Goal: Task Accomplishment & Management: Use online tool/utility

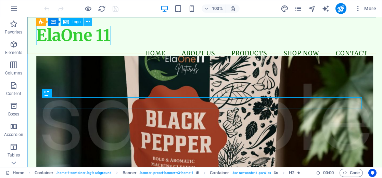
click at [89, 23] on icon at bounding box center [88, 21] width 4 height 7
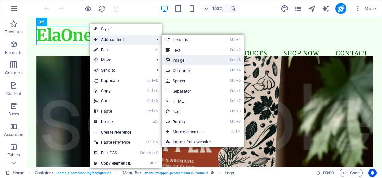
click at [172, 59] on link "Ctrl 3 Image" at bounding box center [189, 60] width 56 height 10
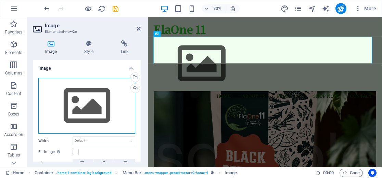
click at [89, 95] on div "Drag files here, click to choose files or select files from Files or our free s…" at bounding box center [86, 106] width 97 height 56
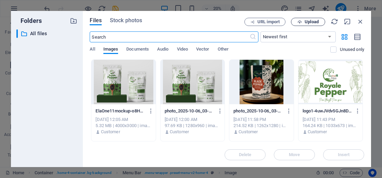
click at [302, 21] on icon "button" at bounding box center [299, 22] width 4 height 4
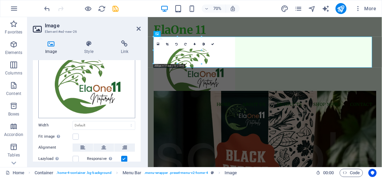
scroll to position [68, 0]
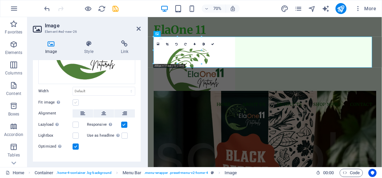
click at [75, 102] on label at bounding box center [75, 102] width 6 height 6
click at [0, 0] on input "Fit image Automatically fit image to a fixed width and height" at bounding box center [0, 0] width 0 height 0
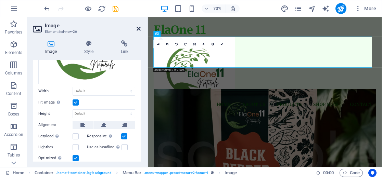
click at [138, 30] on icon at bounding box center [138, 28] width 4 height 5
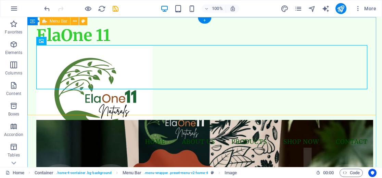
click at [156, 33] on div "ElaOne 11 Menu Home About Us Products Shop Now Contact" at bounding box center [204, 88] width 354 height 142
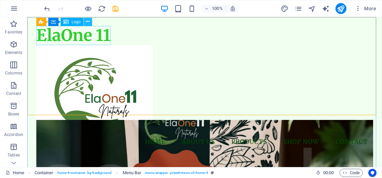
click at [88, 19] on icon at bounding box center [88, 21] width 4 height 7
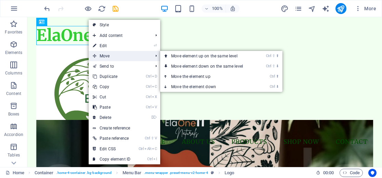
click at [98, 56] on span "Move" at bounding box center [119, 56] width 61 height 10
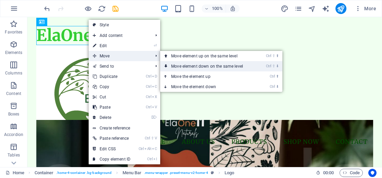
click at [187, 65] on link "Ctrl ⇧ ⬇ Move element down on the same level" at bounding box center [208, 66] width 96 height 10
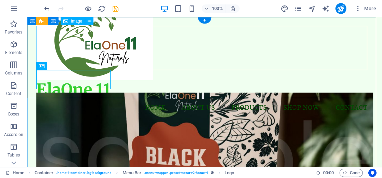
scroll to position [0, 0]
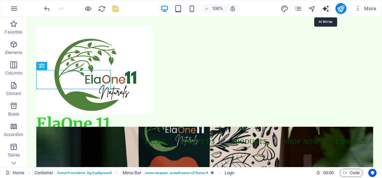
click at [324, 8] on icon "text_generator" at bounding box center [325, 9] width 8 height 8
select select "English"
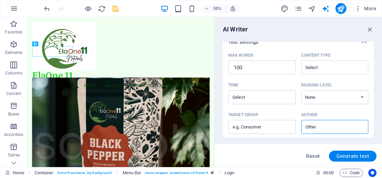
scroll to position [160, 0]
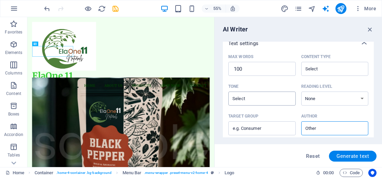
click at [252, 100] on input "Tone ​" at bounding box center [256, 99] width 52 height 10
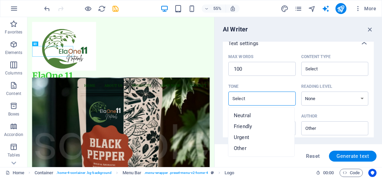
click at [252, 100] on input "Tone ​" at bounding box center [256, 99] width 52 height 10
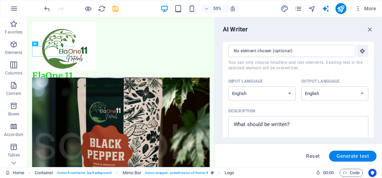
scroll to position [0, 0]
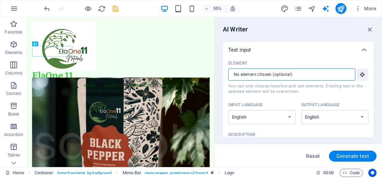
click at [318, 77] on input "Element ​ You can only choose headline and text elements. Existing text in the …" at bounding box center [289, 74] width 122 height 12
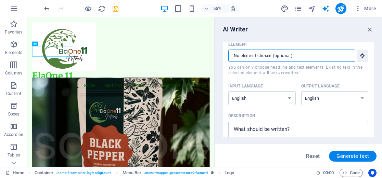
scroll to position [34, 0]
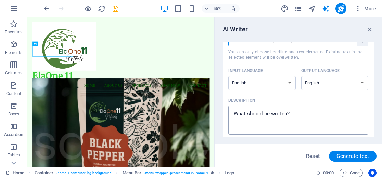
type textarea "x"
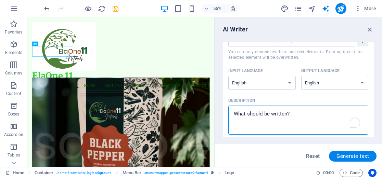
click at [293, 116] on textarea "Description x ​" at bounding box center [297, 120] width 133 height 22
type textarea "d"
type textarea "x"
type textarea "df"
type textarea "x"
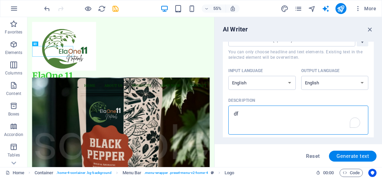
type textarea "d"
type textarea "x"
type textarea "M"
type textarea "x"
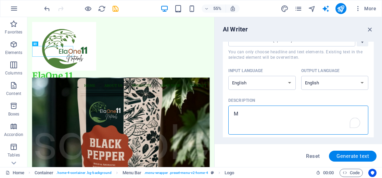
type textarea "Ma"
type textarea "x"
type textarea "Mak"
type textarea "x"
type textarea "Make"
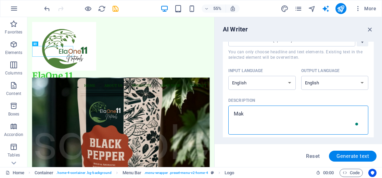
type textarea "x"
type textarea "Make"
type textarea "x"
type textarea "Make i"
type textarea "x"
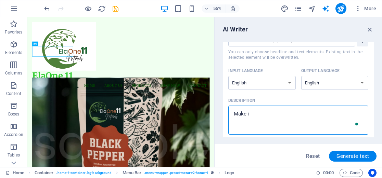
type textarea "Make it"
type textarea "x"
type textarea "Make it"
type textarea "x"
type textarea "Make it s"
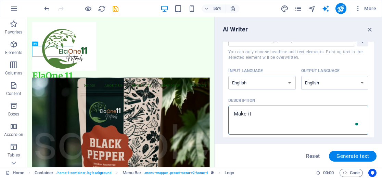
type textarea "x"
type textarea "Make it so"
type textarea "x"
type textarea "Make it som"
type textarea "x"
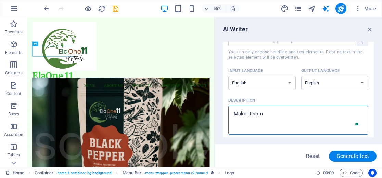
type textarea "Make it some"
type textarea "x"
type textarea "Make it somet"
type textarea "x"
type textarea "Make it someth"
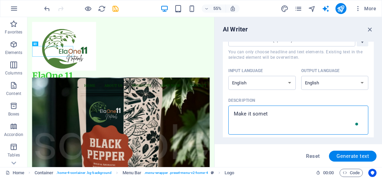
type textarea "x"
type textarea "Make it somethi"
type textarea "x"
type textarea "Make it somethin"
type textarea "x"
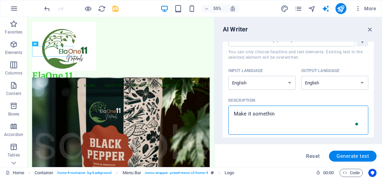
type textarea "Make it something"
type textarea "x"
type textarea "Make it something"
type textarea "x"
type textarea "Make it something c"
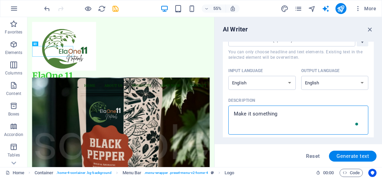
type textarea "x"
type textarea "Make it something ca"
type textarea "x"
type textarea "Make it something cat"
type textarea "x"
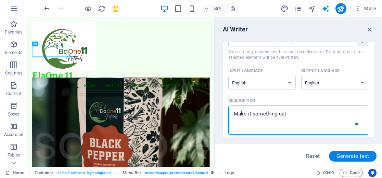
type textarea "Make it something catc"
type textarea "x"
type textarea "Make it something catch"
type textarea "x"
type textarea "Make it something catchy"
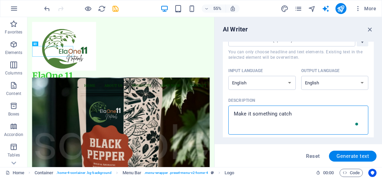
type textarea "x"
type textarea "Make it something catchy"
type textarea "x"
type textarea "Make it something catchy f"
type textarea "x"
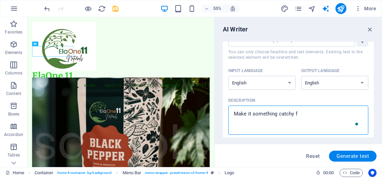
type textarea "Make it something catchy fo"
type textarea "x"
type textarea "Make it something catchy for"
type textarea "x"
type textarea "Make it something catchy for"
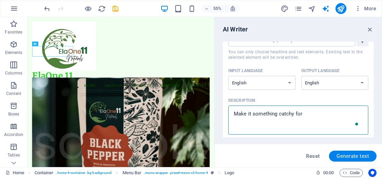
type textarea "x"
type textarea "Make it something catchy for a"
type textarea "x"
type textarea "Make it something catchy for an"
type textarea "x"
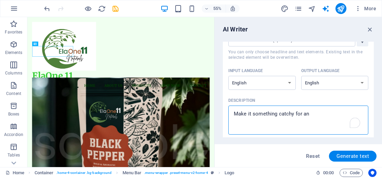
type textarea "Make it something catchy for an"
type textarea "x"
type textarea "Make it something catchy for an o"
type textarea "x"
type textarea "Make it something catchy for an or"
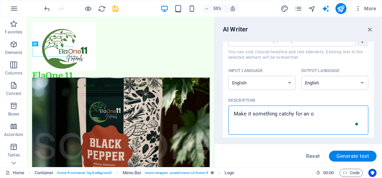
type textarea "x"
type textarea "Make it something catchy for an org"
type textarea "x"
type textarea "Make it something catchy for an orga"
type textarea "x"
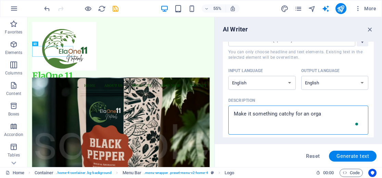
type textarea "Make it something catchy for an organ"
type textarea "x"
type textarea "Make it something catchy for an organi"
type textarea "x"
type textarea "Make it something catchy for an organig"
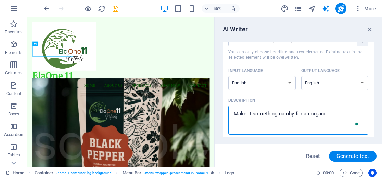
type textarea "x"
type textarea "Make it something catchy for an organi"
type textarea "x"
type textarea "Make it something catchy for an organid"
type textarea "x"
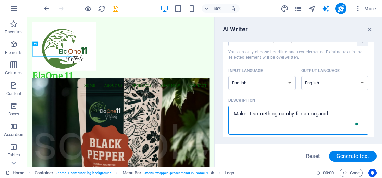
type textarea "Make it something catchy for an organi"
type textarea "x"
type textarea "Make it something catchy for an organic"
type textarea "x"
type textarea "Make it something catchy for an organic"
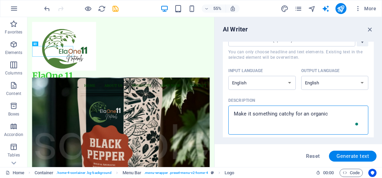
type textarea "x"
type textarea "Make it something catchy for an organic s"
type textarea "x"
type textarea "Make it something catchy for an organic st"
type textarea "x"
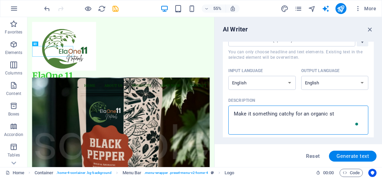
type textarea "Make it something catchy for an organic sto"
type textarea "x"
type textarea "Make it something catchy for an organic stor"
type textarea "x"
type textarea "Make it something catchy for an organic store"
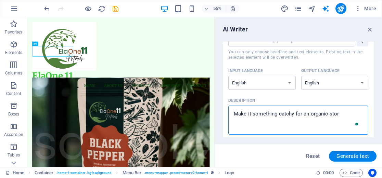
type textarea "x"
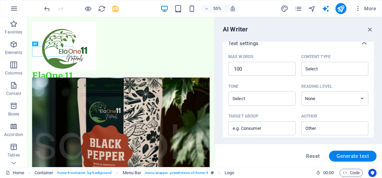
scroll to position [171, 0]
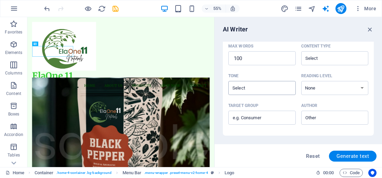
type textarea "Make it something catchy for an organic store"
type textarea "x"
click at [271, 91] on input "Tone ​" at bounding box center [256, 88] width 52 height 10
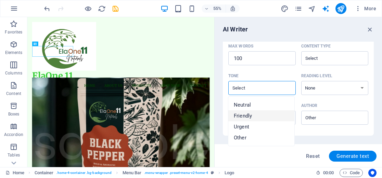
click at [252, 113] on li "Friendly" at bounding box center [261, 115] width 66 height 11
type input "Friendly"
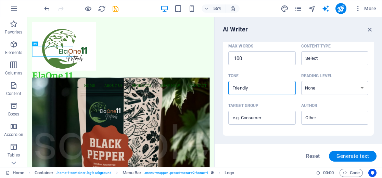
scroll to position [205, 0]
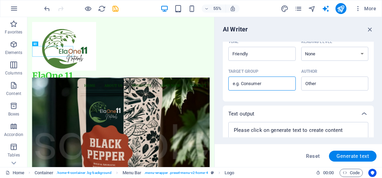
click at [278, 83] on input "Target group ​" at bounding box center [261, 83] width 67 height 11
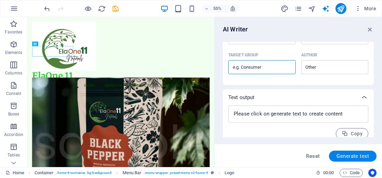
scroll to position [229, 0]
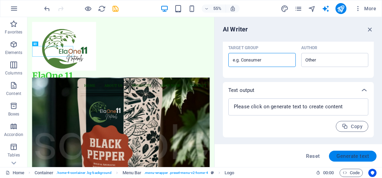
click at [345, 155] on span "Generate text" at bounding box center [352, 155] width 32 height 5
type textarea "x"
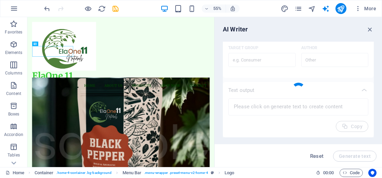
type textarea "x"
type textarea "Elevate your culinary adventures at ElaOne 11! Dive into our exquisite selectio…"
type textarea "x"
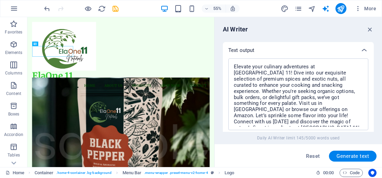
scroll to position [273, 0]
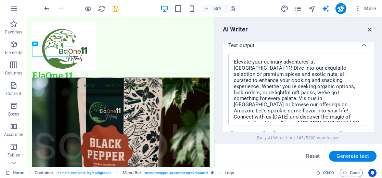
click at [369, 27] on icon "button" at bounding box center [370, 30] width 8 height 8
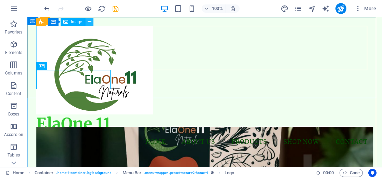
click at [88, 23] on icon at bounding box center [90, 21] width 4 height 7
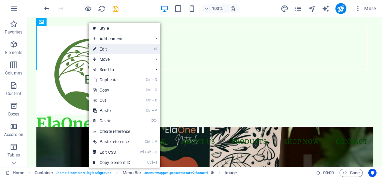
click at [102, 49] on link "⏎ Edit" at bounding box center [112, 49] width 46 height 10
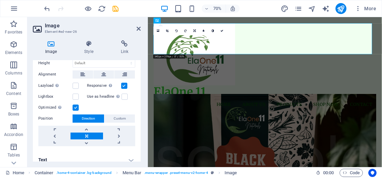
scroll to position [124, 0]
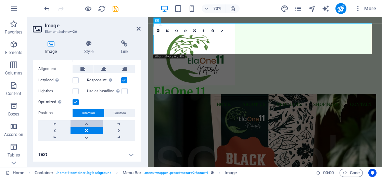
click at [86, 121] on link at bounding box center [86, 123] width 32 height 7
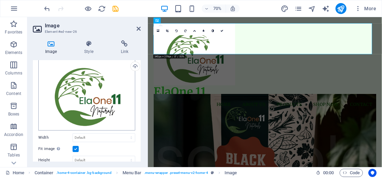
scroll to position [0, 0]
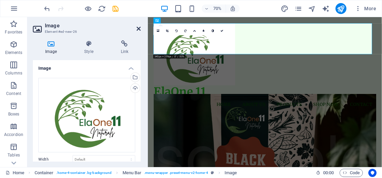
click at [138, 27] on icon at bounding box center [138, 28] width 4 height 5
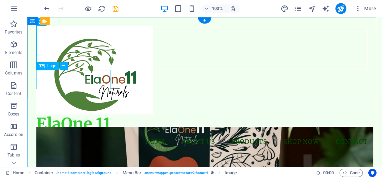
click at [90, 115] on div "ElaOne 11" at bounding box center [204, 124] width 336 height 19
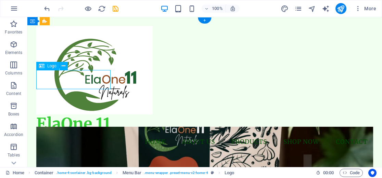
click at [90, 115] on div "ElaOne 11" at bounding box center [204, 124] width 336 height 19
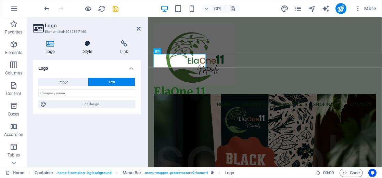
click at [89, 43] on icon at bounding box center [87, 43] width 35 height 7
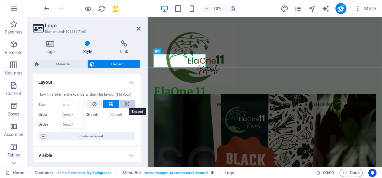
click at [123, 103] on button at bounding box center [126, 104] width 15 height 8
type input "100"
select select "%"
click at [87, 113] on label "Shrink" at bounding box center [98, 115] width 22 height 8
click at [109, 113] on input "Shrink" at bounding box center [122, 115] width 26 height 8
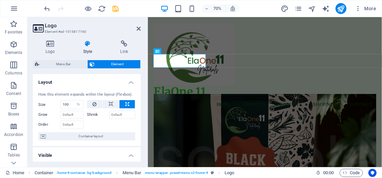
click at [85, 119] on div "Size 100 Default auto px % 1/1 1/2 1/3 1/4 1/5 1/6 1/7 1/8 1/9 1/10 Grow Shrink…" at bounding box center [86, 114] width 97 height 29
click at [89, 114] on label "Shrink" at bounding box center [98, 115] width 22 height 8
click at [109, 114] on input "Shrink" at bounding box center [122, 115] width 26 height 8
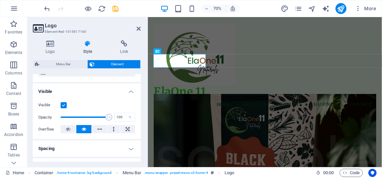
scroll to position [68, 0]
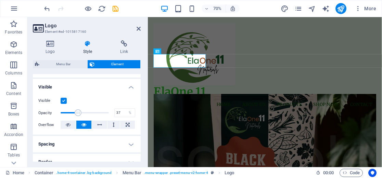
drag, startPoint x: 97, startPoint y: 113, endPoint x: 78, endPoint y: 113, distance: 19.1
click at [78, 113] on span at bounding box center [78, 112] width 7 height 7
type input "100"
drag, startPoint x: 78, startPoint y: 113, endPoint x: 120, endPoint y: 115, distance: 42.1
click at [120, 115] on div "Opacity 100 %" at bounding box center [86, 113] width 97 height 10
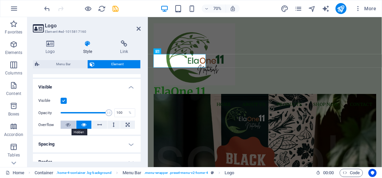
click at [71, 126] on button at bounding box center [68, 125] width 15 height 8
click at [84, 126] on icon at bounding box center [83, 125] width 5 height 8
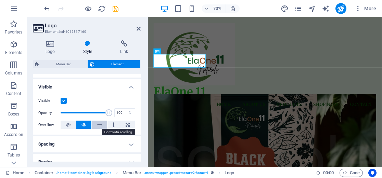
click at [97, 124] on icon at bounding box center [99, 125] width 5 height 8
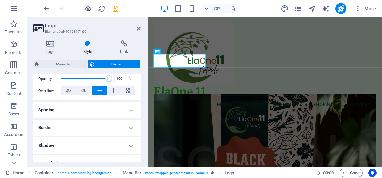
scroll to position [137, 0]
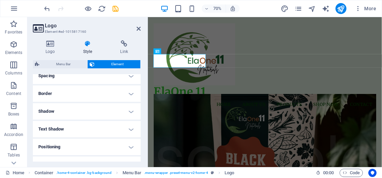
click at [128, 95] on h4 "Border" at bounding box center [87, 93] width 108 height 16
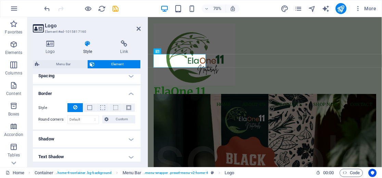
click at [124, 137] on h4 "Shadow" at bounding box center [87, 139] width 108 height 16
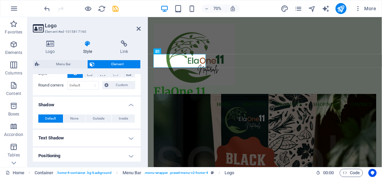
scroll to position [205, 0]
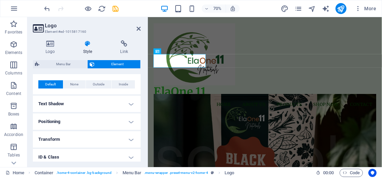
click at [125, 106] on h4 "Text Shadow" at bounding box center [87, 104] width 108 height 16
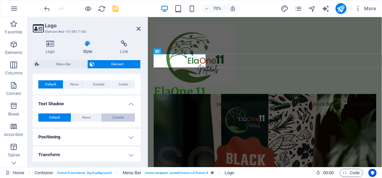
click at [115, 117] on span "Outside" at bounding box center [118, 117] width 12 height 8
type input "2"
type input "4"
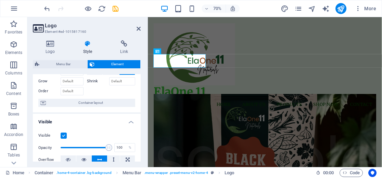
scroll to position [0, 0]
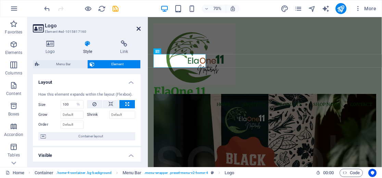
click at [137, 28] on icon at bounding box center [138, 28] width 4 height 5
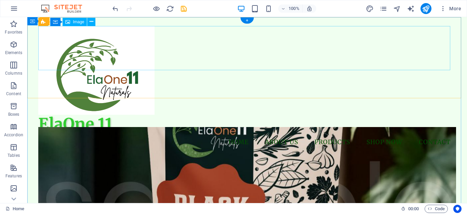
click at [146, 48] on figure at bounding box center [247, 70] width 418 height 89
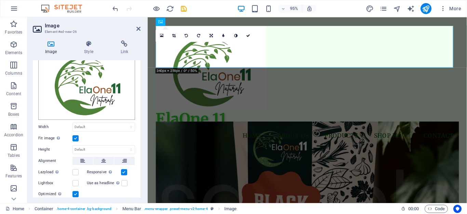
scroll to position [34, 0]
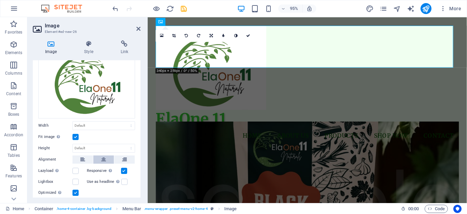
click at [100, 156] on button at bounding box center [103, 159] width 21 height 8
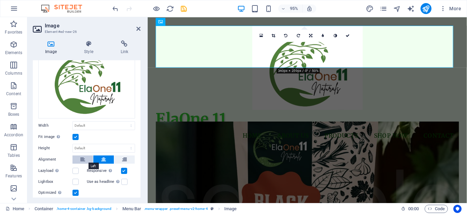
click at [83, 157] on icon at bounding box center [82, 159] width 5 height 8
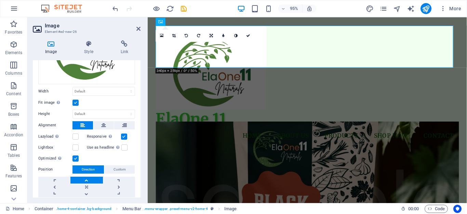
scroll to position [89, 0]
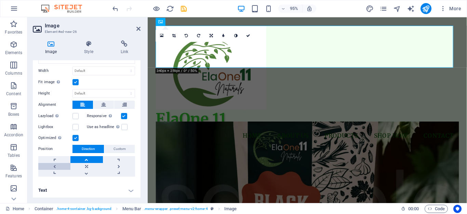
click at [52, 164] on link at bounding box center [54, 166] width 32 height 7
click at [53, 163] on link at bounding box center [54, 166] width 32 height 7
click at [62, 158] on link at bounding box center [54, 159] width 32 height 7
click at [137, 30] on icon at bounding box center [138, 28] width 4 height 5
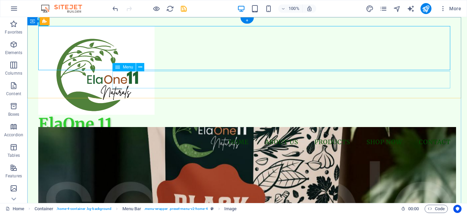
click at [141, 134] on nav "Home About Us Products Shop Now Contact" at bounding box center [247, 142] width 418 height 17
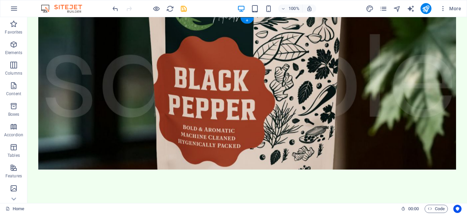
scroll to position [0, 0]
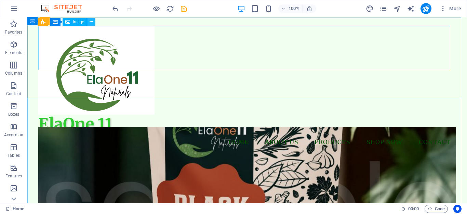
click at [93, 21] on icon at bounding box center [92, 21] width 4 height 7
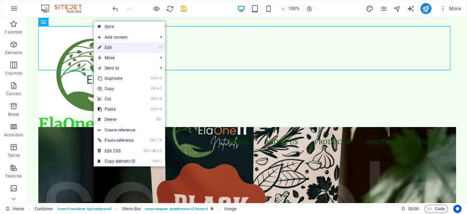
click at [116, 49] on link "⏎ Edit" at bounding box center [117, 47] width 46 height 10
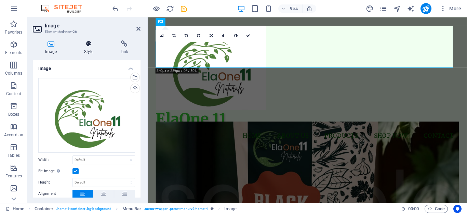
click at [90, 44] on icon at bounding box center [89, 43] width 34 height 7
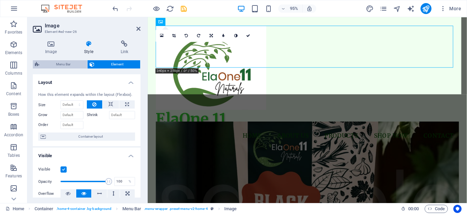
click at [67, 63] on span "Menu Bar" at bounding box center [63, 64] width 44 height 8
select select "vw"
select select "rem"
select select "vw"
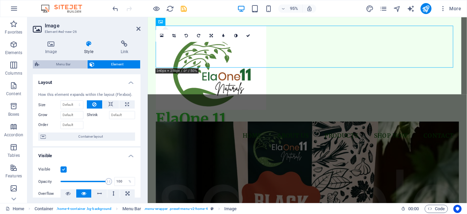
select select "preset-menu-v2-home-4"
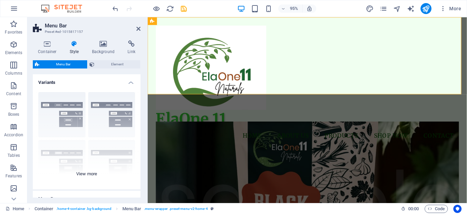
click at [66, 121] on div "Border Centered Default Fixed Loki Trigger Wide XXL" at bounding box center [87, 137] width 108 height 103
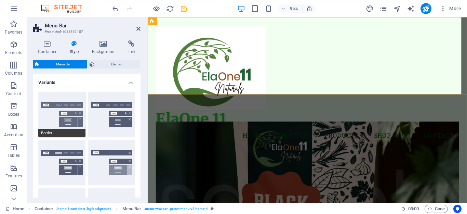
click at [63, 110] on button "Border" at bounding box center [61, 114] width 47 height 45
type input "1"
select select "rem"
type input "1"
select select "rem"
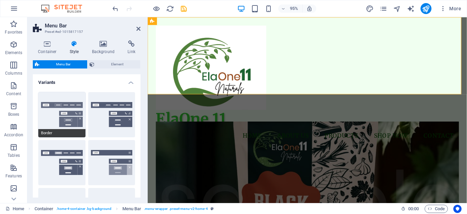
type input "1"
select select "rem"
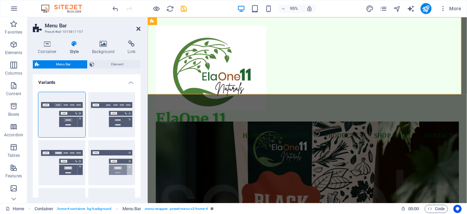
click at [138, 28] on icon at bounding box center [138, 28] width 4 height 5
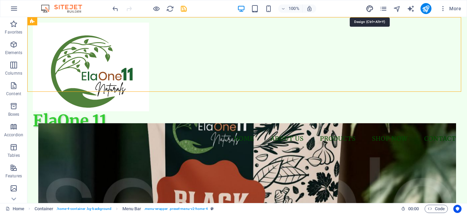
click at [369, 8] on icon "design" at bounding box center [370, 9] width 8 height 8
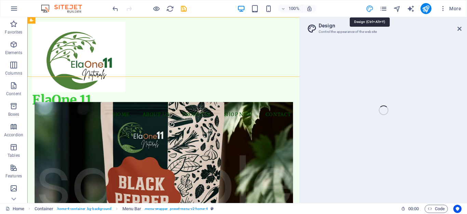
select select "px"
select select "200"
select select "px"
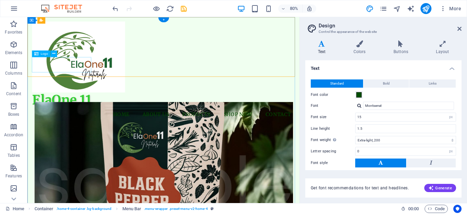
click at [75, 111] on div "ElaOne 11" at bounding box center [197, 120] width 329 height 19
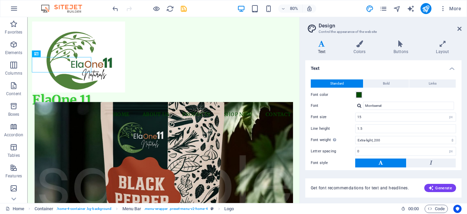
click at [321, 41] on icon at bounding box center [321, 43] width 33 height 7
click at [322, 47] on icon at bounding box center [321, 43] width 33 height 7
click at [360, 46] on icon at bounding box center [359, 43] width 37 height 7
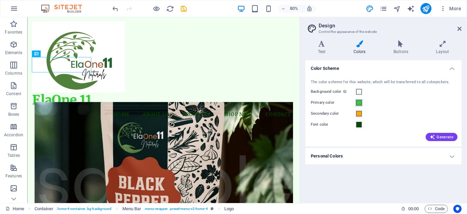
click at [358, 102] on span at bounding box center [358, 102] width 5 height 5
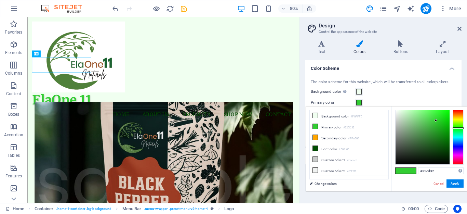
click at [358, 102] on span at bounding box center [358, 102] width 5 height 5
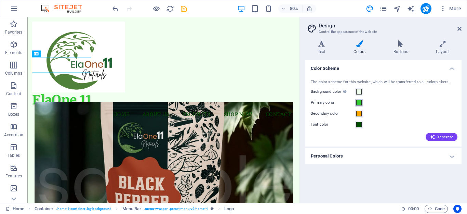
click at [360, 102] on span at bounding box center [358, 102] width 5 height 5
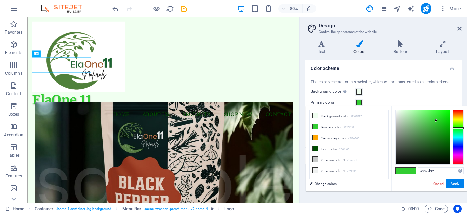
click at [381, 119] on div at bounding box center [436, 120] width 2 height 2
drag, startPoint x: 448, startPoint y: 119, endPoint x: 450, endPoint y: 136, distance: 17.2
click at [381, 135] on div at bounding box center [423, 137] width 54 height 54
type input "#007c00"
click at [381, 137] on div at bounding box center [449, 137] width 2 height 2
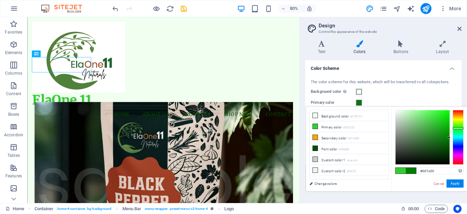
click at [381, 137] on div at bounding box center [449, 137] width 2 height 2
click at [381, 178] on button "Apply" at bounding box center [454, 183] width 17 height 8
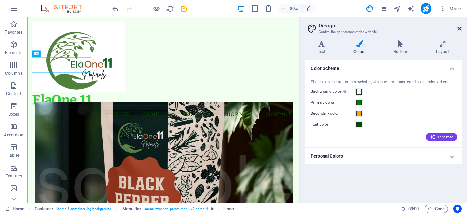
click at [381, 26] on icon at bounding box center [459, 28] width 4 height 5
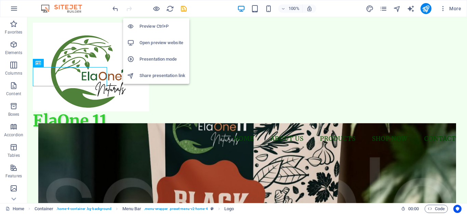
click at [156, 27] on h6 "Preview Ctrl+P" at bounding box center [162, 26] width 46 height 8
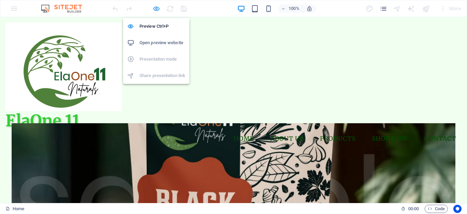
click at [156, 7] on icon "button" at bounding box center [156, 9] width 8 height 8
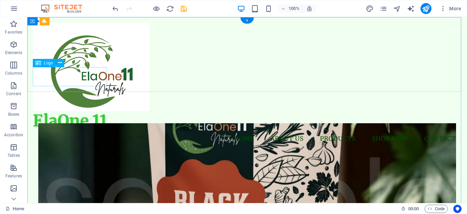
click at [63, 111] on div "ElaOne 11" at bounding box center [247, 120] width 429 height 19
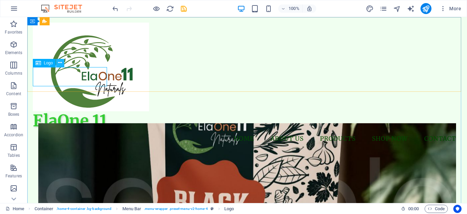
click at [60, 62] on icon at bounding box center [60, 62] width 4 height 7
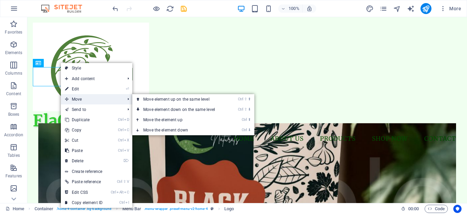
click at [68, 100] on icon at bounding box center [66, 99] width 3 height 10
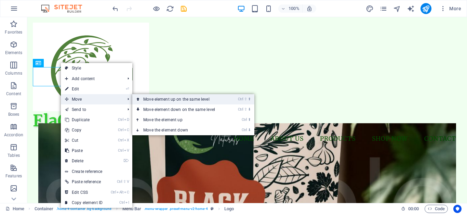
click at [144, 97] on link "Ctrl ⇧ ⬆ Move element up on the same level" at bounding box center [180, 99] width 96 height 10
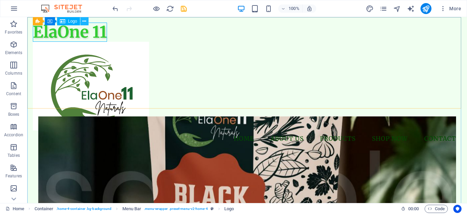
click at [83, 22] on icon at bounding box center [84, 21] width 4 height 7
drag, startPoint x: 60, startPoint y: 31, endPoint x: 84, endPoint y: 34, distance: 24.4
click at [63, 31] on div "ElaOne 11" at bounding box center [247, 32] width 429 height 19
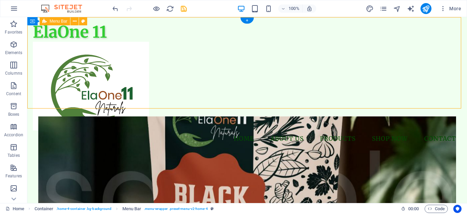
drag, startPoint x: 114, startPoint y: 37, endPoint x: 164, endPoint y: 64, distance: 57.1
click at [164, 64] on div "ElaOne 11 Menu Home About Us Products Shop Now Contact" at bounding box center [247, 85] width 440 height 136
click at [164, 64] on figure at bounding box center [247, 86] width 429 height 89
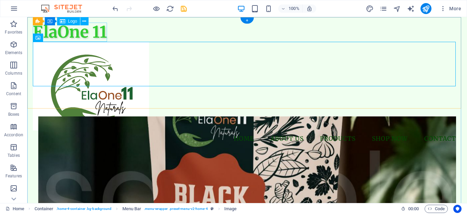
drag, startPoint x: 88, startPoint y: 34, endPoint x: 120, endPoint y: 52, distance: 37.2
click at [91, 36] on div "ElaOne 11" at bounding box center [247, 32] width 429 height 19
drag, startPoint x: 120, startPoint y: 52, endPoint x: 144, endPoint y: 63, distance: 26.5
click at [144, 63] on figure at bounding box center [247, 86] width 429 height 89
click at [156, 51] on figure at bounding box center [247, 86] width 429 height 89
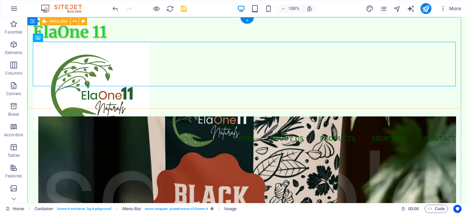
click at [157, 33] on div "ElaOne 11 Menu Home About Us Products Shop Now Contact" at bounding box center [247, 85] width 440 height 136
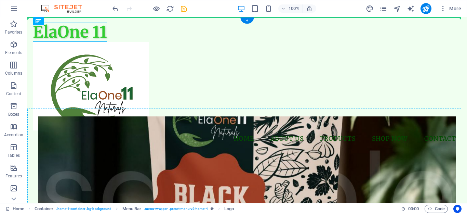
drag, startPoint x: 86, startPoint y: 31, endPoint x: 90, endPoint y: 93, distance: 61.6
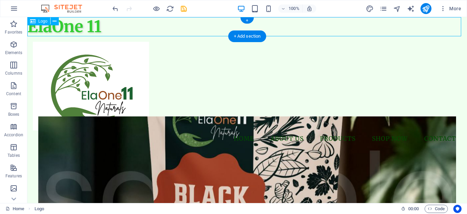
click at [83, 28] on div "ElaOne 11" at bounding box center [247, 26] width 440 height 19
click at [55, 21] on icon at bounding box center [55, 21] width 4 height 7
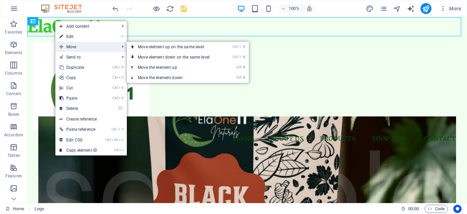
click at [67, 46] on span "Move" at bounding box center [85, 47] width 61 height 10
click at [134, 56] on icon at bounding box center [132, 57] width 3 height 10
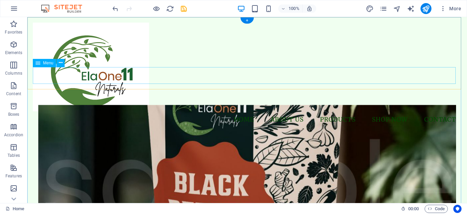
click at [136, 111] on nav "Home About Us Products Shop Now Contact" at bounding box center [247, 119] width 429 height 17
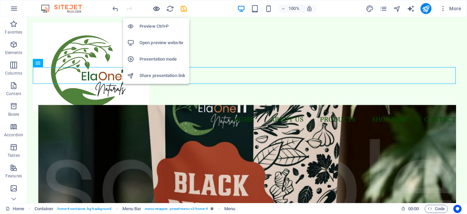
click at [157, 11] on icon "button" at bounding box center [156, 9] width 8 height 8
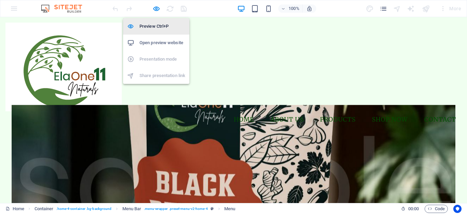
click at [152, 24] on h6 "Preview Ctrl+P" at bounding box center [162, 26] width 46 height 8
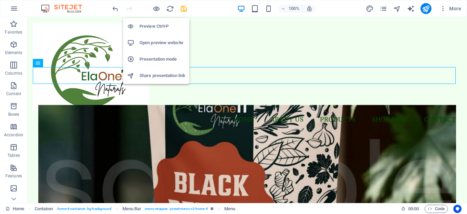
click at [147, 21] on li "Preview Ctrl+P" at bounding box center [156, 26] width 66 height 16
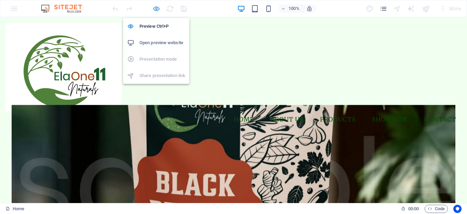
click at [157, 8] on icon "button" at bounding box center [156, 9] width 8 height 8
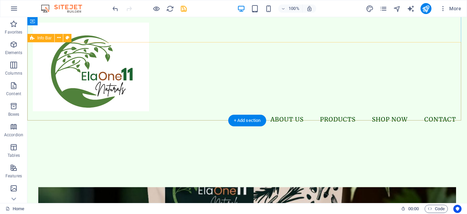
scroll to position [205, 0]
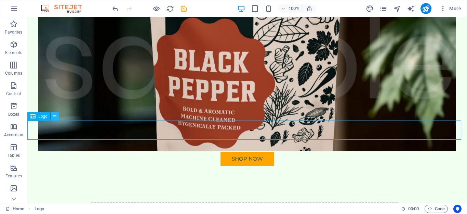
click at [55, 114] on icon at bounding box center [55, 115] width 4 height 7
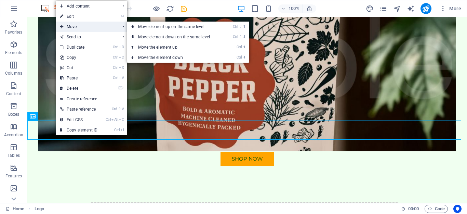
click at [71, 25] on span "Move" at bounding box center [86, 27] width 61 height 10
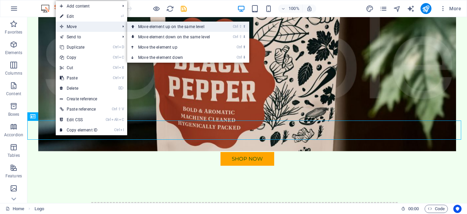
click at [144, 26] on link "Ctrl ⇧ ⬆ Move element up on the same level" at bounding box center [175, 27] width 96 height 10
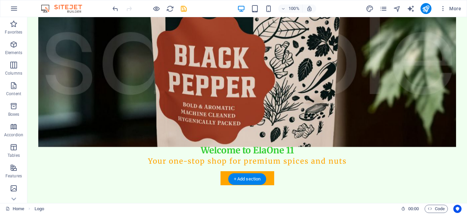
scroll to position [0, 0]
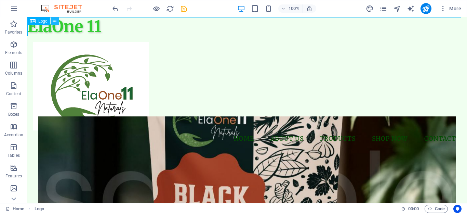
click at [55, 23] on icon at bounding box center [55, 21] width 4 height 7
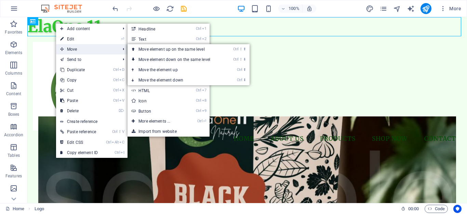
click at [63, 48] on icon at bounding box center [61, 49] width 3 height 10
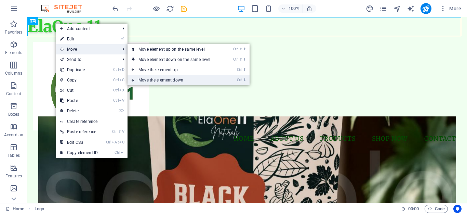
click at [145, 79] on link "Ctrl ⬇ Move the element down" at bounding box center [176, 80] width 96 height 10
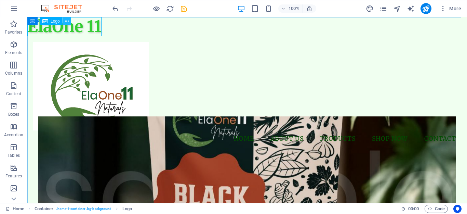
click at [68, 21] on icon at bounding box center [67, 21] width 4 height 7
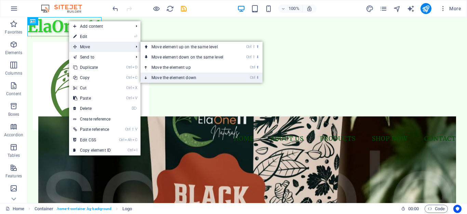
click at [155, 77] on link "Ctrl ⬇ Move the element down" at bounding box center [189, 77] width 96 height 10
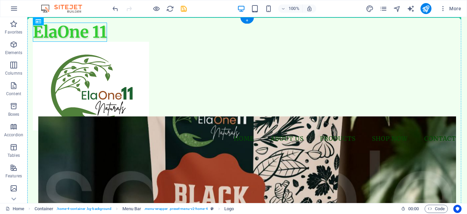
drag, startPoint x: 90, startPoint y: 29, endPoint x: 84, endPoint y: 89, distance: 59.8
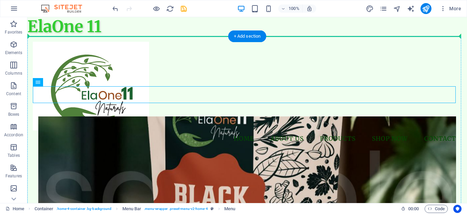
drag, startPoint x: 71, startPoint y: 58, endPoint x: 74, endPoint y: 104, distance: 46.2
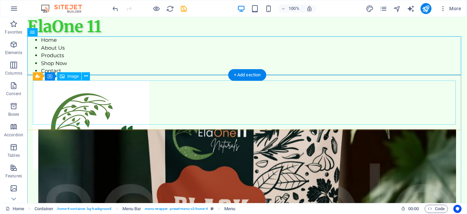
drag, startPoint x: 74, startPoint y: 104, endPoint x: 69, endPoint y: 97, distance: 7.7
click at [69, 97] on figure at bounding box center [247, 124] width 429 height 89
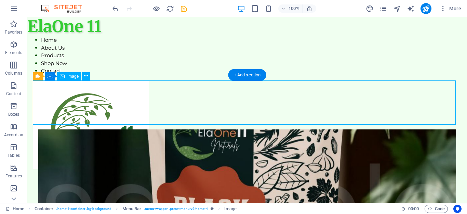
click at [69, 97] on figure at bounding box center [247, 124] width 429 height 89
drag, startPoint x: 69, startPoint y: 97, endPoint x: 72, endPoint y: 111, distance: 13.7
click at [72, 111] on figure at bounding box center [247, 124] width 429 height 89
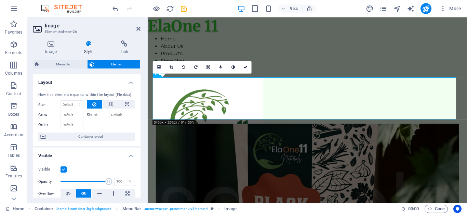
click at [72, 111] on input "Grow" at bounding box center [72, 115] width 23 height 8
click at [137, 29] on icon at bounding box center [138, 28] width 4 height 5
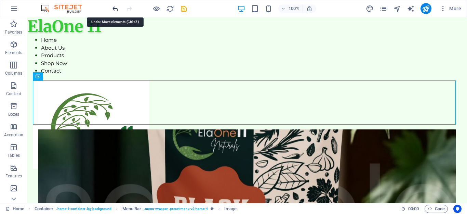
click at [114, 8] on icon "undo" at bounding box center [115, 9] width 8 height 8
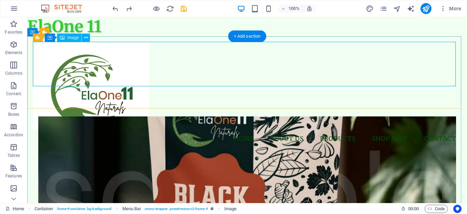
click at [76, 58] on figure at bounding box center [247, 86] width 429 height 89
click at [85, 38] on icon at bounding box center [86, 37] width 4 height 7
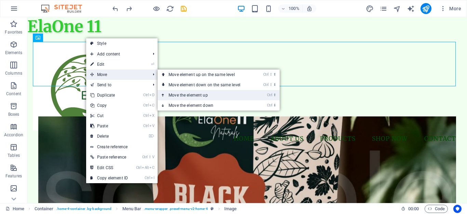
click at [179, 93] on link "Ctrl ⬆ Move the element up" at bounding box center [206, 95] width 96 height 10
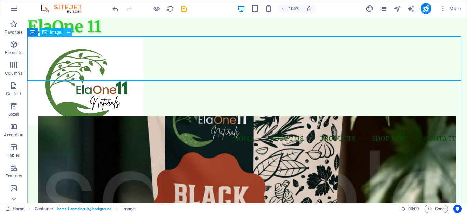
click at [70, 32] on icon at bounding box center [69, 32] width 4 height 7
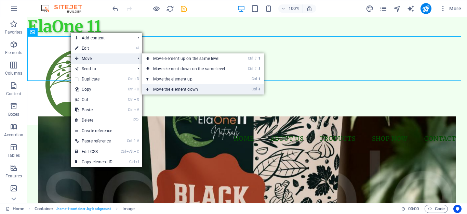
click at [157, 87] on link "Ctrl ⬇ Move the element down" at bounding box center [190, 89] width 96 height 10
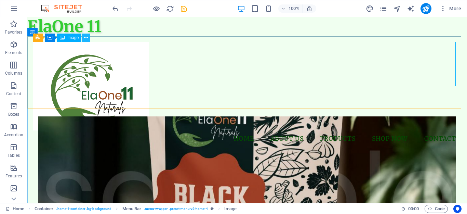
click at [85, 38] on icon at bounding box center [86, 37] width 4 height 7
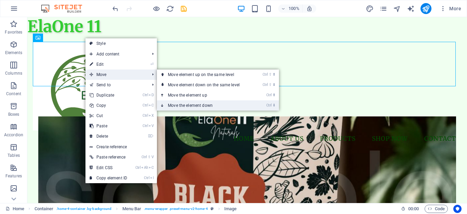
click at [171, 104] on link "Ctrl ⬇ Move the element down" at bounding box center [205, 105] width 96 height 10
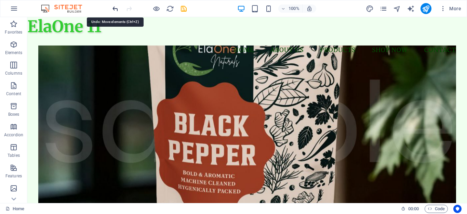
click at [116, 7] on icon "undo" at bounding box center [115, 9] width 8 height 8
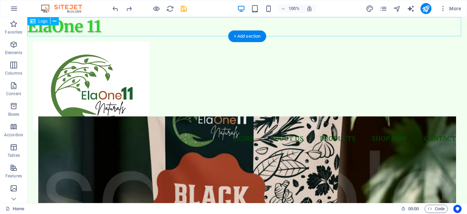
click at [94, 27] on div "ElaOne 11" at bounding box center [247, 26] width 440 height 19
click at [56, 21] on icon at bounding box center [55, 21] width 4 height 7
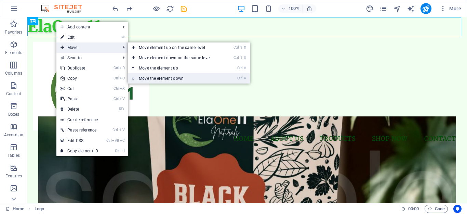
click at [138, 77] on link "Ctrl ⬇ Move the element down" at bounding box center [176, 78] width 96 height 10
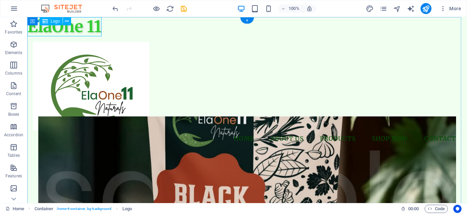
click at [87, 26] on div "ElaOne 11" at bounding box center [247, 26] width 440 height 19
click at [66, 20] on icon at bounding box center [67, 21] width 4 height 7
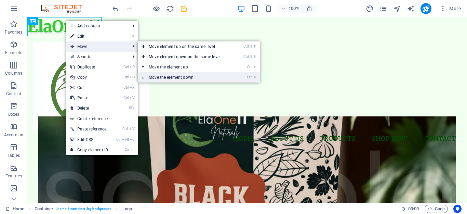
click at [145, 75] on icon at bounding box center [143, 77] width 3 height 10
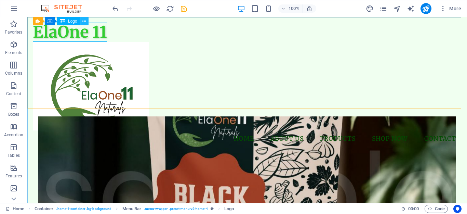
click at [85, 21] on icon at bounding box center [84, 21] width 4 height 7
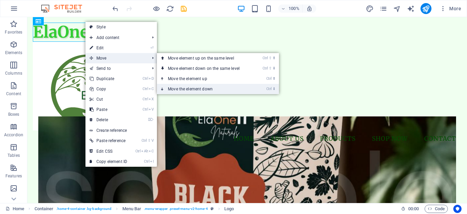
click at [167, 89] on link "Ctrl ⬇ Move the element down" at bounding box center [205, 89] width 96 height 10
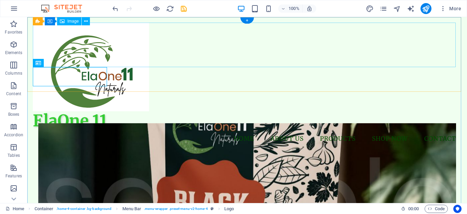
click at [181, 46] on figure at bounding box center [247, 67] width 429 height 89
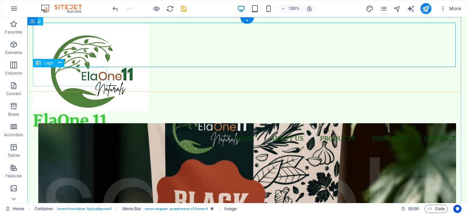
click at [71, 111] on div "ElaOne 11" at bounding box center [247, 120] width 429 height 19
select select "%"
select select "px"
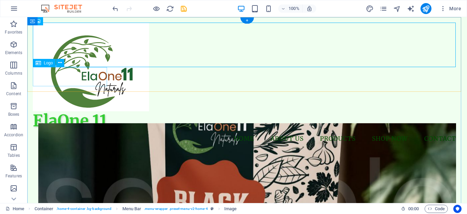
select select "px"
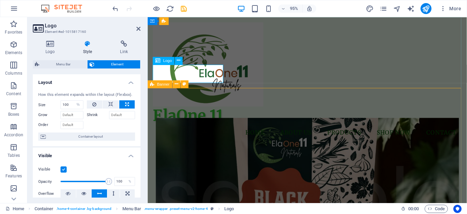
click at [189, 111] on div "ElaOne 11" at bounding box center [315, 120] width 325 height 19
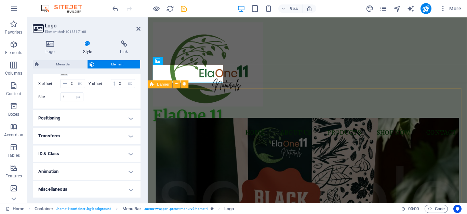
scroll to position [57, 0]
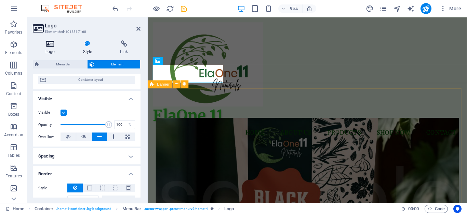
click at [52, 47] on icon at bounding box center [50, 43] width 35 height 7
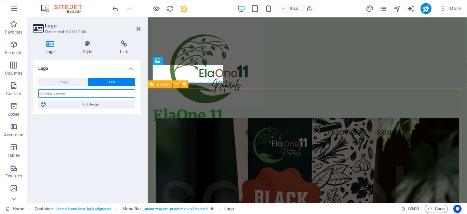
click at [86, 96] on input "text" at bounding box center [86, 93] width 97 height 8
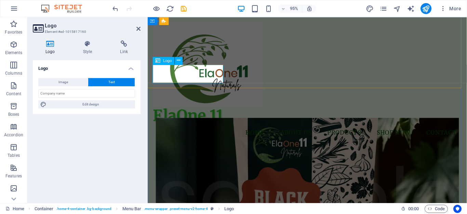
click at [164, 111] on div "ElaOne 11" at bounding box center [315, 120] width 325 height 19
click at [187, 111] on div "ElaOne 11" at bounding box center [315, 120] width 325 height 19
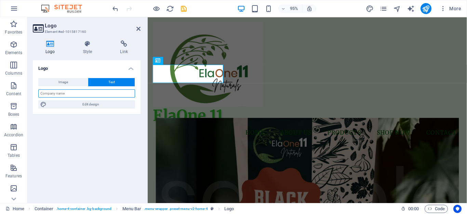
click at [61, 96] on input "text" at bounding box center [86, 93] width 97 height 8
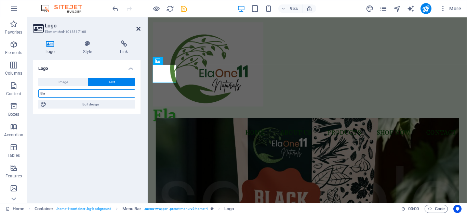
type input "Ela"
click at [138, 27] on icon at bounding box center [138, 28] width 4 height 5
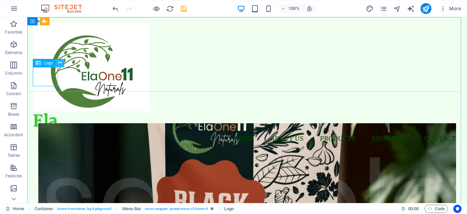
click at [60, 63] on icon at bounding box center [60, 62] width 4 height 7
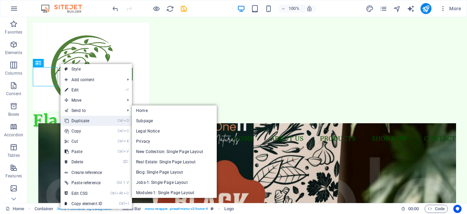
click at [78, 118] on link "Ctrl D Duplicate" at bounding box center [84, 121] width 46 height 10
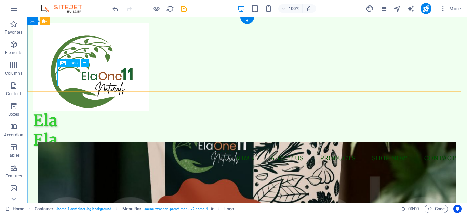
click at [74, 130] on div "Ela" at bounding box center [247, 139] width 429 height 19
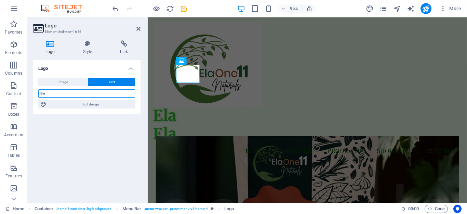
drag, startPoint x: 82, startPoint y: 92, endPoint x: 30, endPoint y: 94, distance: 52.3
click at [30, 94] on div "Logo Style Link Logo Image Text Drag files here, click to choose files or selec…" at bounding box center [86, 119] width 119 height 168
drag, startPoint x: 30, startPoint y: 94, endPoint x: 37, endPoint y: 94, distance: 6.5
click at [37, 94] on div "Logo Style Link Logo Image Text Drag files here, click to choose files or selec…" at bounding box center [86, 119] width 119 height 168
click at [48, 94] on input "Ela" at bounding box center [86, 93] width 97 height 8
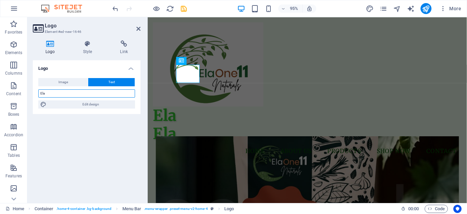
click at [39, 94] on input "Ela" at bounding box center [86, 93] width 97 height 8
click at [61, 94] on input "Ela" at bounding box center [86, 93] width 97 height 8
type input "One"
click at [86, 47] on h4 "Style" at bounding box center [88, 47] width 37 height 14
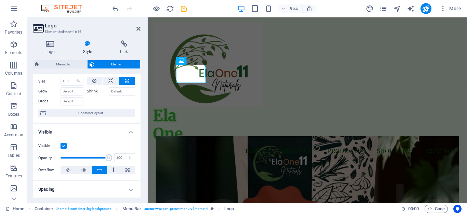
scroll to position [0, 0]
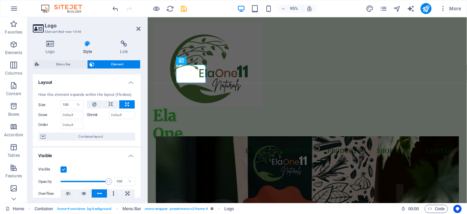
click at [90, 45] on icon at bounding box center [87, 43] width 35 height 7
click at [53, 47] on h4 "Logo" at bounding box center [52, 47] width 38 height 14
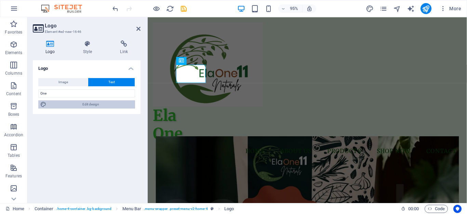
click at [78, 105] on span "Edit design" at bounding box center [91, 104] width 84 height 8
select select "px"
select select "200"
select select "px"
select select "rem"
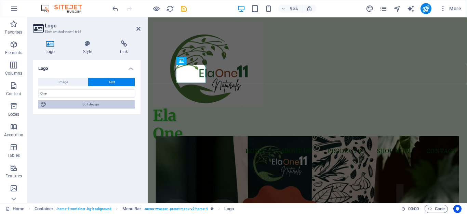
select select "700"
select select "px"
select select "rem"
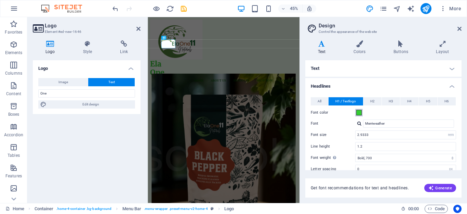
click at [359, 113] on span at bounding box center [358, 112] width 5 height 5
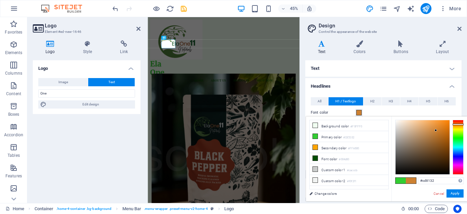
click at [381, 124] on div at bounding box center [458, 147] width 11 height 55
click at [381, 124] on div at bounding box center [458, 125] width 11 height 2
click at [381, 123] on div at bounding box center [458, 147] width 11 height 55
type input "#ed7d28"
drag, startPoint x: 435, startPoint y: 128, endPoint x: 440, endPoint y: 123, distance: 7.0
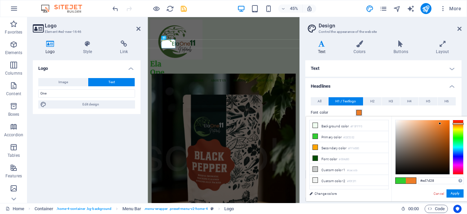
click at [381, 123] on div at bounding box center [423, 147] width 54 height 54
click at [381, 178] on button "Apply" at bounding box center [454, 193] width 17 height 8
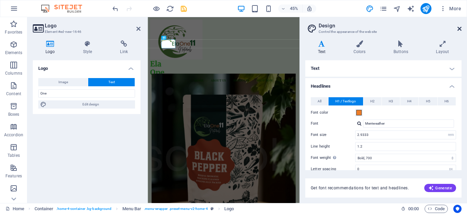
click at [381, 29] on icon at bounding box center [459, 28] width 4 height 5
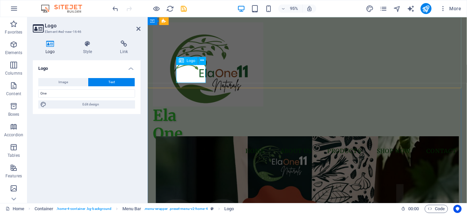
click at [195, 130] on div "One" at bounding box center [315, 139] width 325 height 19
click at [163, 111] on div "Ela" at bounding box center [315, 120] width 325 height 19
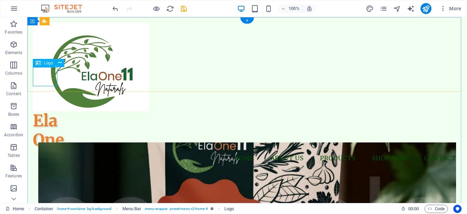
click at [45, 111] on div "Ela" at bounding box center [247, 120] width 429 height 19
click at [68, 130] on div "One" at bounding box center [247, 139] width 429 height 19
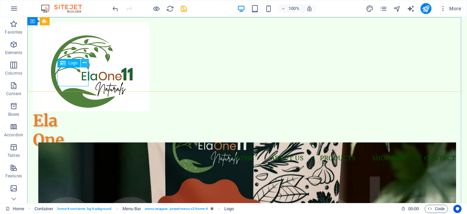
click at [85, 63] on icon at bounding box center [85, 62] width 4 height 7
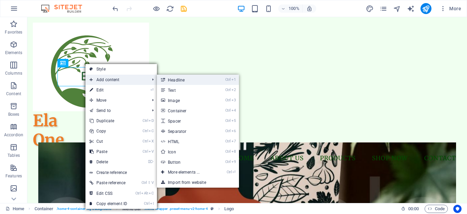
click at [177, 80] on link "Ctrl 1 Headline" at bounding box center [185, 80] width 56 height 10
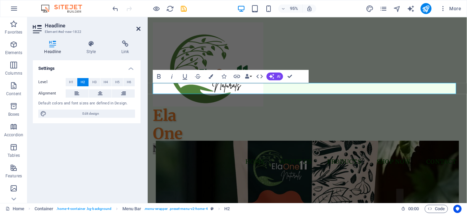
click at [140, 29] on icon at bounding box center [138, 28] width 4 height 5
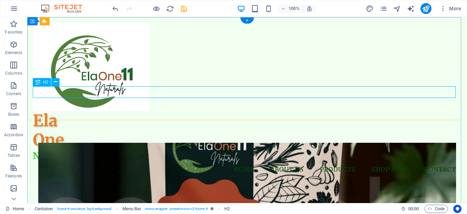
click at [139, 150] on div "New headline" at bounding box center [247, 156] width 429 height 12
click at [56, 82] on icon at bounding box center [56, 81] width 4 height 7
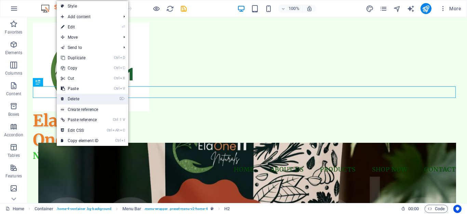
click at [80, 97] on link "⌦ Delete" at bounding box center [80, 99] width 46 height 10
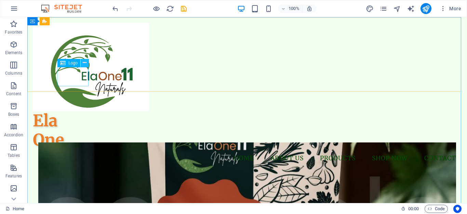
click at [87, 63] on button at bounding box center [85, 63] width 8 height 8
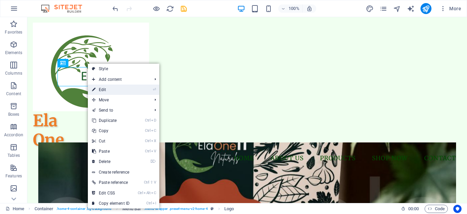
click at [98, 90] on link "⏎ Edit" at bounding box center [111, 89] width 46 height 10
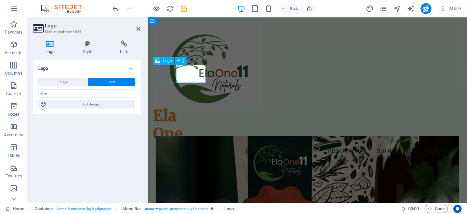
click at [158, 111] on div "Ela" at bounding box center [315, 120] width 325 height 19
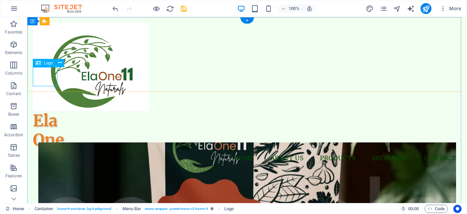
click at [41, 111] on div "Ela" at bounding box center [247, 120] width 429 height 19
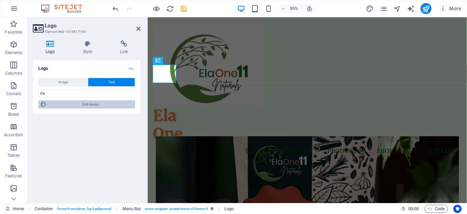
click at [101, 107] on span "Edit design" at bounding box center [91, 104] width 84 height 8
select select "rem"
select select "700"
select select "px"
select select "rem"
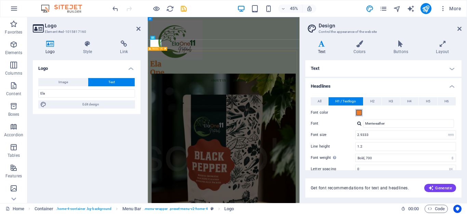
click at [361, 111] on span at bounding box center [358, 112] width 5 height 5
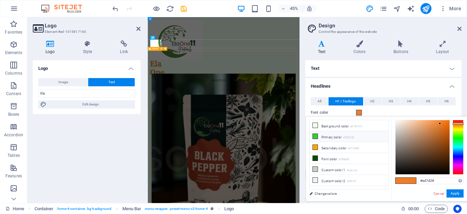
click at [315, 134] on icon at bounding box center [315, 136] width 5 height 5
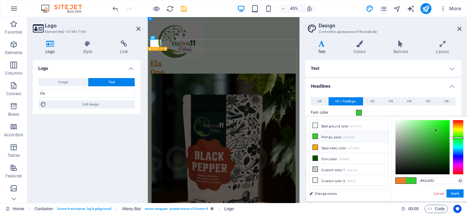
click at [381, 178] on span at bounding box center [401, 180] width 10 height 6
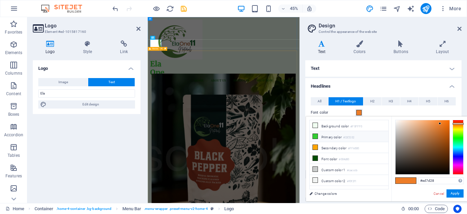
click at [316, 136] on icon at bounding box center [315, 136] width 5 height 5
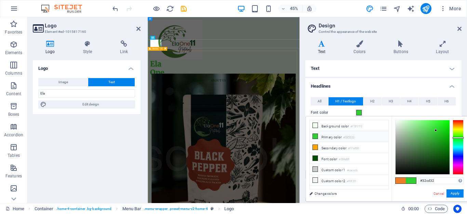
drag, startPoint x: 410, startPoint y: 181, endPoint x: 394, endPoint y: 183, distance: 15.8
click at [381, 178] on div "#32cd32 Supported formats #0852ed rgb(8, 82, 237) rgba(8, 82, 237, 90%) hsv(221…" at bounding box center [429, 208] width 76 height 184
click at [381, 178] on span at bounding box center [401, 180] width 10 height 6
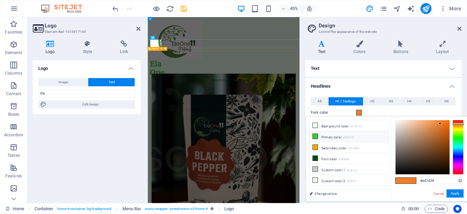
click at [314, 136] on icon at bounding box center [315, 136] width 5 height 5
type input "#32cd32"
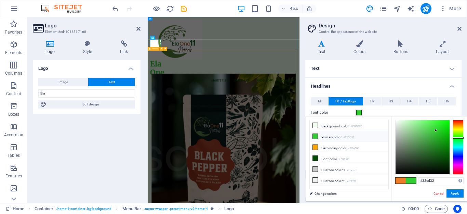
click at [381, 178] on span at bounding box center [411, 180] width 10 height 6
click at [381, 178] on button "Apply" at bounding box center [454, 193] width 17 height 8
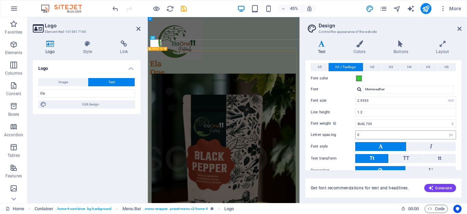
scroll to position [70, 0]
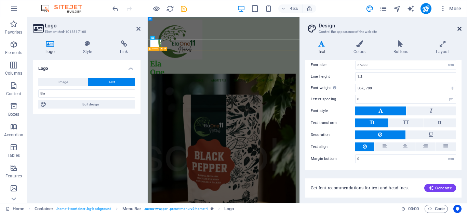
click at [381, 27] on icon at bounding box center [459, 28] width 4 height 5
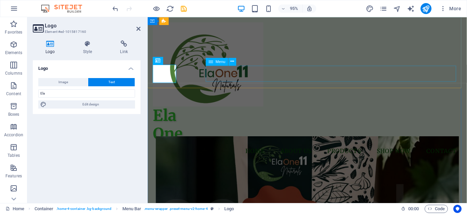
click at [231, 150] on nav "Home About Us Products Shop Now Contact" at bounding box center [315, 158] width 325 height 17
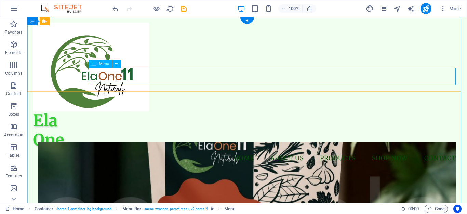
click at [204, 150] on nav "Home About Us Products Shop Now Contact" at bounding box center [247, 158] width 429 height 17
click at [69, 130] on div "One" at bounding box center [247, 139] width 429 height 19
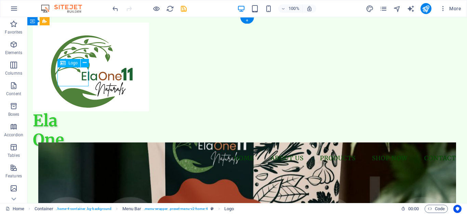
click at [82, 130] on div "One" at bounding box center [247, 139] width 429 height 19
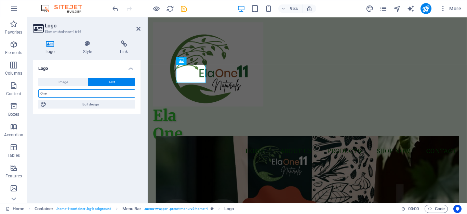
click at [77, 91] on input "One" at bounding box center [86, 93] width 97 height 8
type input "One 11"
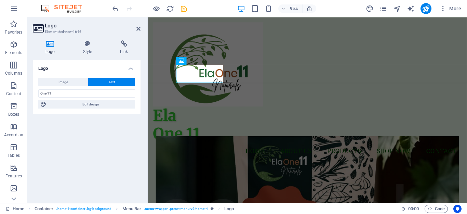
click at [82, 132] on div "Logo Image Text Drag files here, click to choose files or select files from Fil…" at bounding box center [87, 128] width 108 height 137
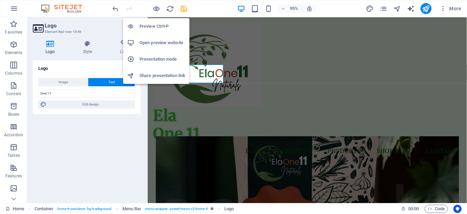
click at [157, 22] on h6 "Preview Ctrl+P" at bounding box center [162, 26] width 46 height 8
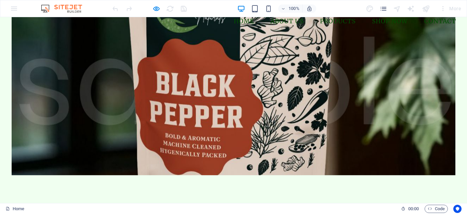
scroll to position [0, 0]
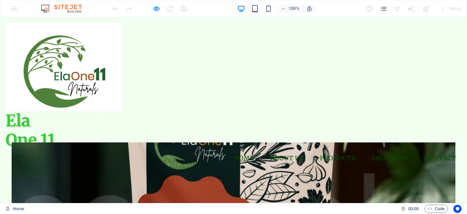
click at [40, 130] on h1 "One 11" at bounding box center [233, 139] width 456 height 19
click at [59, 130] on h1 "One 11" at bounding box center [233, 139] width 456 height 19
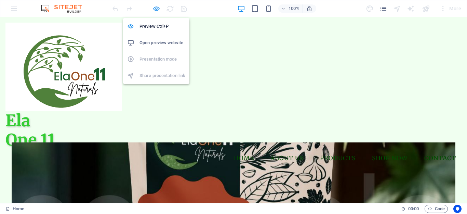
click at [158, 9] on icon "button" at bounding box center [156, 9] width 8 height 8
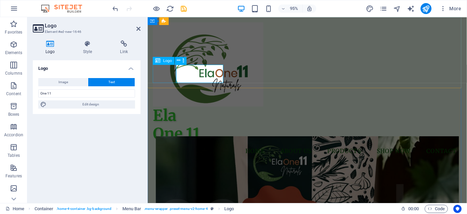
click at [172, 111] on div "Ela" at bounding box center [315, 120] width 325 height 19
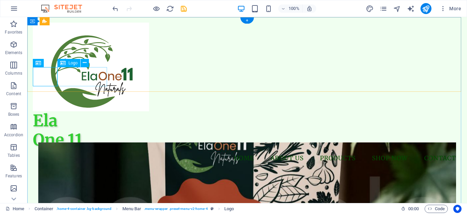
click at [100, 130] on div "One 11" at bounding box center [247, 139] width 429 height 19
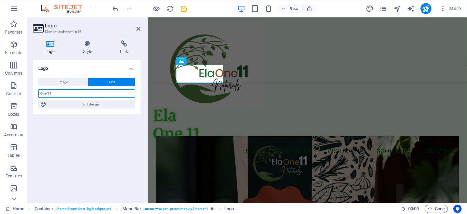
drag, startPoint x: 64, startPoint y: 93, endPoint x: 35, endPoint y: 93, distance: 28.4
click at [35, 93] on div "Image Text Drag files here, click to choose files or select files from Files or…" at bounding box center [87, 92] width 108 height 41
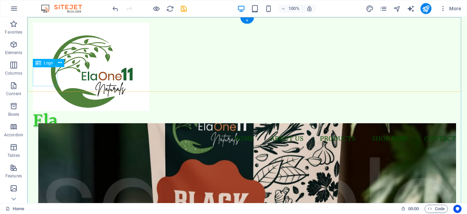
click at [39, 111] on div "Ela" at bounding box center [247, 120] width 429 height 19
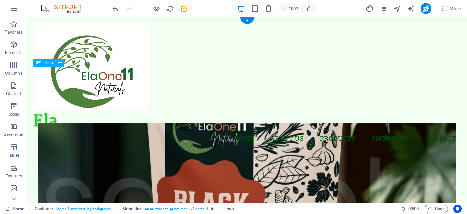
click at [48, 111] on div "Ela" at bounding box center [247, 120] width 429 height 19
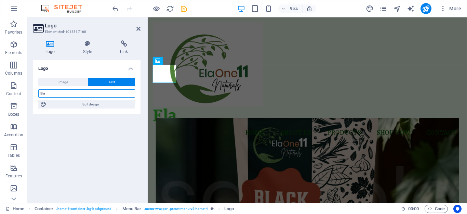
click at [68, 94] on input "Ela" at bounding box center [86, 93] width 97 height 8
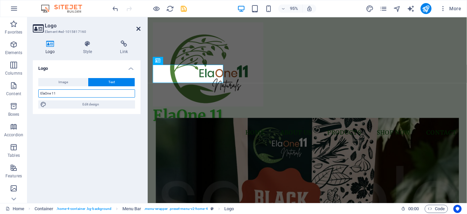
type input "ElaOne 11"
click at [138, 28] on icon at bounding box center [138, 28] width 4 height 5
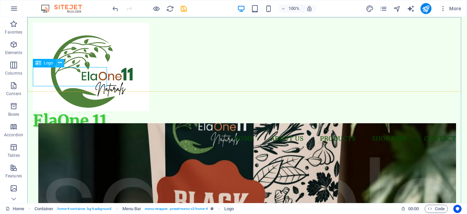
click at [59, 61] on icon at bounding box center [60, 62] width 4 height 7
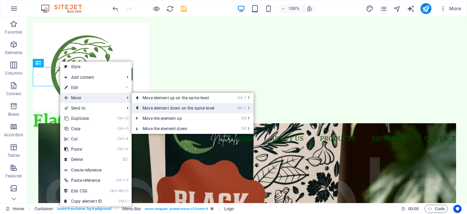
click at [154, 106] on link "Ctrl ⇧ ⬇ Move element down on the same level" at bounding box center [180, 108] width 96 height 10
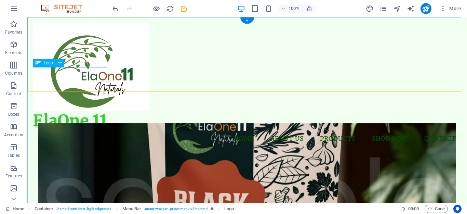
click at [59, 111] on div "ElaOne 11" at bounding box center [247, 120] width 429 height 19
click at [60, 62] on icon at bounding box center [60, 62] width 4 height 7
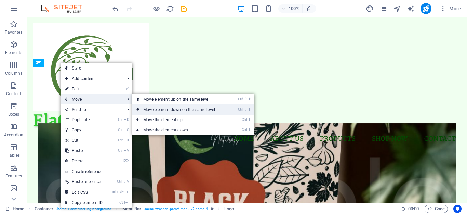
click at [149, 108] on link "Ctrl ⇧ ⬇ Move element down on the same level" at bounding box center [180, 109] width 96 height 10
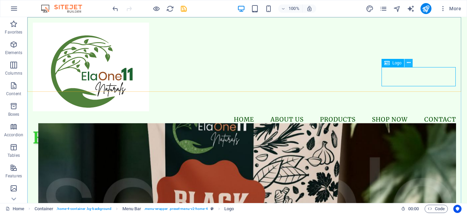
click at [381, 63] on button at bounding box center [408, 63] width 8 height 8
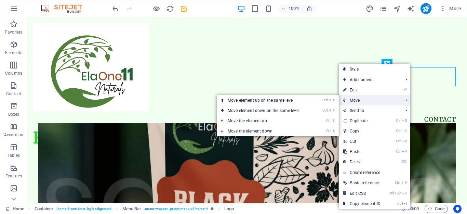
click at [371, 97] on span "Move" at bounding box center [369, 100] width 61 height 10
click at [280, 111] on link "Ctrl ⇧ ⬇ Move element down on the same level" at bounding box center [265, 110] width 96 height 10
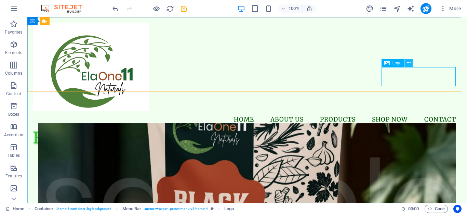
click at [381, 65] on icon at bounding box center [409, 62] width 4 height 7
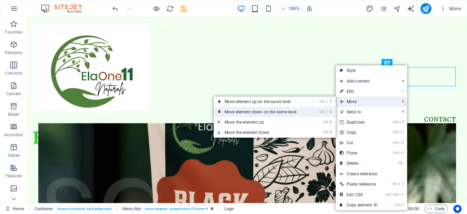
click at [287, 111] on link "Ctrl ⇧ ⬇ Move element down on the same level" at bounding box center [262, 112] width 96 height 10
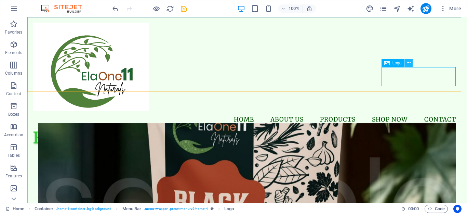
click at [381, 62] on icon at bounding box center [409, 62] width 4 height 7
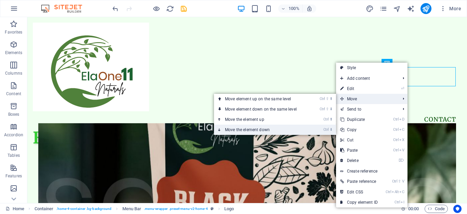
click at [286, 126] on link "Ctrl ⬇ Move the element down" at bounding box center [262, 129] width 96 height 10
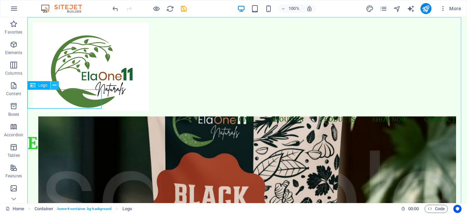
click at [55, 85] on icon at bounding box center [55, 85] width 4 height 7
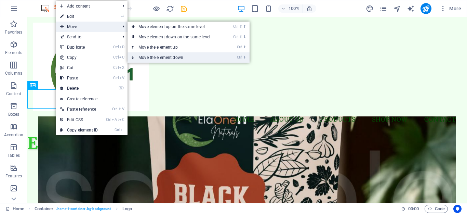
click at [156, 55] on link "Ctrl ⬇ Move the element down" at bounding box center [176, 57] width 96 height 10
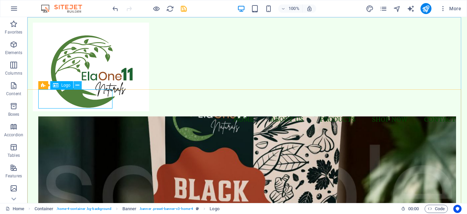
click at [79, 86] on icon at bounding box center [78, 85] width 4 height 7
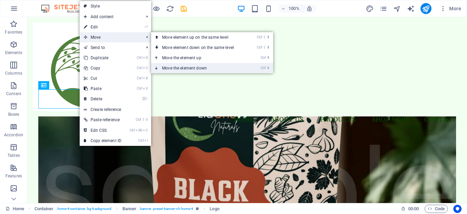
click at [209, 65] on link "Ctrl ⬇ Move the element down" at bounding box center [199, 68] width 96 height 10
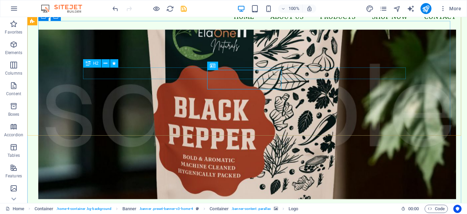
scroll to position [68, 0]
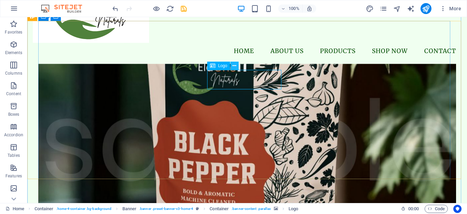
click at [234, 66] on icon at bounding box center [234, 65] width 4 height 7
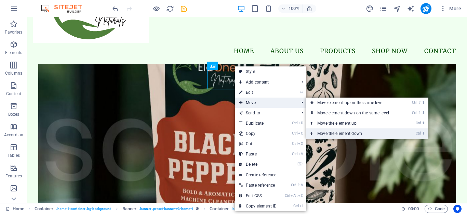
click at [324, 130] on link "Ctrl ⬇ Move the element down" at bounding box center [354, 133] width 96 height 10
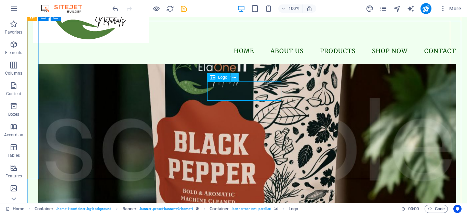
click at [233, 77] on icon at bounding box center [234, 77] width 4 height 7
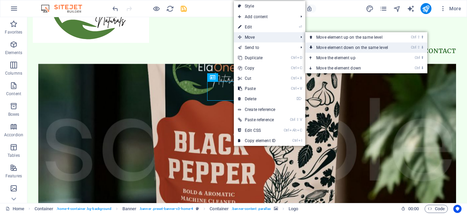
click at [321, 50] on link "Ctrl ⇧ ⬇ Move element down on the same level" at bounding box center [353, 47] width 96 height 10
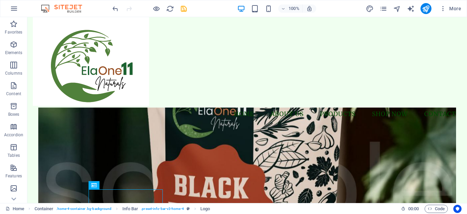
scroll to position [0, 0]
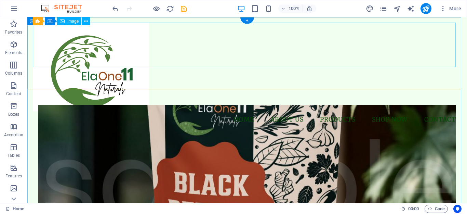
click at [56, 41] on figure at bounding box center [247, 67] width 429 height 89
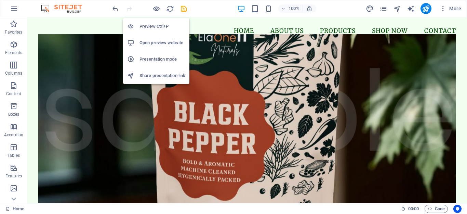
click at [156, 23] on h6 "Preview Ctrl+P" at bounding box center [162, 26] width 46 height 8
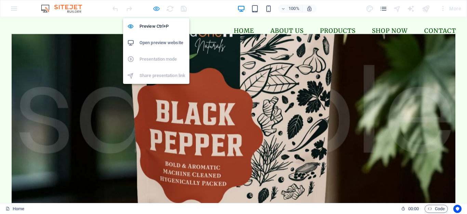
click at [155, 9] on icon "button" at bounding box center [156, 9] width 8 height 8
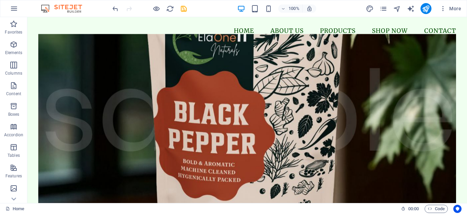
click at [110, 7] on div "100% More" at bounding box center [233, 8] width 466 height 16
click at [116, 9] on icon "undo" at bounding box center [115, 9] width 8 height 8
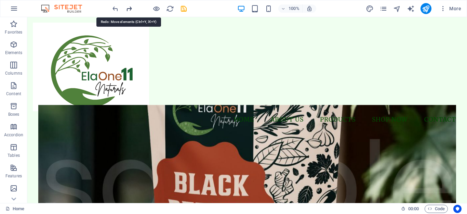
click at [129, 9] on icon "redo" at bounding box center [129, 9] width 8 height 8
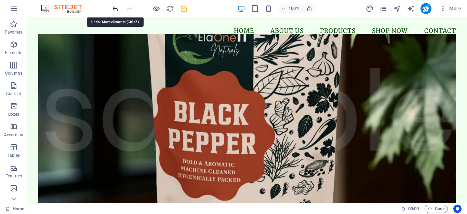
click at [115, 8] on icon "undo" at bounding box center [115, 9] width 8 height 8
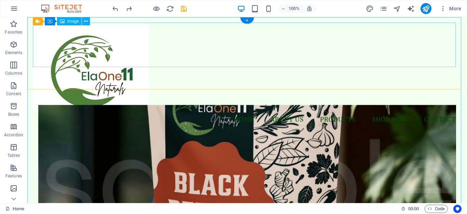
click at [61, 44] on figure at bounding box center [247, 67] width 429 height 89
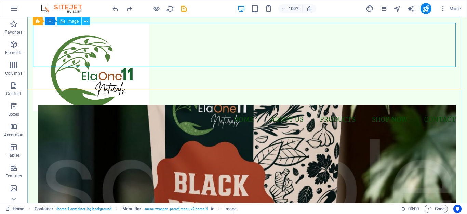
click at [86, 23] on icon at bounding box center [86, 21] width 4 height 7
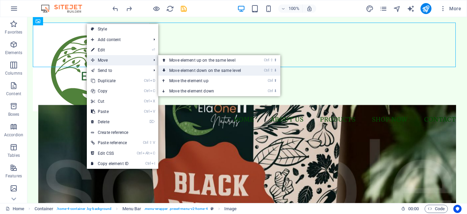
click at [183, 72] on link "Ctrl ⇧ ⬇ Move element down on the same level" at bounding box center [206, 70] width 96 height 10
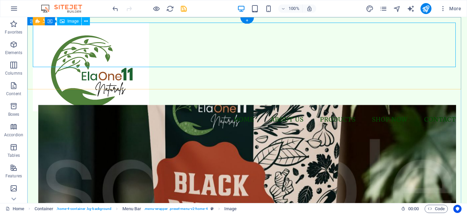
click at [71, 45] on figure at bounding box center [247, 67] width 429 height 89
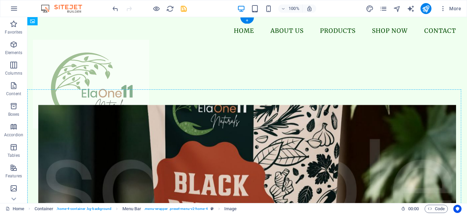
drag, startPoint x: 67, startPoint y: 64, endPoint x: 66, endPoint y: 81, distance: 17.5
click at [27, 17] on figure at bounding box center [27, 17] width 0 height 0
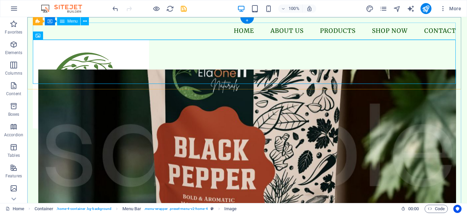
click at [136, 23] on nav "Home About Us Products Shop Now Contact" at bounding box center [247, 31] width 429 height 17
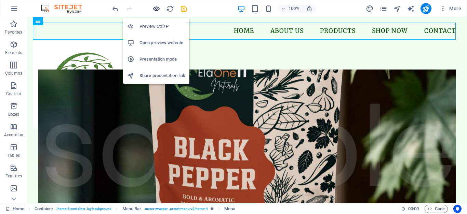
click at [155, 7] on icon "button" at bounding box center [156, 9] width 8 height 8
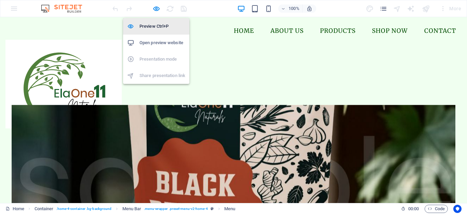
click at [153, 26] on h6 "Preview Ctrl+P" at bounding box center [162, 26] width 46 height 8
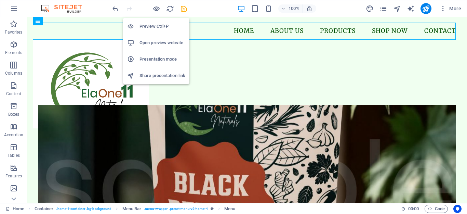
click at [156, 25] on h6 "Preview Ctrl+P" at bounding box center [162, 26] width 46 height 8
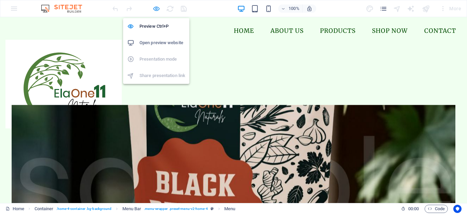
click at [153, 10] on icon "button" at bounding box center [156, 9] width 8 height 8
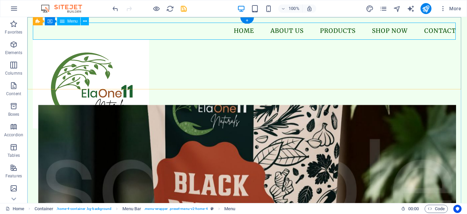
click at [83, 30] on nav "Home About Us Products Shop Now Contact" at bounding box center [247, 31] width 429 height 17
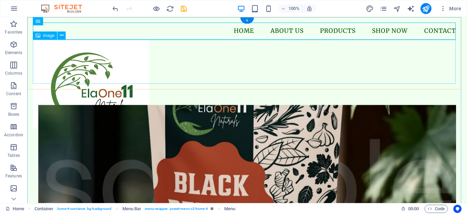
click at [70, 59] on figure at bounding box center [247, 84] width 429 height 89
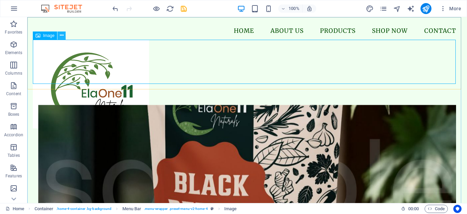
click at [64, 34] on button at bounding box center [61, 35] width 8 height 8
click at [54, 57] on figure at bounding box center [247, 84] width 429 height 89
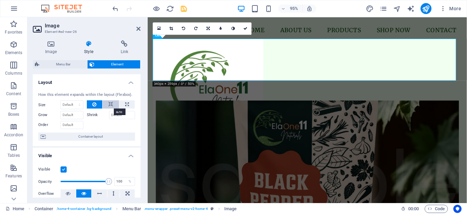
click at [109, 105] on icon at bounding box center [110, 104] width 5 height 8
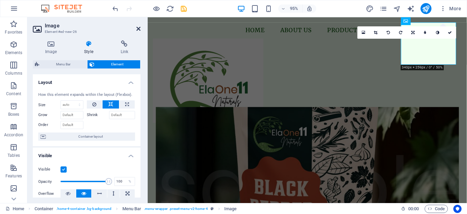
click at [136, 29] on icon at bounding box center [138, 28] width 4 height 5
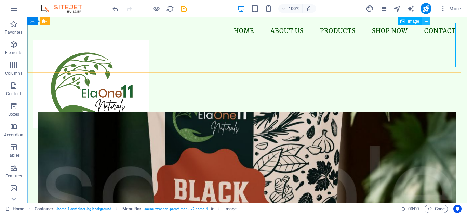
click at [381, 19] on icon at bounding box center [427, 21] width 4 height 7
click at [381, 46] on figure at bounding box center [247, 84] width 429 height 89
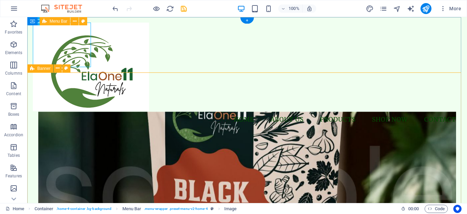
click at [188, 55] on div "Menu Home About Us Products Shop Now Contact" at bounding box center [247, 75] width 440 height 117
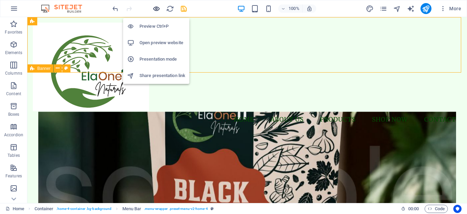
click at [158, 9] on icon "button" at bounding box center [156, 9] width 8 height 8
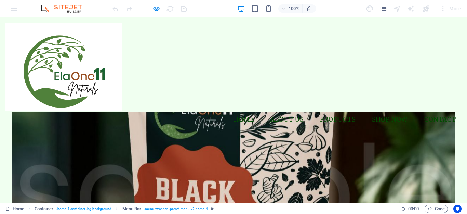
click at [97, 111] on ul "Home About Us Products Shop Now Contact" at bounding box center [233, 119] width 456 height 17
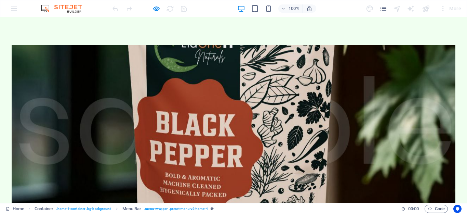
scroll to position [137, 0]
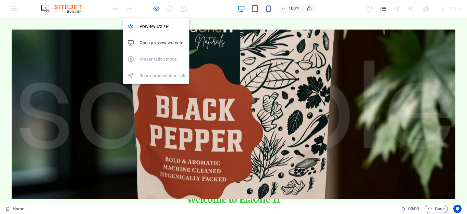
click at [157, 7] on icon "button" at bounding box center [156, 9] width 8 height 8
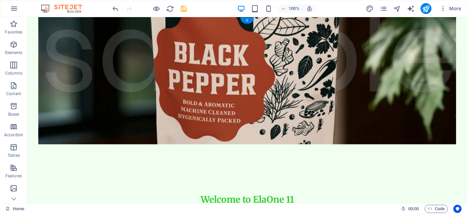
scroll to position [0, 0]
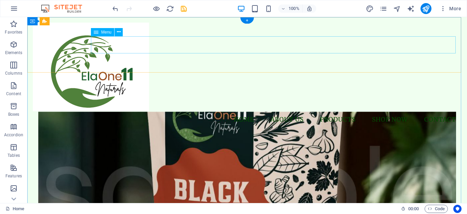
click at [110, 111] on nav "Home About Us Products Shop Now Contact" at bounding box center [247, 119] width 429 height 17
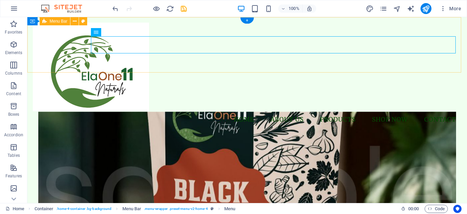
click at [109, 58] on div "Menu Home About Us Products Shop Now Contact" at bounding box center [247, 75] width 440 height 117
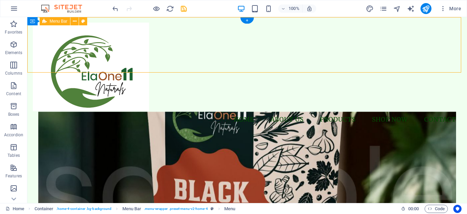
click at [109, 58] on div "Menu Home About Us Products Shop Now Contact" at bounding box center [247, 75] width 440 height 117
select select "rem"
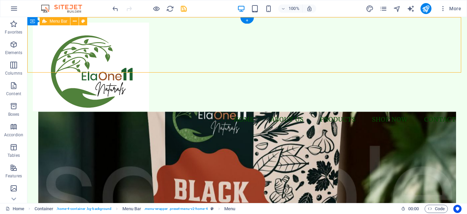
select select "rem"
select select "preset-menu-v2-home-4"
click at [130, 62] on div "Menu Home About Us Products Shop Now Contact" at bounding box center [247, 75] width 440 height 117
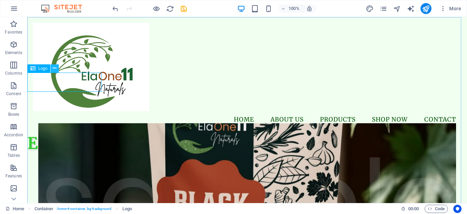
click at [53, 69] on icon at bounding box center [55, 68] width 4 height 7
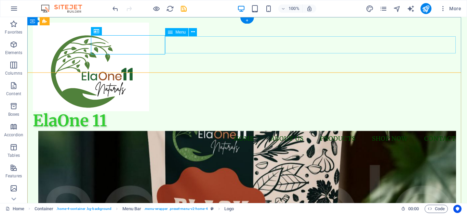
click at [207, 130] on nav "Home About Us Products Shop Now Contact" at bounding box center [247, 138] width 429 height 17
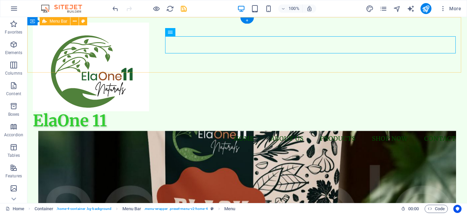
click at [182, 66] on div "Menu ElaOne 11 Home About Us Products Shop Now Contact" at bounding box center [247, 85] width 440 height 136
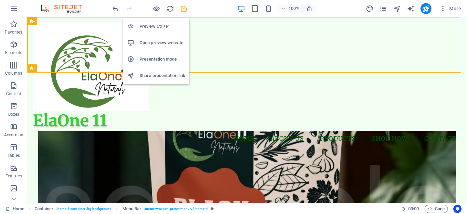
click at [153, 27] on h6 "Preview Ctrl+P" at bounding box center [162, 26] width 46 height 8
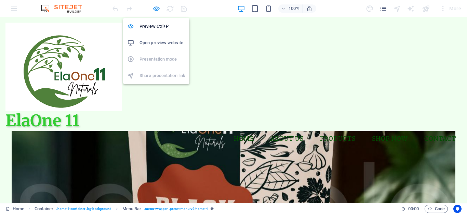
click at [156, 7] on icon "button" at bounding box center [156, 9] width 8 height 8
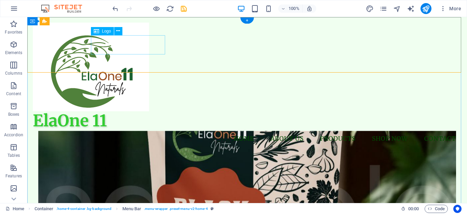
click at [109, 111] on div "ElaOne 11" at bounding box center [247, 120] width 429 height 19
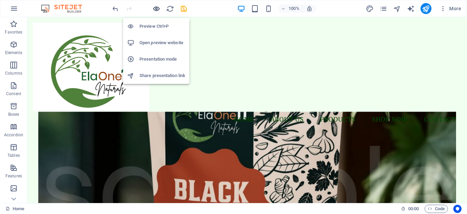
click at [157, 10] on icon "button" at bounding box center [156, 9] width 8 height 8
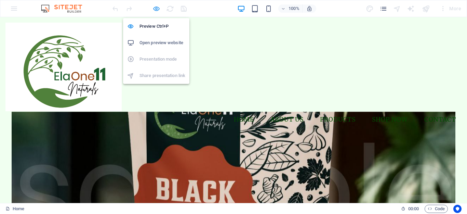
click at [157, 9] on icon "button" at bounding box center [156, 9] width 8 height 8
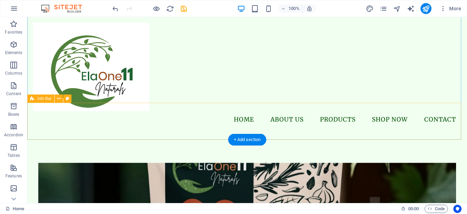
scroll to position [137, 0]
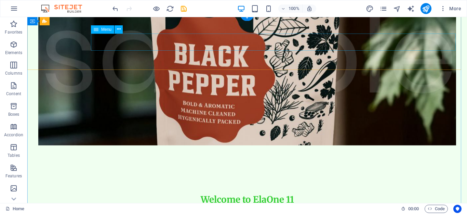
scroll to position [0, 0]
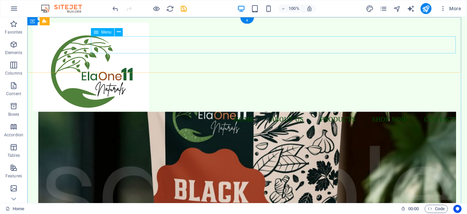
click at [104, 111] on nav "Home About Us Products Shop Now Contact" at bounding box center [247, 119] width 429 height 17
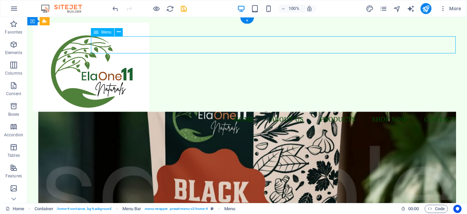
click at [104, 111] on nav "Home About Us Products Shop Now Contact" at bounding box center [247, 119] width 429 height 17
select select
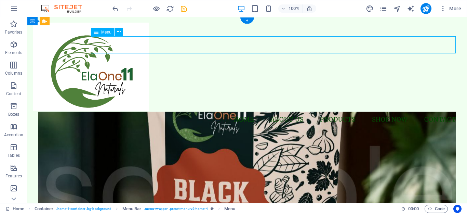
select select
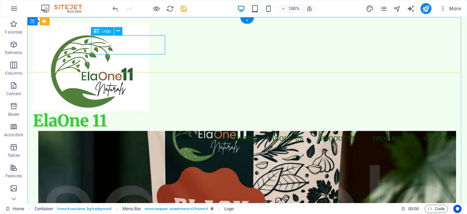
click at [96, 111] on div "ElaOne 11" at bounding box center [247, 120] width 429 height 19
click at [93, 111] on div "ElaOne 11" at bounding box center [247, 120] width 429 height 19
click at [108, 111] on div "ElaOne 11" at bounding box center [247, 120] width 429 height 19
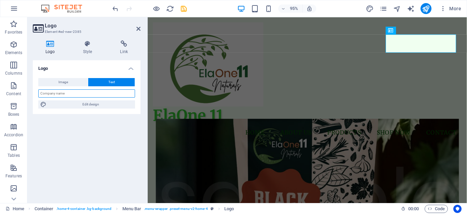
click at [41, 92] on input "text" at bounding box center [86, 93] width 97 height 8
type input "ElaOne 11"
click at [139, 28] on icon at bounding box center [138, 28] width 4 height 5
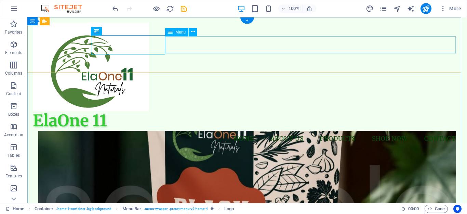
click at [186, 130] on nav "Home About Us Products Shop Now Contact" at bounding box center [247, 138] width 429 height 17
click at [136, 111] on div "ElaOne 11" at bounding box center [247, 120] width 429 height 19
click at [118, 30] on icon at bounding box center [118, 30] width 4 height 7
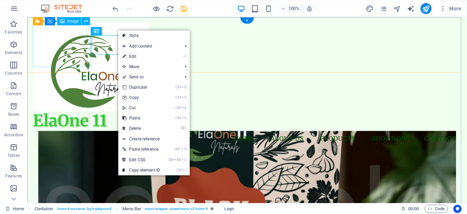
click at [70, 38] on figure at bounding box center [247, 67] width 429 height 89
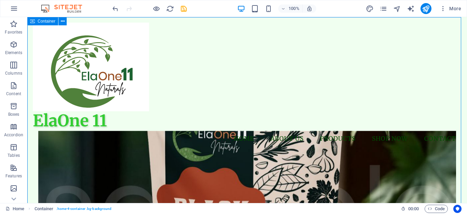
drag, startPoint x: 34, startPoint y: 22, endPoint x: 45, endPoint y: 22, distance: 10.6
click at [45, 22] on div "Container" at bounding box center [42, 21] width 31 height 8
click at [64, 21] on icon at bounding box center [63, 21] width 4 height 7
click at [53, 44] on figure at bounding box center [247, 67] width 429 height 89
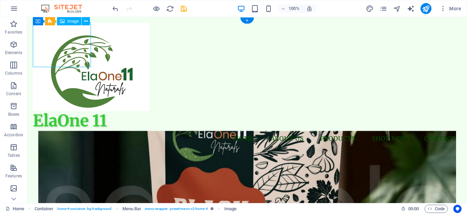
click at [53, 44] on figure at bounding box center [247, 67] width 429 height 89
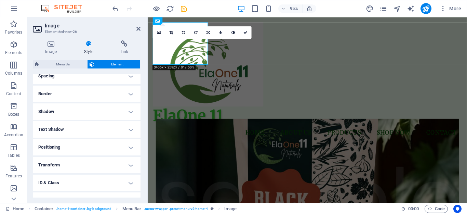
scroll to position [166, 0]
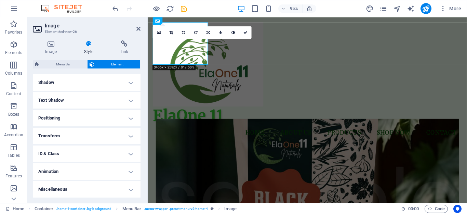
click at [128, 178] on h4 "Miscellaneous" at bounding box center [87, 189] width 108 height 16
click at [129, 178] on h4 "Miscellaneous" at bounding box center [87, 187] width 108 height 12
click at [130, 178] on h4 "Miscellaneous" at bounding box center [87, 189] width 108 height 16
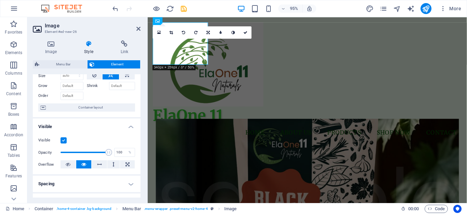
scroll to position [0, 0]
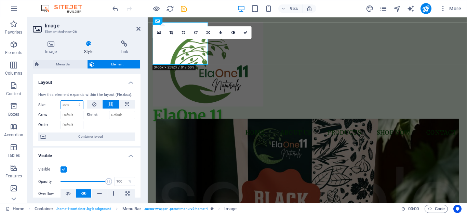
click at [77, 105] on select "Default auto px % 1/1 1/2 1/3 1/4 1/5 1/6 1/7 1/8 1/9 1/10" at bounding box center [72, 105] width 22 height 8
select select "1/6"
click at [72, 101] on select "Default auto px % 1/1 1/2 1/3 1/4 1/5 1/6 1/7 1/8 1/9 1/10" at bounding box center [72, 105] width 22 height 8
type input "16.66"
select select "%"
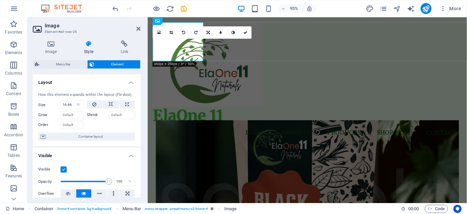
click at [102, 124] on div at bounding box center [111, 124] width 49 height 10
click at [139, 27] on icon at bounding box center [138, 28] width 4 height 5
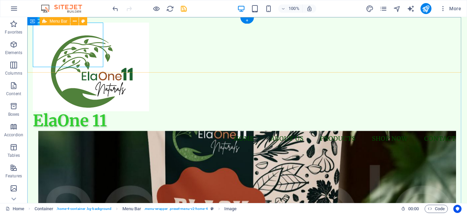
click at [204, 54] on div "Menu ElaOne 11 Home About Us Products Shop Now Contact" at bounding box center [247, 85] width 440 height 136
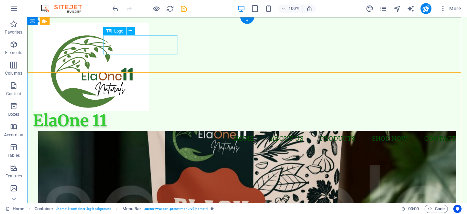
click at [138, 111] on div "ElaOne 11" at bounding box center [247, 120] width 429 height 19
click at [129, 27] on icon at bounding box center [131, 30] width 4 height 7
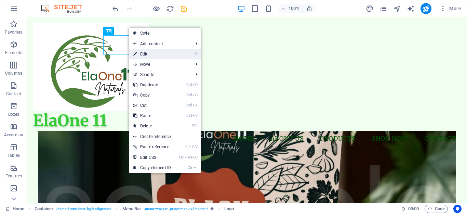
click at [151, 52] on link "⏎ Edit" at bounding box center [152, 54] width 46 height 10
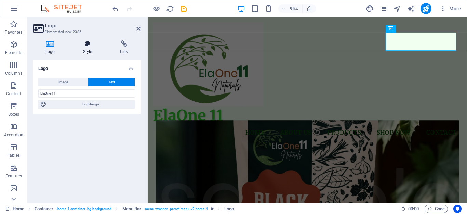
click at [91, 46] on icon at bounding box center [87, 43] width 35 height 7
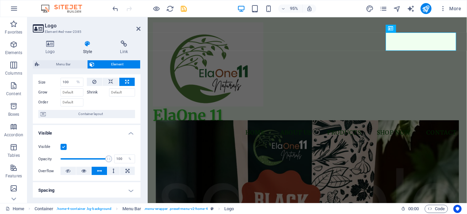
scroll to position [34, 0]
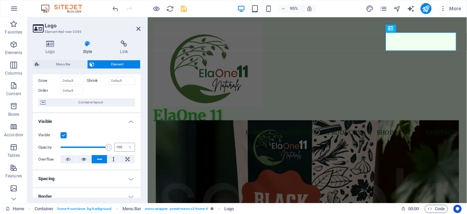
drag, startPoint x: 111, startPoint y: 147, endPoint x: 116, endPoint y: 147, distance: 5.5
click at [115, 147] on div "Opacity 100 %" at bounding box center [86, 147] width 97 height 10
click at [121, 146] on input "100" at bounding box center [125, 147] width 20 height 8
type input "1"
type input "100"
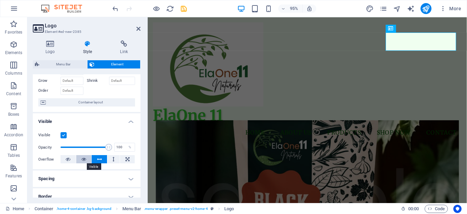
click at [85, 160] on icon at bounding box center [83, 159] width 5 height 8
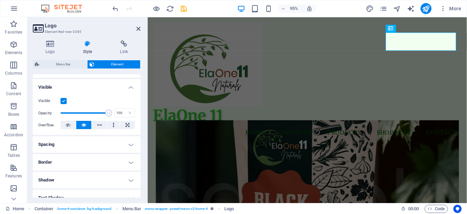
scroll to position [103, 0]
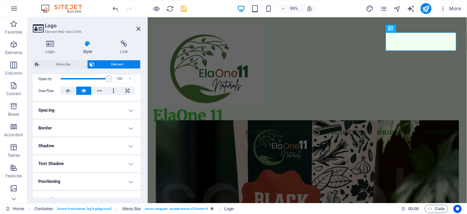
click at [129, 109] on h4 "Spacing" at bounding box center [87, 110] width 108 height 16
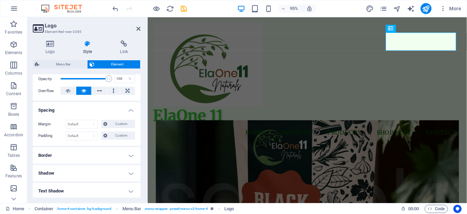
click at [131, 154] on h4 "Border" at bounding box center [87, 155] width 108 height 16
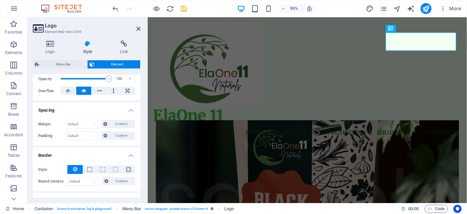
click at [131, 154] on h4 "Border" at bounding box center [87, 153] width 108 height 12
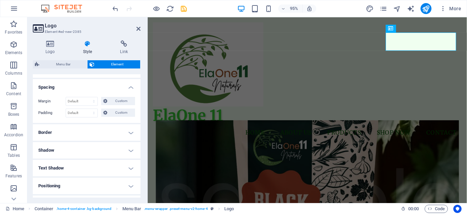
scroll to position [137, 0]
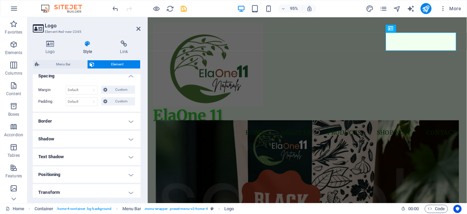
click at [131, 138] on h4 "Shadow" at bounding box center [87, 139] width 108 height 16
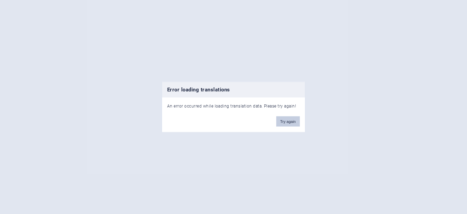
click at [288, 123] on button "Try again" at bounding box center [288, 121] width 24 height 10
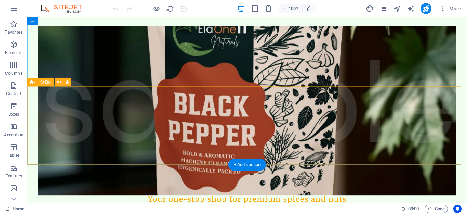
scroll to position [137, 0]
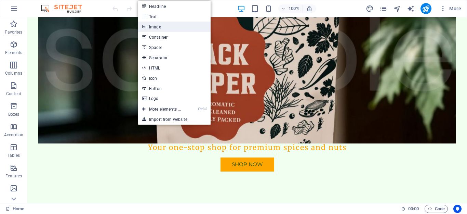
click at [158, 29] on link "Image" at bounding box center [174, 27] width 72 height 10
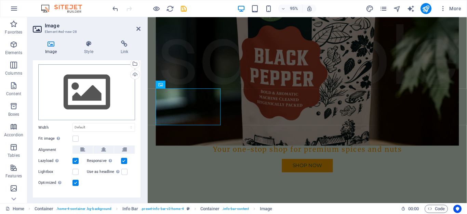
scroll to position [24, 0]
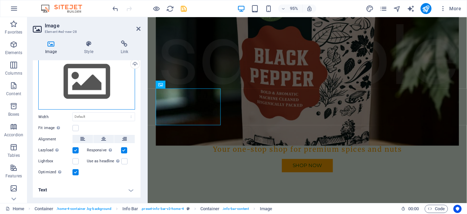
click at [97, 85] on div "Drag files here, click to choose files or select files from Files or our free s…" at bounding box center [86, 82] width 97 height 56
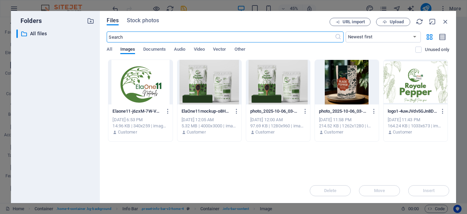
click at [132, 80] on div at bounding box center [140, 82] width 64 height 44
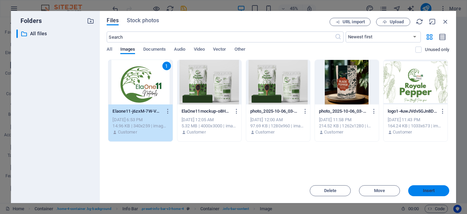
click at [426, 188] on span "Insert" at bounding box center [429, 190] width 12 height 4
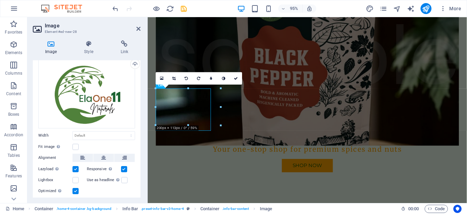
click at [124, 166] on label at bounding box center [124, 169] width 6 height 6
click at [0, 0] on input "Responsive Automatically load retina image and smartphone optimized sizes." at bounding box center [0, 0] width 0 height 0
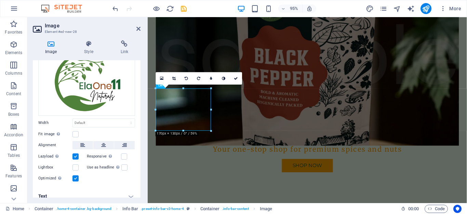
scroll to position [43, 0]
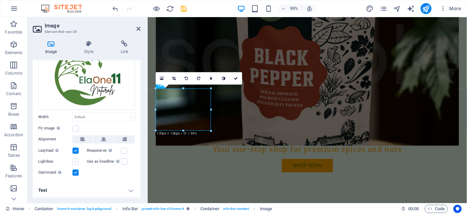
click at [78, 163] on label at bounding box center [75, 161] width 6 height 6
click at [0, 0] on input "Lightbox" at bounding box center [0, 0] width 0 height 0
click at [137, 29] on icon at bounding box center [138, 28] width 4 height 5
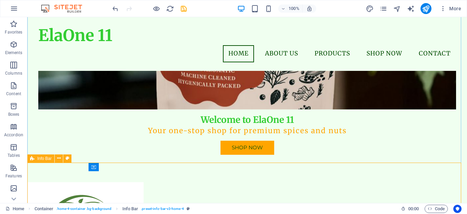
scroll to position [68, 0]
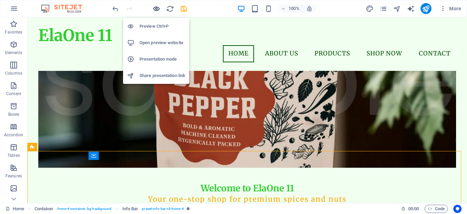
click at [155, 7] on icon "button" at bounding box center [156, 9] width 8 height 8
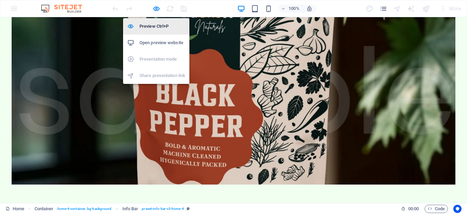
click at [154, 25] on h6 "Preview Ctrl+P" at bounding box center [162, 26] width 46 height 8
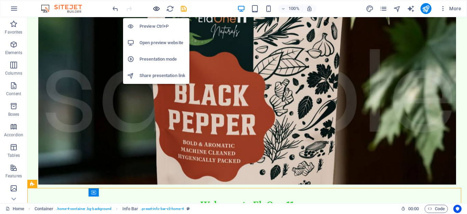
click at [154, 8] on icon "button" at bounding box center [156, 9] width 8 height 8
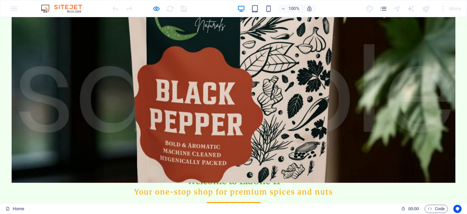
scroll to position [137, 0]
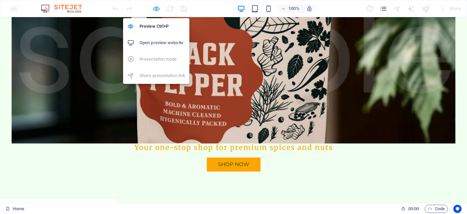
click at [158, 7] on icon "button" at bounding box center [156, 9] width 8 height 8
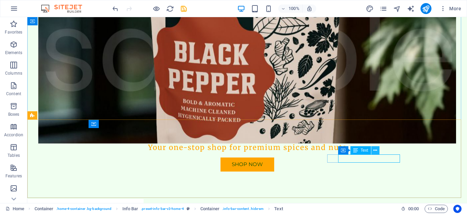
click at [376, 151] on icon at bounding box center [375, 150] width 4 height 7
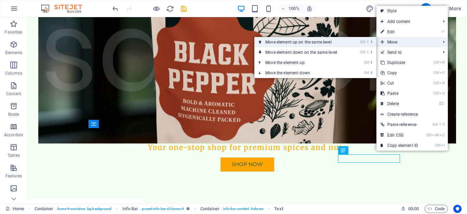
click at [348, 43] on link "Ctrl ⇧ ⬆ Move element up on the same level" at bounding box center [302, 42] width 96 height 10
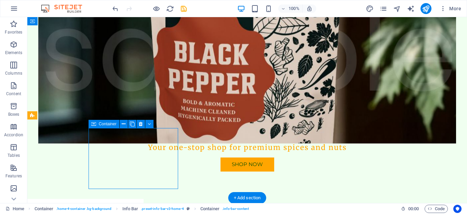
drag, startPoint x: 156, startPoint y: 152, endPoint x: 115, endPoint y: 149, distance: 41.5
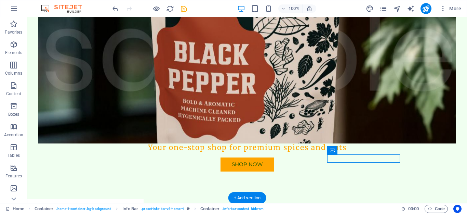
drag, startPoint x: 362, startPoint y: 165, endPoint x: 66, endPoint y: 153, distance: 296.3
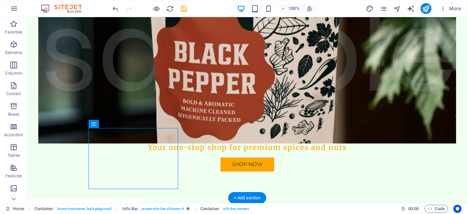
drag, startPoint x: 138, startPoint y: 142, endPoint x: 245, endPoint y: 146, distance: 107.1
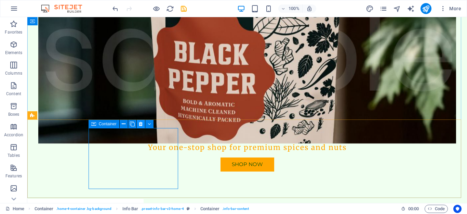
click at [141, 124] on icon at bounding box center [141, 123] width 4 height 7
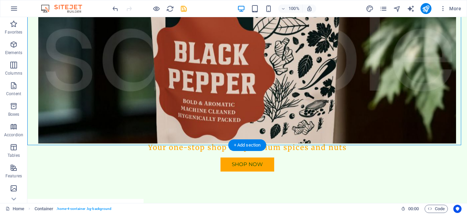
drag, startPoint x: 139, startPoint y: 143, endPoint x: 49, endPoint y: 123, distance: 92.7
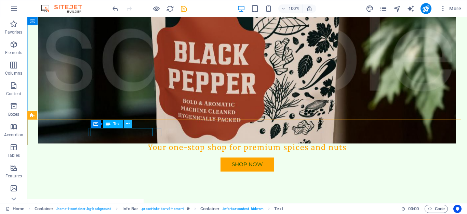
click at [129, 122] on icon at bounding box center [128, 123] width 4 height 7
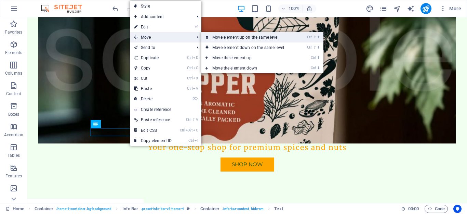
click at [212, 40] on link "Ctrl ⇧ ⬆ Move element up on the same level" at bounding box center [249, 37] width 96 height 10
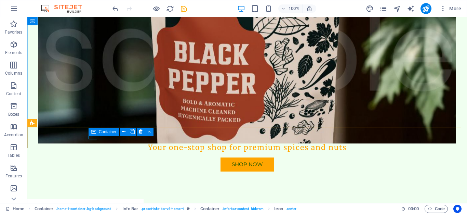
drag, startPoint x: 65, startPoint y: 119, endPoint x: 70, endPoint y: 109, distance: 11.5
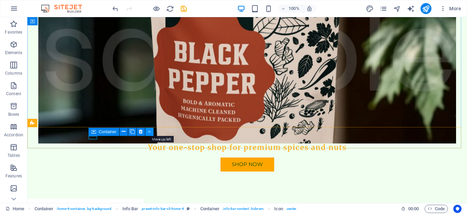
click at [149, 133] on icon at bounding box center [149, 131] width 3 height 7
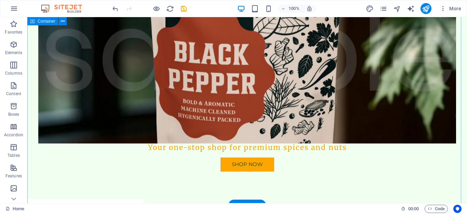
click at [93, 123] on div "ElaOne 11 Menu Home About Us Products Shop Now Contact Welcome to ElaOne 11 You…" at bounding box center [247, 120] width 440 height 480
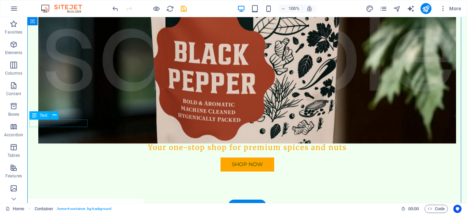
click at [93, 122] on div "ElaOne 11 Menu Home About Us Products Shop Now Contact Welcome to ElaOne 11 You…" at bounding box center [247, 120] width 440 height 480
select select "header"
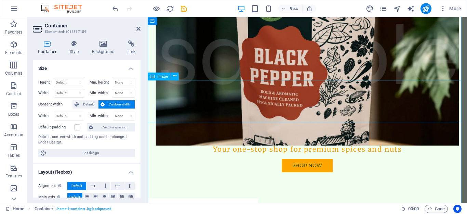
click at [250, 130] on div "ElaOne 11 Menu Home About Us Products Shop Now Contact Welcome to ElaOne 11 You…" at bounding box center [316, 124] width 336 height 489
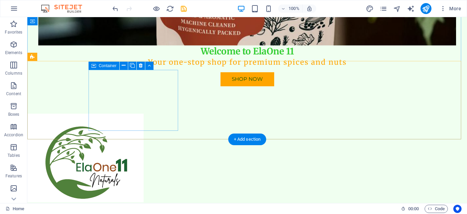
scroll to position [205, 0]
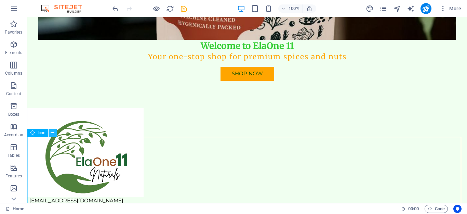
click at [54, 132] on icon at bounding box center [53, 132] width 4 height 7
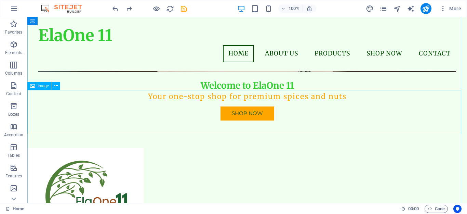
scroll to position [68, 0]
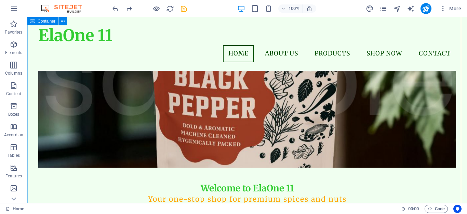
click at [97, 158] on div "ElaOne 11 Menu Home About Us Products Shop Now Contact Welcome to ElaOne 11 You…" at bounding box center [247, 181] width 440 height 464
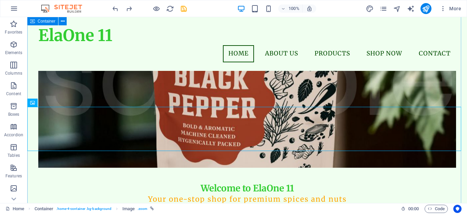
click at [129, 155] on div "ElaOne 11 Menu Home About Us Products Shop Now Contact Welcome to ElaOne 11 You…" at bounding box center [247, 181] width 440 height 464
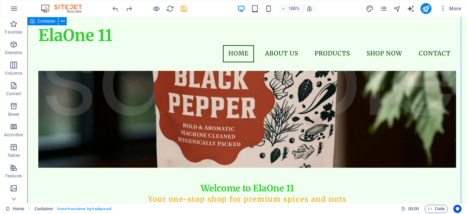
click at [129, 155] on div "ElaOne 11 Menu Home About Us Products Shop Now Contact Welcome to ElaOne 11 You…" at bounding box center [247, 181] width 440 height 464
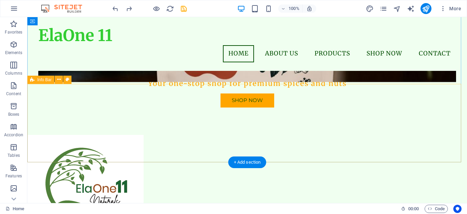
scroll to position [101, 0]
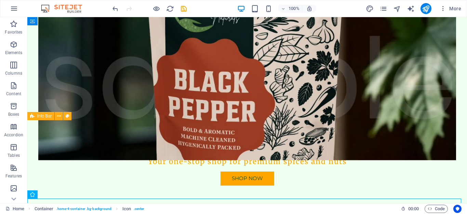
scroll to position [376, 0]
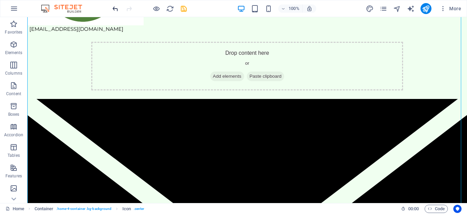
click at [114, 11] on icon "undo" at bounding box center [115, 9] width 8 height 8
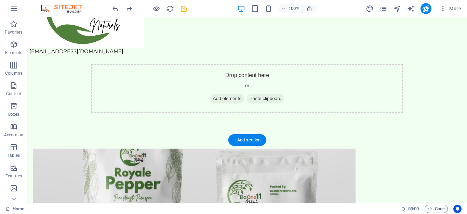
scroll to position [101, 0]
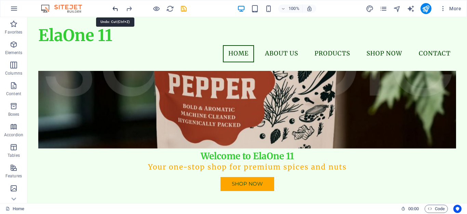
click at [114, 7] on icon "undo" at bounding box center [115, 9] width 8 height 8
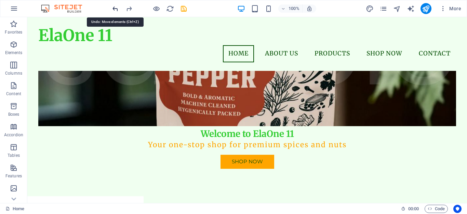
click at [114, 7] on icon "undo" at bounding box center [115, 9] width 8 height 8
click at [130, 7] on icon "redo" at bounding box center [129, 9] width 8 height 8
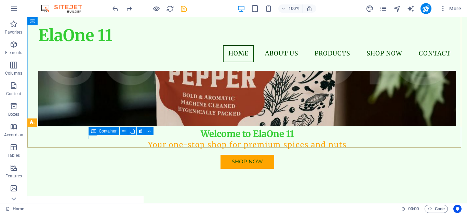
click at [94, 129] on icon at bounding box center [93, 131] width 5 height 8
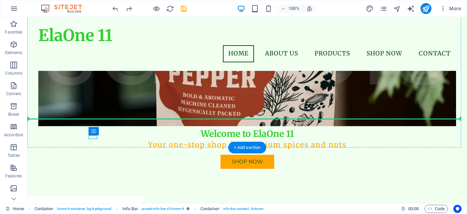
drag, startPoint x: 121, startPoint y: 146, endPoint x: 95, endPoint y: 115, distance: 40.5
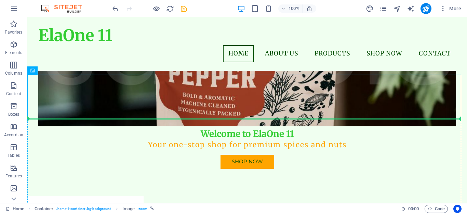
drag, startPoint x: 95, startPoint y: 115, endPoint x: 100, endPoint y: 150, distance: 35.2
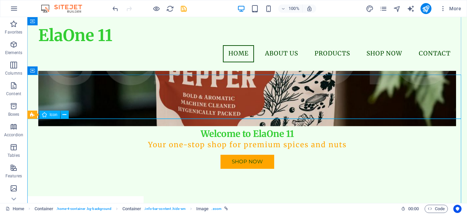
click at [64, 114] on icon at bounding box center [65, 114] width 4 height 7
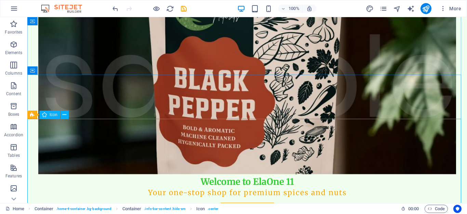
select select "xMidYMid"
select select "px"
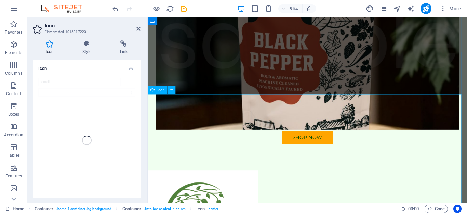
scroll to position [169, 0]
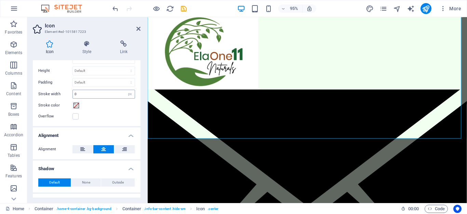
scroll to position [205, 0]
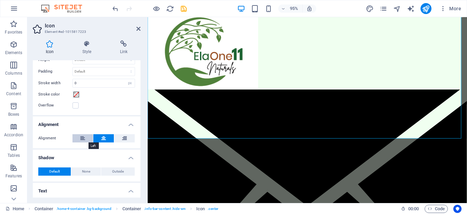
click at [82, 137] on icon at bounding box center [82, 138] width 5 height 8
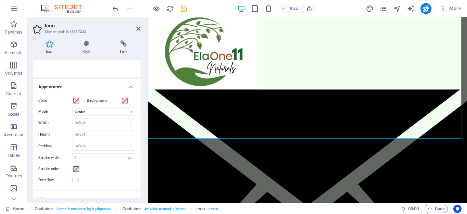
scroll to position [119, 0]
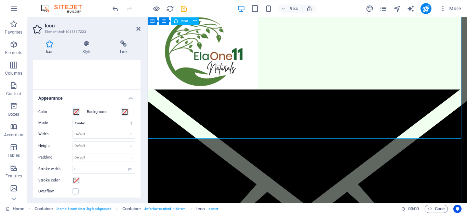
click at [194, 116] on figure at bounding box center [316, 206] width 336 height 226
click at [184, 21] on span "Icon" at bounding box center [185, 21] width 8 height 4
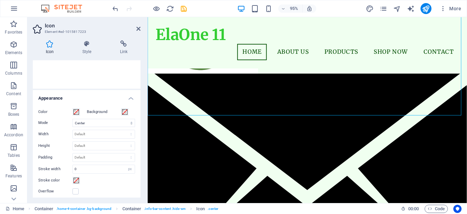
scroll to position [328, 0]
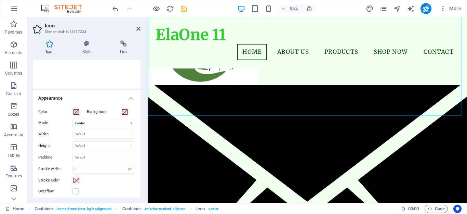
drag, startPoint x: 331, startPoint y: 38, endPoint x: 192, endPoint y: 109, distance: 156.1
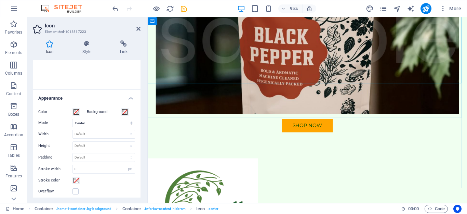
scroll to position [362, 0]
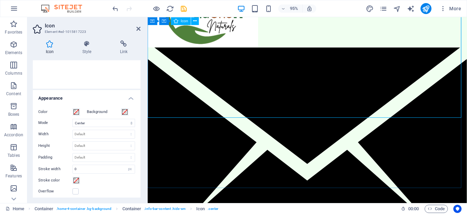
click at [219, 65] on figure at bounding box center [316, 162] width 336 height 226
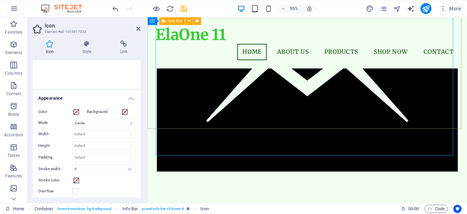
scroll to position [328, 0]
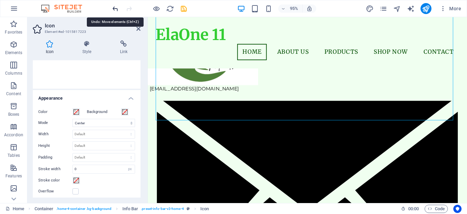
click at [116, 10] on icon "undo" at bounding box center [115, 9] width 8 height 8
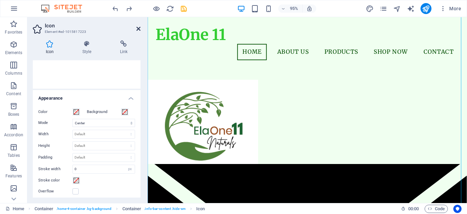
click at [137, 28] on icon at bounding box center [138, 28] width 4 height 5
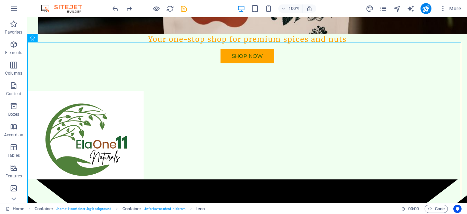
scroll to position [214, 0]
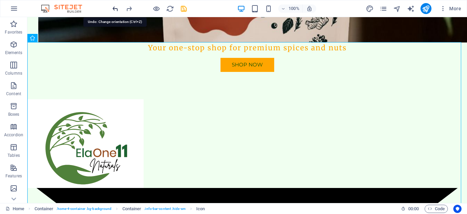
click at [116, 8] on icon "undo" at bounding box center [115, 9] width 8 height 8
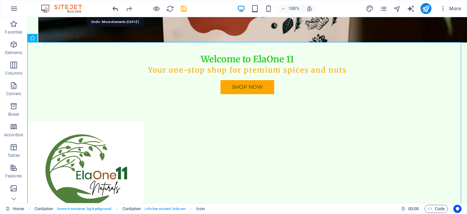
click at [116, 8] on icon "undo" at bounding box center [115, 9] width 8 height 8
click at [112, 6] on icon "undo" at bounding box center [115, 9] width 8 height 8
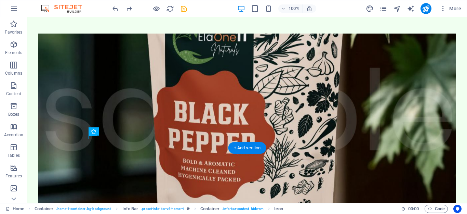
scroll to position [146, 0]
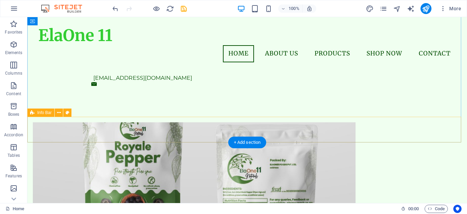
scroll to position [103, 0]
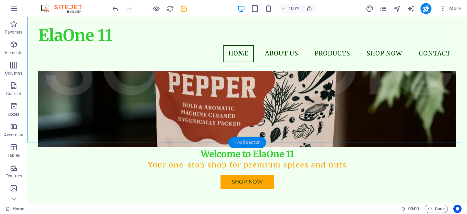
click at [248, 142] on div "+ Add section" at bounding box center [247, 142] width 38 height 12
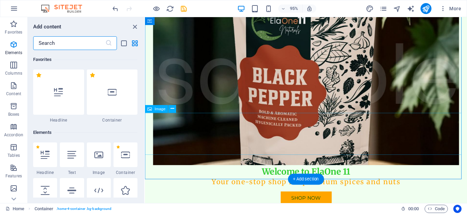
scroll to position [1196, 0]
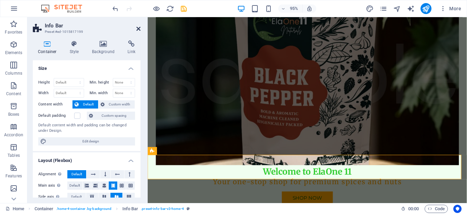
click at [138, 29] on icon at bounding box center [138, 28] width 4 height 5
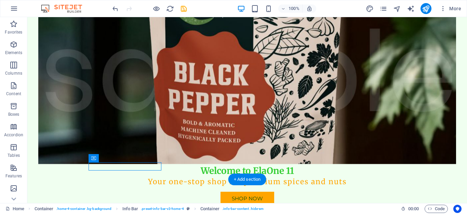
drag, startPoint x: 121, startPoint y: 175, endPoint x: 54, endPoint y: 159, distance: 68.4
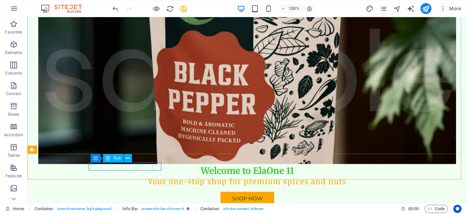
click at [110, 160] on icon at bounding box center [108, 158] width 5 height 8
click at [110, 157] on icon at bounding box center [108, 158] width 5 height 8
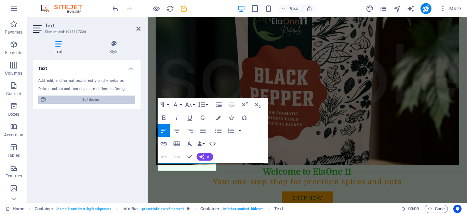
click at [94, 100] on span "Edit design" at bounding box center [91, 99] width 84 height 8
select select "px"
select select "200"
select select "px"
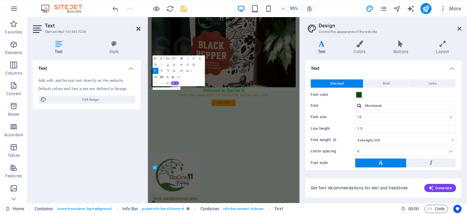
click at [139, 27] on icon at bounding box center [138, 28] width 4 height 5
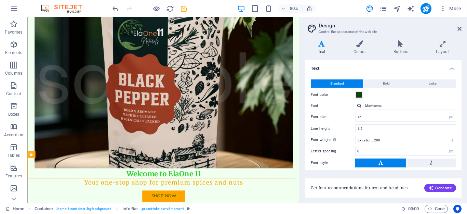
click at [462, 27] on aside "Design Control the appearance of the website Variants Text Colors Buttons Layou…" at bounding box center [383, 110] width 168 height 186
click at [459, 27] on icon at bounding box center [459, 28] width 4 height 5
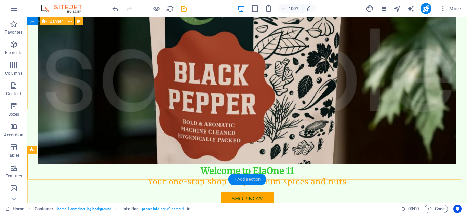
click at [240, 178] on div "+ Add section" at bounding box center [247, 179] width 38 height 12
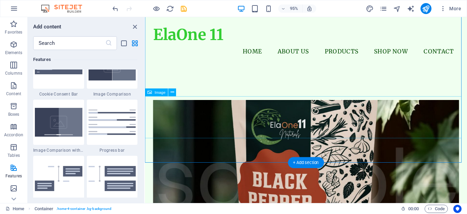
scroll to position [137, 0]
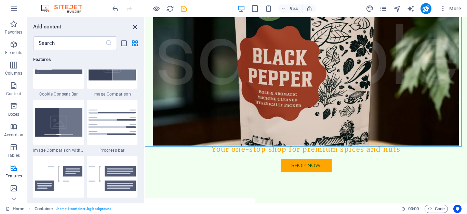
click at [134, 24] on icon "close panel" at bounding box center [135, 27] width 8 height 8
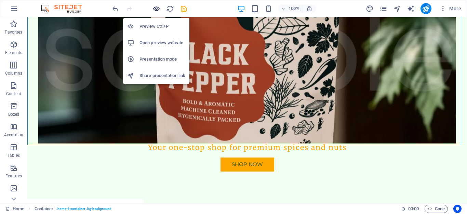
click at [155, 9] on icon "button" at bounding box center [156, 9] width 8 height 8
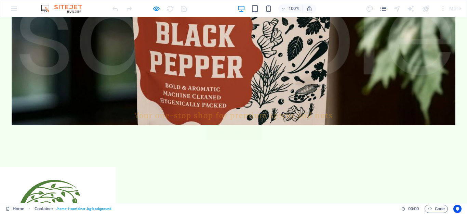
scroll to position [171, 0]
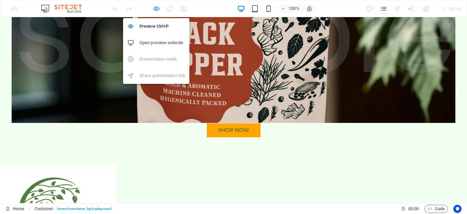
click at [157, 9] on icon "button" at bounding box center [156, 9] width 8 height 8
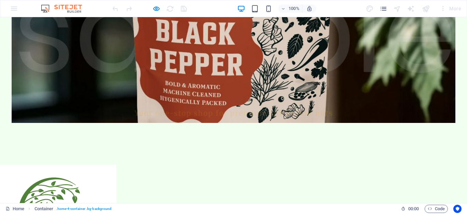
click at [159, 3] on div "100% More" at bounding box center [233, 8] width 466 height 16
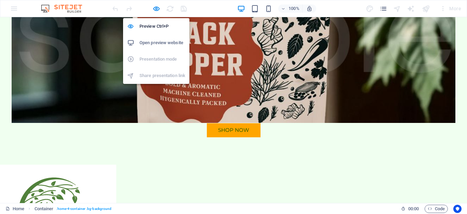
click at [164, 41] on h6 "Open preview website" at bounding box center [162, 43] width 46 height 8
click at [154, 24] on h6 "Preview Ctrl+P" at bounding box center [162, 26] width 46 height 8
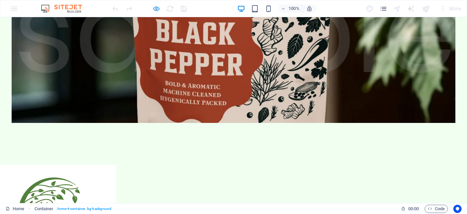
click at [155, 9] on icon "button" at bounding box center [156, 9] width 8 height 8
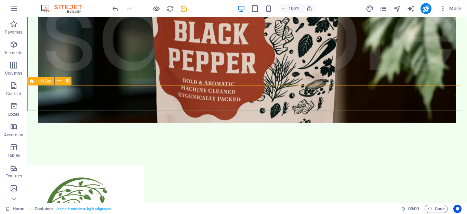
click at [44, 82] on span "Info Bar" at bounding box center [44, 81] width 14 height 4
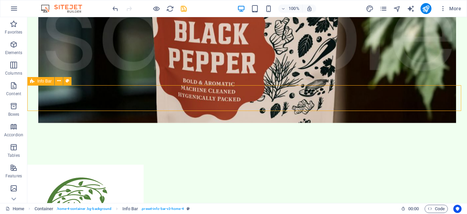
click at [45, 82] on span "Info Bar" at bounding box center [44, 81] width 14 height 4
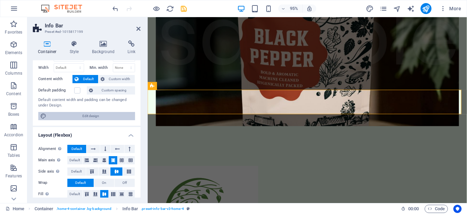
scroll to position [34, 0]
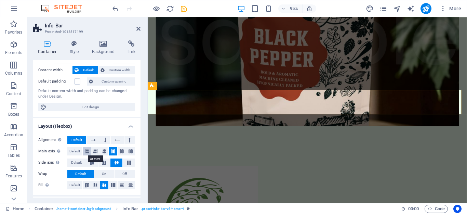
click at [85, 151] on icon at bounding box center [87, 151] width 4 height 8
click at [77, 151] on span "Default" at bounding box center [74, 151] width 11 height 8
click at [79, 162] on span "Default" at bounding box center [76, 162] width 11 height 8
click at [137, 28] on icon at bounding box center [138, 28] width 4 height 5
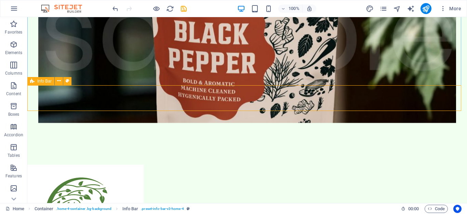
click at [38, 82] on span "Info Bar" at bounding box center [44, 81] width 14 height 4
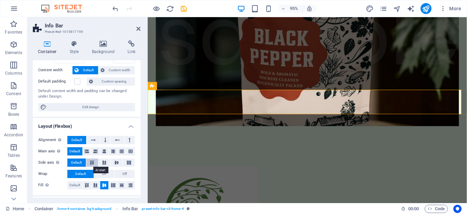
click at [92, 162] on icon at bounding box center [92, 162] width 8 height 4
click at [137, 29] on icon at bounding box center [138, 28] width 4 height 5
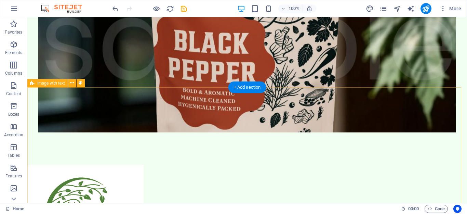
scroll to position [205, 0]
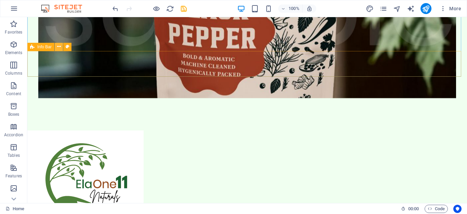
click at [59, 46] on icon at bounding box center [59, 46] width 4 height 7
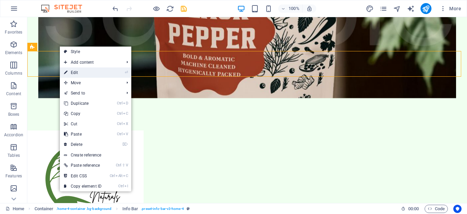
click at [71, 75] on link "⏎ Edit" at bounding box center [83, 72] width 46 height 10
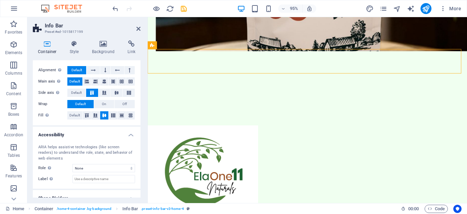
scroll to position [94, 0]
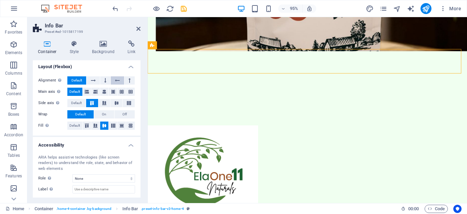
click at [115, 79] on icon at bounding box center [117, 80] width 5 height 8
click at [94, 80] on icon at bounding box center [93, 80] width 5 height 8
click at [75, 80] on span "Default" at bounding box center [76, 80] width 11 height 8
click at [138, 28] on icon at bounding box center [138, 28] width 4 height 5
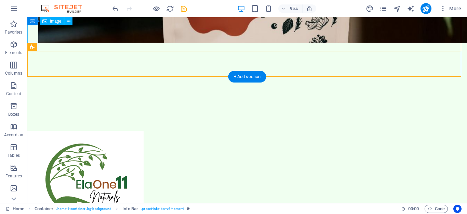
scroll to position [205, 0]
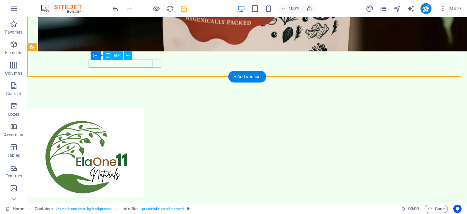
click at [95, 206] on link "[EMAIL_ADDRESS][DOMAIN_NAME]" at bounding box center [142, 209] width 99 height 6
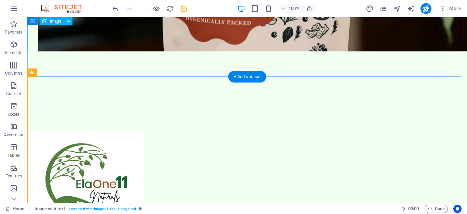
click at [196, 130] on figure at bounding box center [247, 174] width 440 height 89
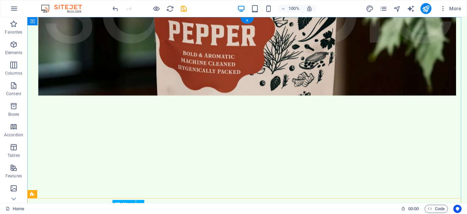
scroll to position [0, 0]
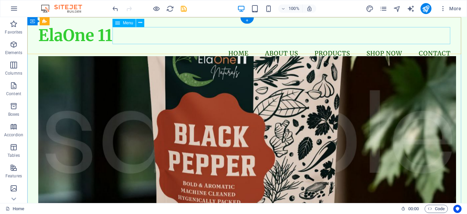
click at [128, 45] on nav "Home About Us Products Shop Now Contact" at bounding box center [247, 53] width 418 height 17
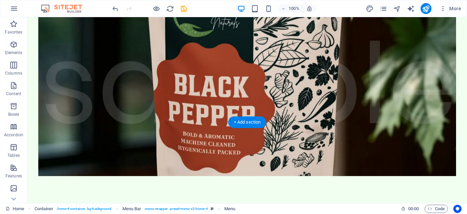
scroll to position [171, 0]
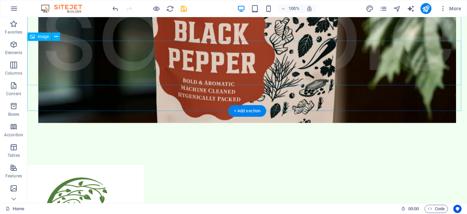
click at [63, 164] on figure at bounding box center [247, 208] width 440 height 89
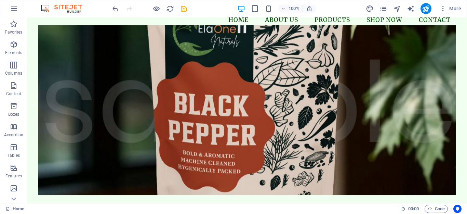
scroll to position [0, 0]
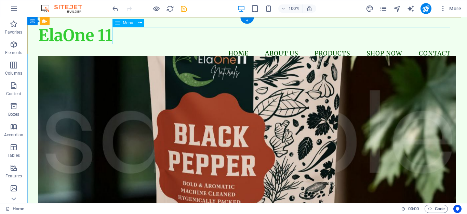
click at [131, 45] on nav "Home About Us Products Shop Now Contact" at bounding box center [247, 53] width 418 height 17
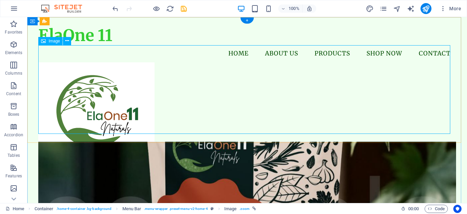
click at [129, 70] on figure at bounding box center [247, 106] width 418 height 89
click at [104, 85] on figure at bounding box center [247, 106] width 418 height 89
drag, startPoint x: 104, startPoint y: 85, endPoint x: 131, endPoint y: 102, distance: 31.8
click at [104, 85] on figure at bounding box center [247, 106] width 418 height 89
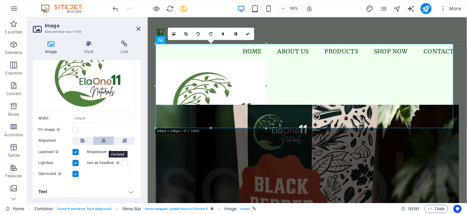
scroll to position [43, 0]
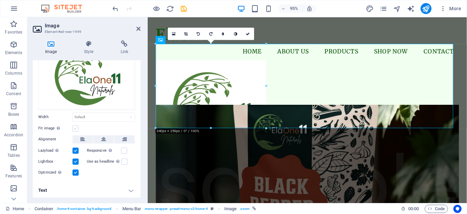
click at [77, 127] on label at bounding box center [75, 128] width 6 height 6
click at [0, 0] on input "Fit image Automatically fit image to a fixed width and height" at bounding box center [0, 0] width 0 height 0
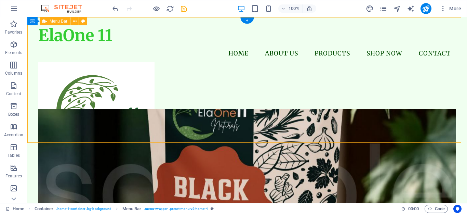
drag, startPoint x: 102, startPoint y: 18, endPoint x: 163, endPoint y: 49, distance: 68.5
click at [197, 43] on div "ElaOne 11 Menu Home About Us Products Shop Now Contact" at bounding box center [247, 88] width 440 height 142
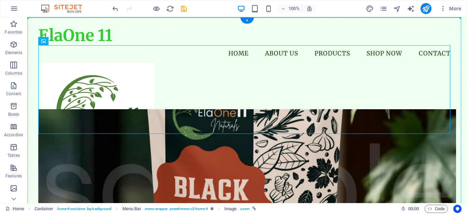
drag, startPoint x: 163, startPoint y: 49, endPoint x: 163, endPoint y: 39, distance: 10.3
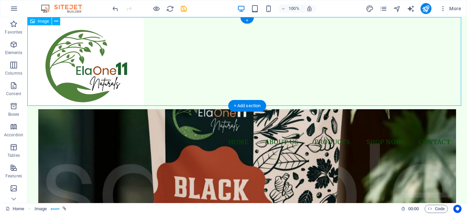
click at [117, 41] on figure at bounding box center [247, 61] width 440 height 89
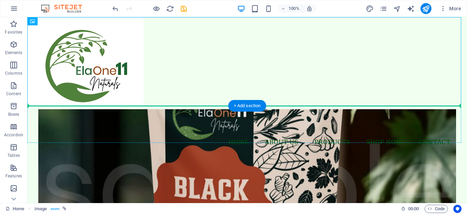
drag, startPoint x: 117, startPoint y: 41, endPoint x: 150, endPoint y: 122, distance: 87.7
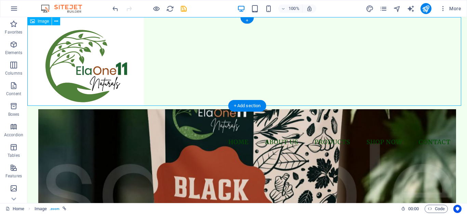
click at [124, 77] on figure at bounding box center [247, 61] width 440 height 89
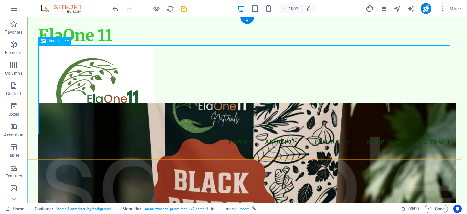
click at [72, 76] on figure at bounding box center [247, 89] width 418 height 89
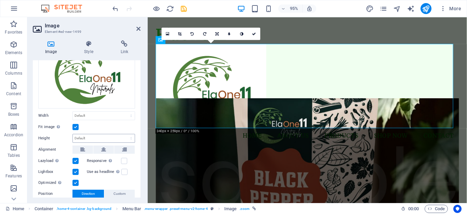
scroll to position [89, 0]
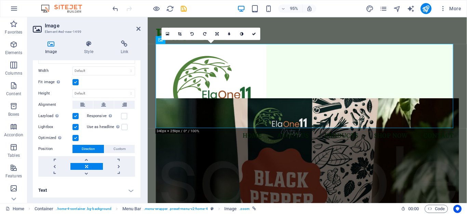
click at [76, 113] on label at bounding box center [75, 116] width 6 height 6
click at [0, 0] on input "Lazyload Loading images after the page loads improves page speed." at bounding box center [0, 0] width 0 height 0
click at [77, 126] on label at bounding box center [75, 127] width 6 height 6
click at [0, 0] on input "Lightbox" at bounding box center [0, 0] width 0 height 0
click at [75, 138] on label at bounding box center [75, 138] width 6 height 6
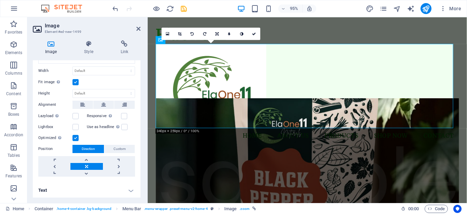
click at [0, 0] on input "Optimized Images are compressed to improve page speed." at bounding box center [0, 0] width 0 height 0
click at [76, 126] on label at bounding box center [75, 127] width 6 height 6
click at [0, 0] on input "Lightbox" at bounding box center [0, 0] width 0 height 0
click at [77, 139] on label at bounding box center [75, 138] width 6 height 6
click at [0, 0] on input "Optimized Images are compressed to improve page speed." at bounding box center [0, 0] width 0 height 0
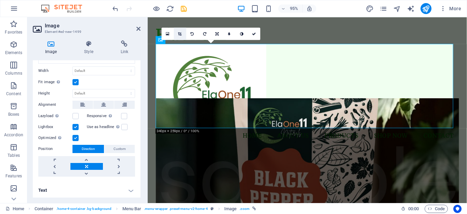
click at [182, 32] on icon at bounding box center [180, 34] width 4 height 4
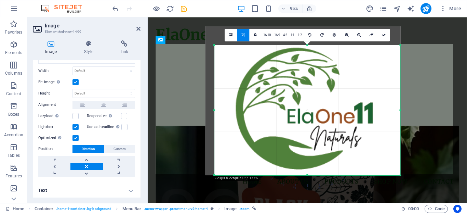
drag, startPoint x: 209, startPoint y: 36, endPoint x: 218, endPoint y: 56, distance: 22.0
click at [218, 56] on div "180 170 160 150 140 130 120 110 100 90 80 70 60 50 40 30 20 10 0 -10 -20 -30 -4…" at bounding box center [307, 110] width 186 height 130
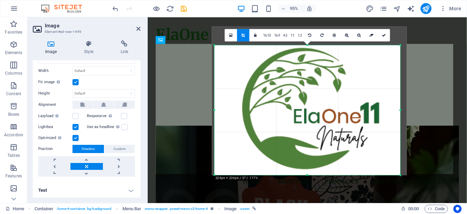
drag, startPoint x: 218, startPoint y: 56, endPoint x: 225, endPoint y: 56, distance: 6.5
click at [225, 56] on div at bounding box center [309, 100] width 195 height 148
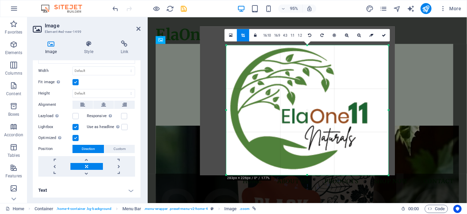
drag, startPoint x: 214, startPoint y: 110, endPoint x: 239, endPoint y: 107, distance: 25.1
click at [239, 107] on div "180 170 160 150 140 130 120 110 100 90 80 70 60 50 40 30 20 10 0 -10 -20 -30 -4…" at bounding box center [307, 110] width 162 height 130
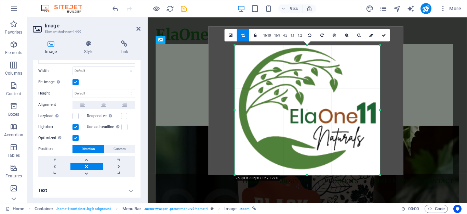
drag, startPoint x: 388, startPoint y: 109, endPoint x: 370, endPoint y: 109, distance: 17.8
click at [370, 109] on div "180 170 160 150 140 130 120 110 100 90 80 70 60 50 40 30 20 10 0 -10 -20 -30 -4…" at bounding box center [307, 110] width 145 height 130
click at [292, 37] on link "1:1" at bounding box center [292, 35] width 7 height 12
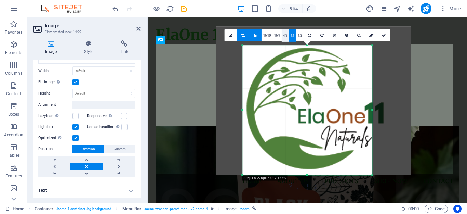
click at [285, 36] on link "4:3" at bounding box center [285, 35] width 7 height 12
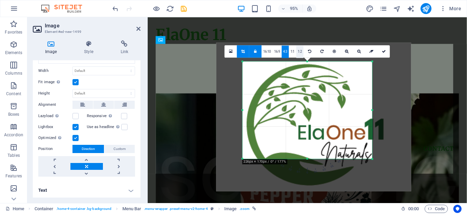
click at [300, 54] on link "1:2" at bounding box center [299, 51] width 7 height 12
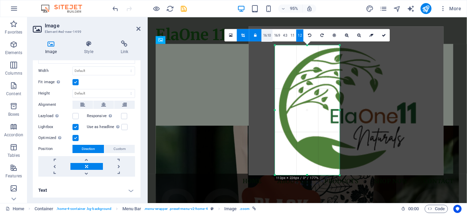
click at [270, 35] on link "16:10" at bounding box center [267, 35] width 11 height 12
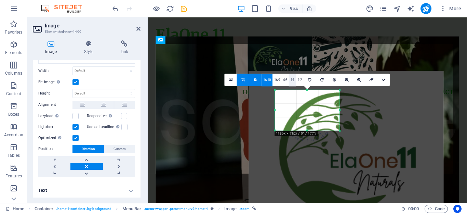
click at [294, 79] on link "1:1" at bounding box center [292, 80] width 7 height 12
click at [294, 79] on div at bounding box center [346, 145] width 195 height 148
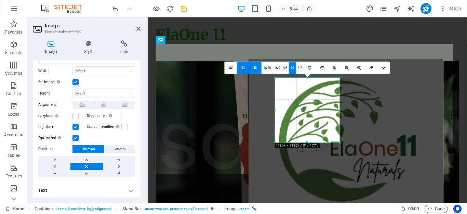
click at [340, 142] on div at bounding box center [340, 143] width 4 height 4
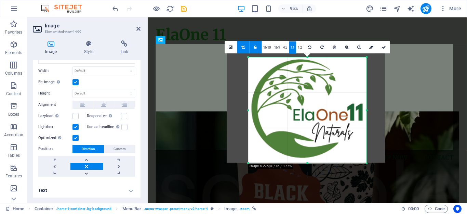
drag, startPoint x: 340, startPoint y: 142, endPoint x: 396, endPoint y: 184, distance: 69.5
click at [396, 184] on div "Drag here to replace the existing content. Press “Ctrl” if you want to create a…" at bounding box center [307, 110] width 319 height 186
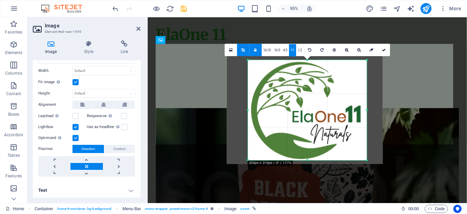
drag, startPoint x: 306, startPoint y: 162, endPoint x: 308, endPoint y: 157, distance: 5.7
click at [308, 157] on div "180 170 160 150 140 130 120 110 100 90 80 70 60 50 40 30 20 10 0 -10 -20 -30 -4…" at bounding box center [307, 110] width 119 height 100
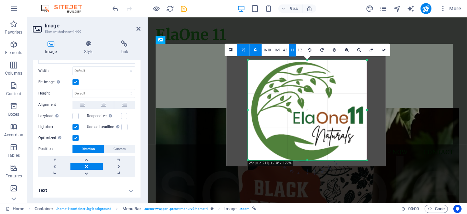
click at [308, 160] on div at bounding box center [307, 160] width 119 height 2
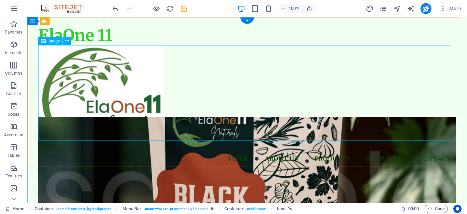
click at [95, 93] on figure at bounding box center [247, 97] width 418 height 105
select select "px"
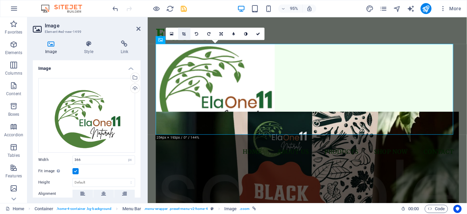
click at [186, 36] on icon at bounding box center [185, 34] width 4 height 4
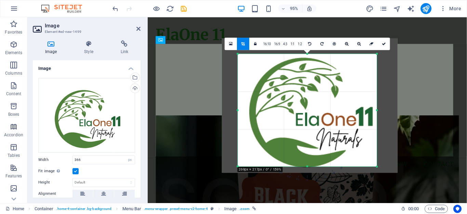
drag, startPoint x: 243, startPoint y: 55, endPoint x: 235, endPoint y: 53, distance: 8.4
click at [238, 54] on div "180 170 160 150 140 130 120 110 100 90 80 70 60 50 40 30 20 10 0 -10 -20 -30 -4…" at bounding box center [307, 110] width 139 height 112
click at [235, 53] on div at bounding box center [310, 105] width 176 height 134
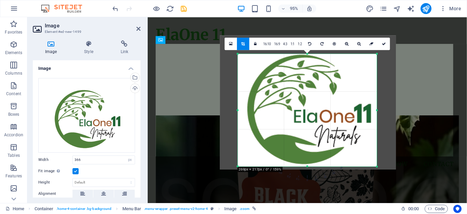
drag, startPoint x: 302, startPoint y: 94, endPoint x: 299, endPoint y: 90, distance: 4.9
click at [299, 90] on div at bounding box center [308, 102] width 176 height 134
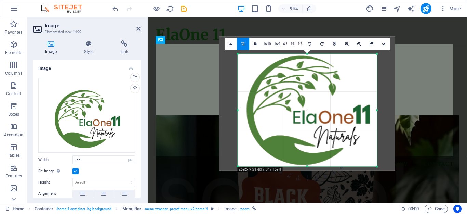
click at [297, 90] on div at bounding box center [307, 103] width 176 height 134
click at [384, 43] on icon at bounding box center [384, 44] width 4 height 4
type input "428"
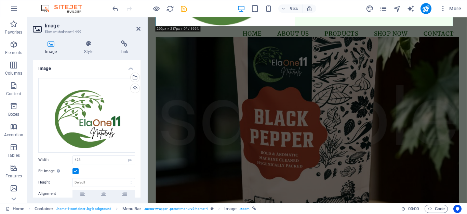
scroll to position [0, 0]
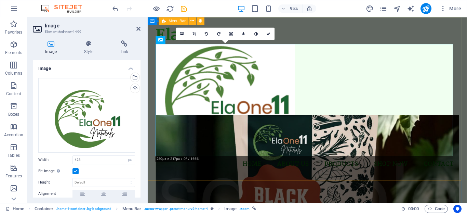
click at [321, 27] on div "ElaOne 11 Menu Home About Us Products Shop Now Contact" at bounding box center [316, 103] width 336 height 172
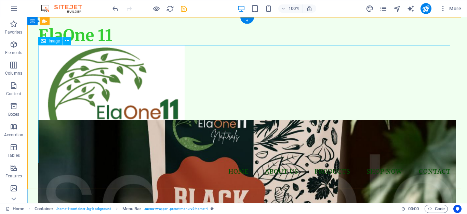
click at [142, 109] on figure at bounding box center [247, 104] width 418 height 118
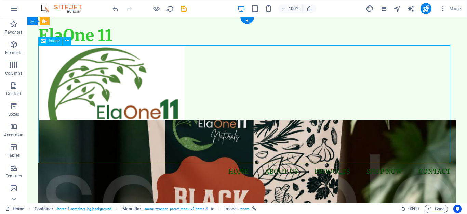
click at [162, 70] on figure at bounding box center [247, 104] width 418 height 118
click at [66, 42] on icon at bounding box center [67, 40] width 4 height 7
click at [48, 42] on div "Image" at bounding box center [50, 41] width 24 height 8
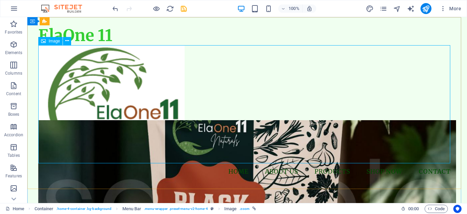
select select "px"
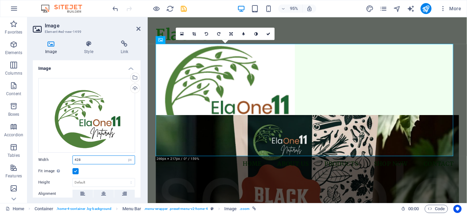
click at [98, 159] on input "428" at bounding box center [104, 160] width 62 height 8
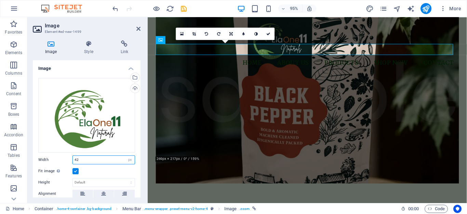
click at [98, 159] on input "42" at bounding box center [104, 160] width 62 height 8
type input "4"
type input "60"
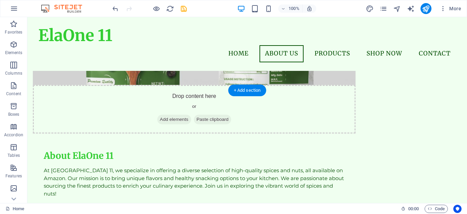
scroll to position [202, 0]
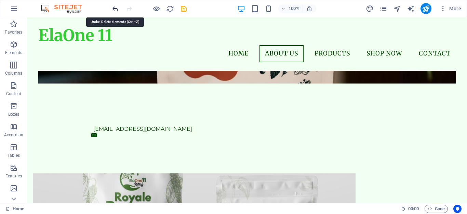
click at [116, 7] on icon "undo" at bounding box center [115, 9] width 8 height 8
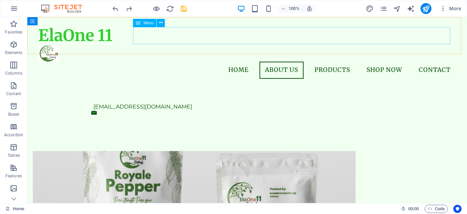
click at [151, 62] on nav "Home About Us Products Shop Now Contact" at bounding box center [247, 70] width 418 height 17
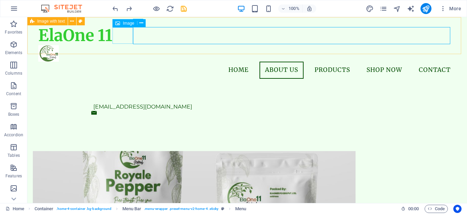
click at [117, 45] on figure at bounding box center [247, 53] width 418 height 16
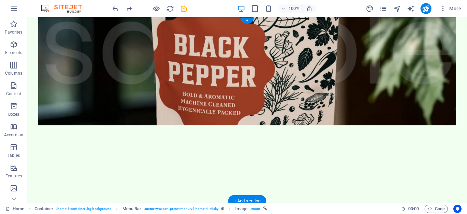
scroll to position [0, 0]
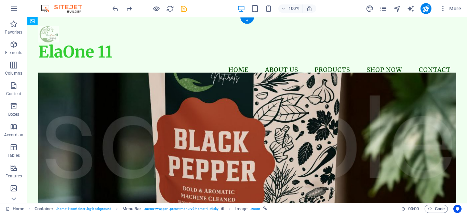
drag, startPoint x: 44, startPoint y: 51, endPoint x: 124, endPoint y: 51, distance: 79.7
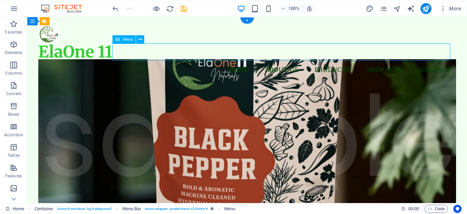
click at [124, 62] on nav "Home About Us Products Shop Now Contact" at bounding box center [247, 70] width 418 height 17
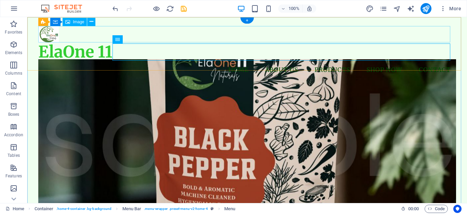
click at [50, 29] on figure at bounding box center [247, 34] width 418 height 16
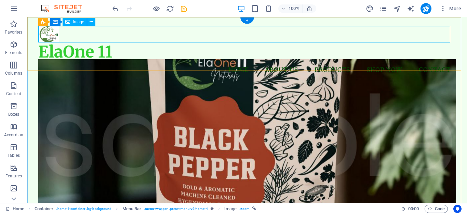
click at [59, 37] on figure at bounding box center [247, 34] width 418 height 16
click at [51, 32] on figure at bounding box center [247, 34] width 418 height 16
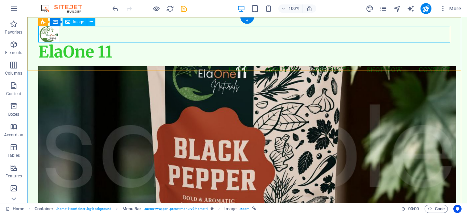
select select "px"
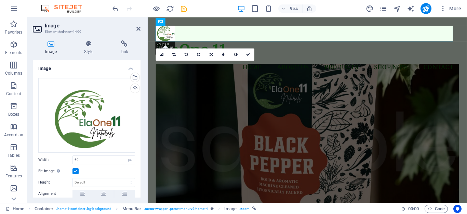
click at [99, 38] on aside "Image Element #ed-new-1499 Image Style Link Image Drag files here, click to cho…" at bounding box center [87, 110] width 120 height 186
click at [90, 160] on input "60" at bounding box center [104, 160] width 62 height 8
type input "6"
type input "85"
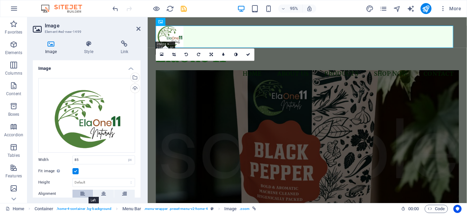
click at [80, 193] on icon at bounding box center [82, 193] width 5 height 8
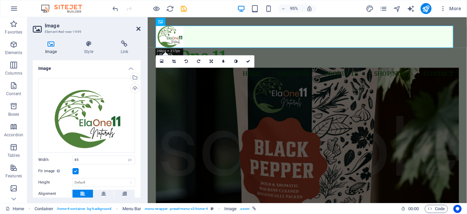
click at [136, 27] on icon at bounding box center [138, 28] width 4 height 5
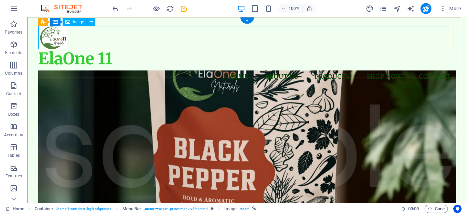
click at [63, 36] on figure at bounding box center [247, 38] width 418 height 24
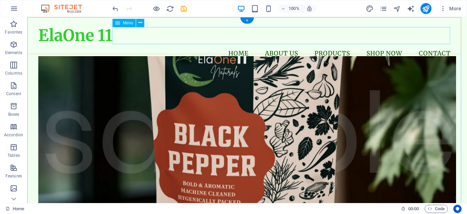
click at [165, 45] on nav "Home About Us Products Shop Now Contact" at bounding box center [247, 53] width 418 height 17
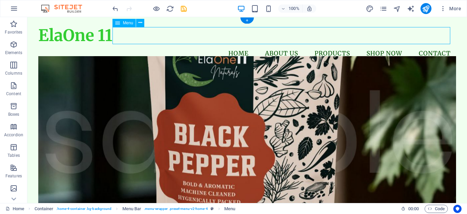
click at [172, 45] on nav "Home About Us Products Shop Now Contact" at bounding box center [247, 53] width 418 height 17
select select
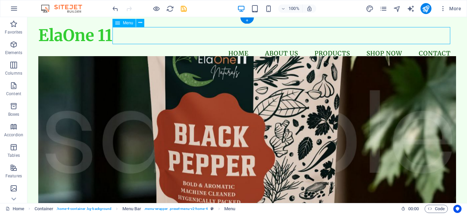
select select
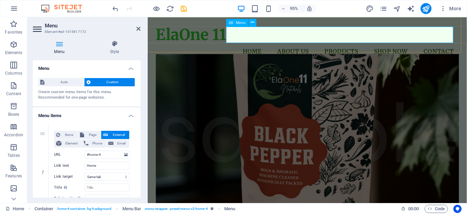
click at [235, 45] on nav "Home About Us Products Shop Now Contact" at bounding box center [315, 53] width 319 height 17
click at [138, 28] on icon at bounding box center [138, 28] width 4 height 5
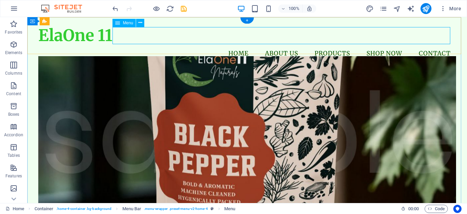
click at [141, 45] on nav "Home About Us Products Shop Now Contact" at bounding box center [247, 53] width 418 height 17
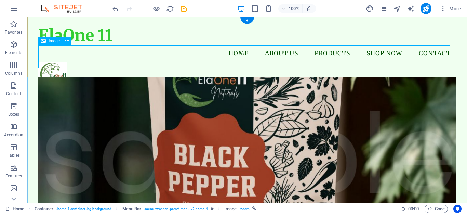
click at [60, 62] on figure at bounding box center [247, 74] width 418 height 24
select select "px"
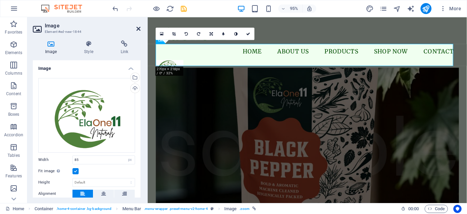
click at [137, 28] on icon at bounding box center [138, 28] width 4 height 5
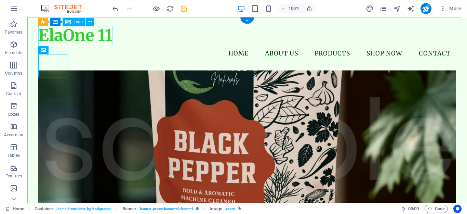
click at [74, 36] on div "ElaOne 11" at bounding box center [247, 35] width 418 height 19
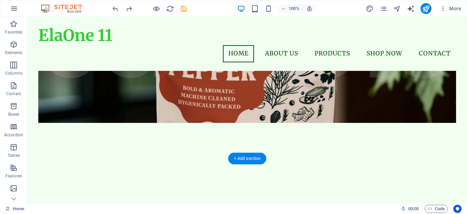
scroll to position [34, 0]
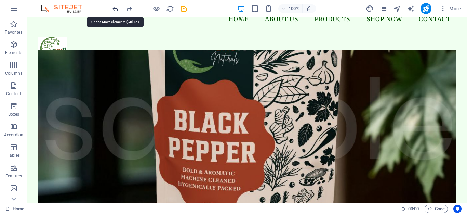
click at [118, 7] on icon "undo" at bounding box center [115, 9] width 8 height 8
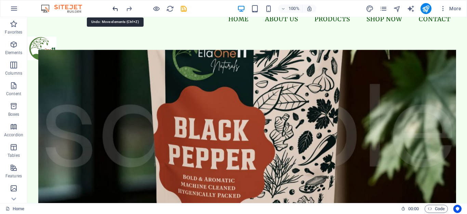
click at [118, 7] on icon "undo" at bounding box center [115, 9] width 8 height 8
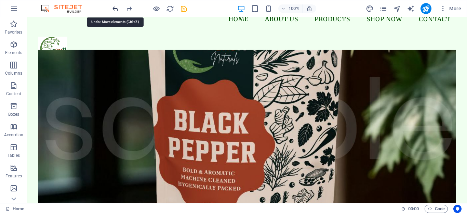
click at [118, 7] on icon "undo" at bounding box center [115, 9] width 8 height 8
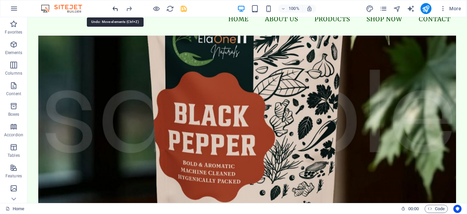
click at [118, 7] on icon "undo" at bounding box center [115, 9] width 8 height 8
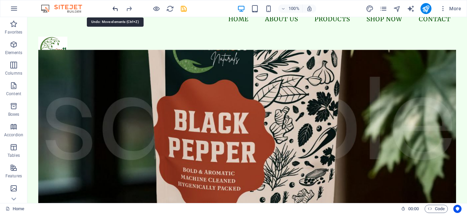
click at [118, 7] on icon "undo" at bounding box center [115, 9] width 8 height 8
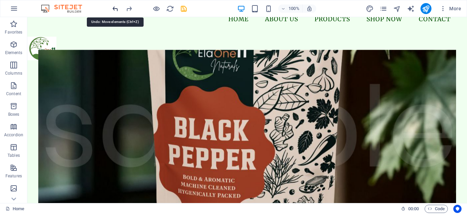
click at [118, 7] on icon "undo" at bounding box center [115, 9] width 8 height 8
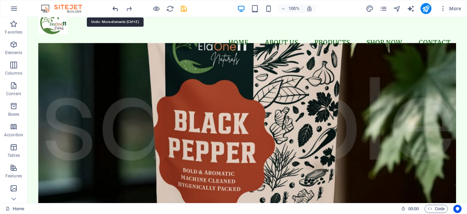
click at [118, 7] on icon "undo" at bounding box center [115, 9] width 8 height 8
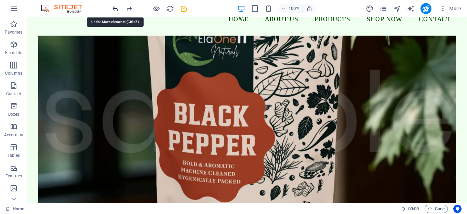
click at [118, 7] on icon "undo" at bounding box center [115, 9] width 8 height 8
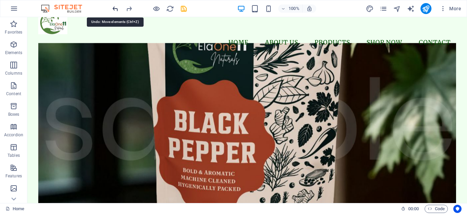
click at [118, 7] on icon "undo" at bounding box center [115, 9] width 8 height 8
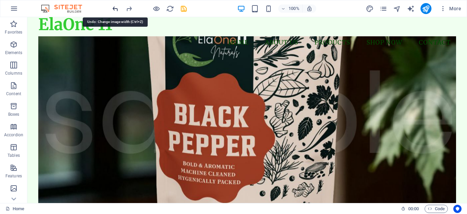
click at [118, 7] on icon "undo" at bounding box center [115, 9] width 8 height 8
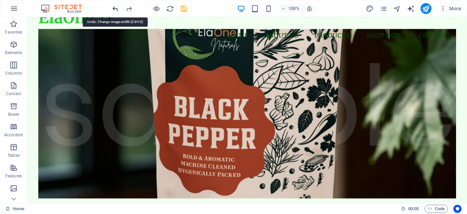
scroll to position [0, 0]
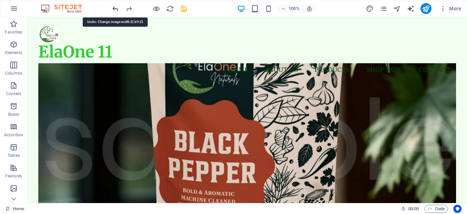
click at [118, 7] on icon "undo" at bounding box center [115, 9] width 8 height 8
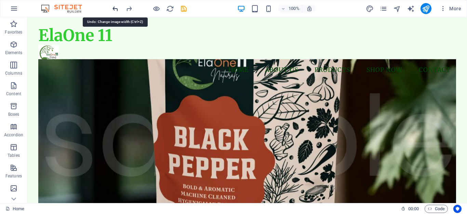
click at [118, 7] on icon "undo" at bounding box center [115, 9] width 8 height 8
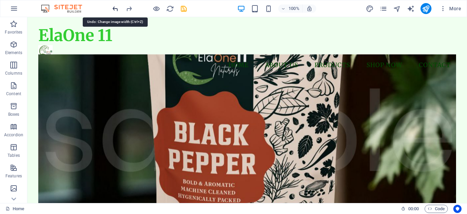
click at [118, 7] on icon "undo" at bounding box center [115, 9] width 8 height 8
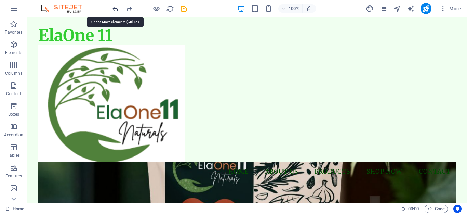
click at [118, 7] on icon "undo" at bounding box center [115, 9] width 8 height 8
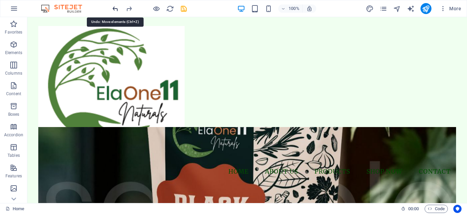
click at [118, 7] on icon "undo" at bounding box center [115, 9] width 8 height 8
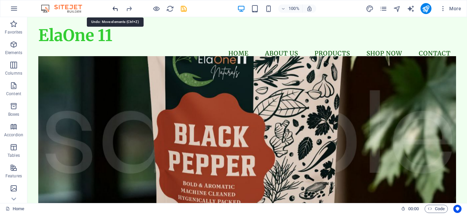
click at [118, 7] on icon "undo" at bounding box center [115, 9] width 8 height 8
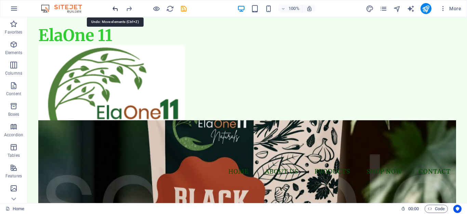
click at [118, 7] on icon "undo" at bounding box center [115, 9] width 8 height 8
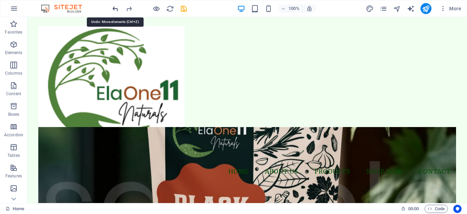
click at [118, 7] on icon "undo" at bounding box center [115, 9] width 8 height 8
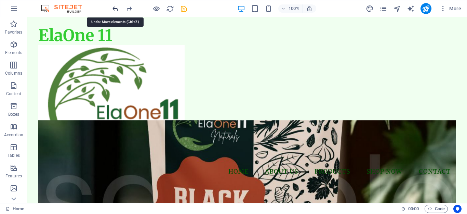
click at [118, 7] on icon "undo" at bounding box center [115, 9] width 8 height 8
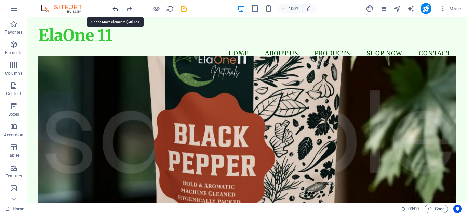
click at [118, 7] on icon "undo" at bounding box center [115, 9] width 8 height 8
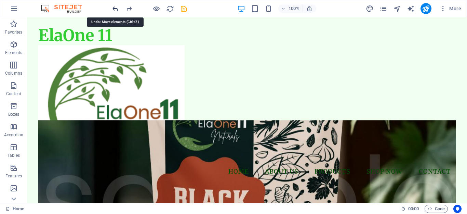
click at [118, 7] on icon "undo" at bounding box center [115, 9] width 8 height 8
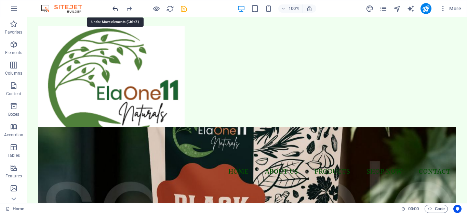
click at [118, 7] on icon "undo" at bounding box center [115, 9] width 8 height 8
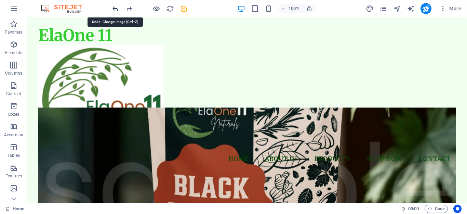
click at [118, 7] on icon "undo" at bounding box center [115, 9] width 8 height 8
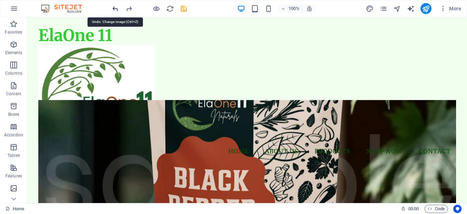
click at [118, 7] on icon "undo" at bounding box center [115, 9] width 8 height 8
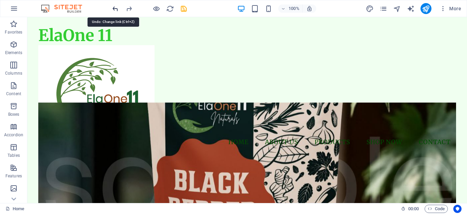
click at [118, 7] on icon "undo" at bounding box center [115, 9] width 8 height 8
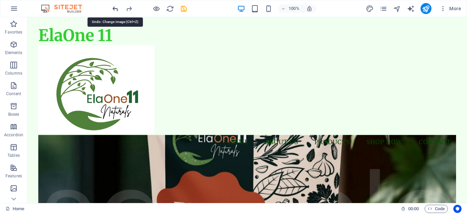
click at [118, 7] on icon "undo" at bounding box center [115, 9] width 8 height 8
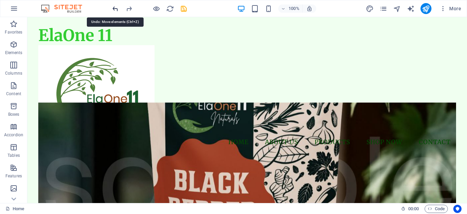
click at [118, 7] on icon "undo" at bounding box center [115, 9] width 8 height 8
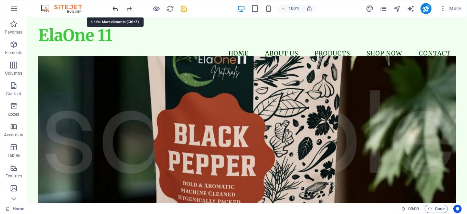
click at [118, 7] on icon "undo" at bounding box center [115, 9] width 8 height 8
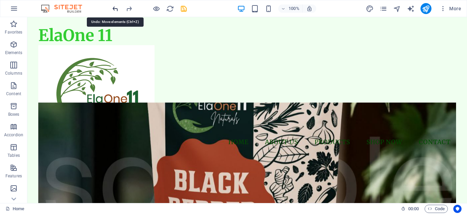
click at [118, 7] on icon "undo" at bounding box center [115, 9] width 8 height 8
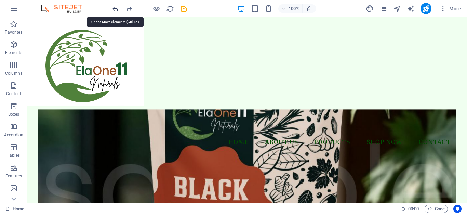
click at [118, 7] on icon "undo" at bounding box center [115, 9] width 8 height 8
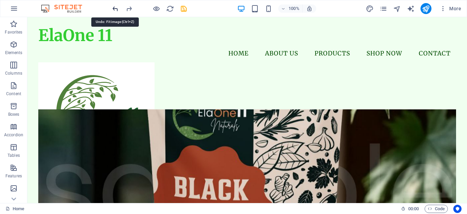
click at [118, 7] on icon "undo" at bounding box center [115, 9] width 8 height 8
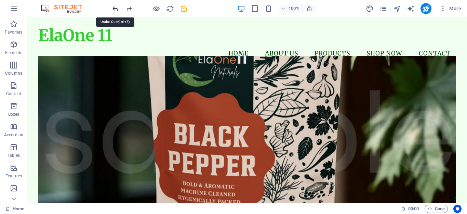
click at [118, 7] on icon "undo" at bounding box center [115, 9] width 8 height 8
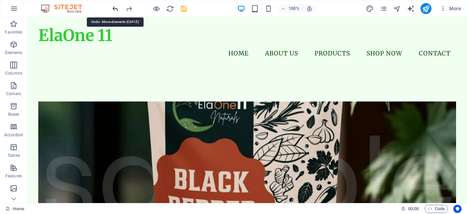
click at [118, 7] on icon "undo" at bounding box center [115, 9] width 8 height 8
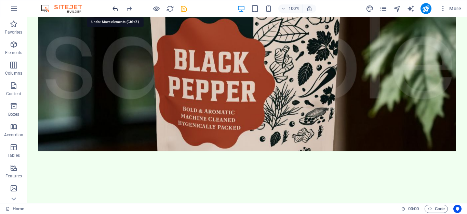
click at [118, 7] on icon "undo" at bounding box center [115, 9] width 8 height 8
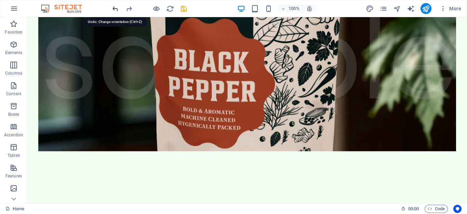
click at [118, 7] on icon "undo" at bounding box center [115, 9] width 8 height 8
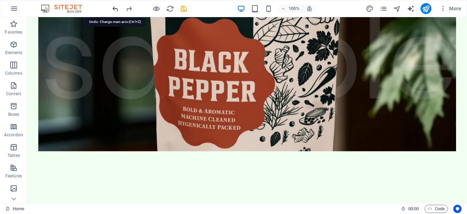
click at [118, 7] on icon "undo" at bounding box center [115, 9] width 8 height 8
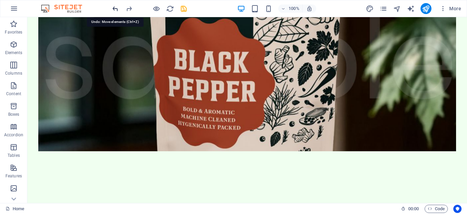
click at [118, 7] on icon "undo" at bounding box center [115, 9] width 8 height 8
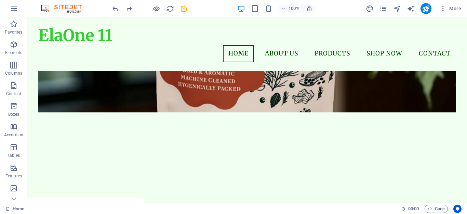
scroll to position [55, 0]
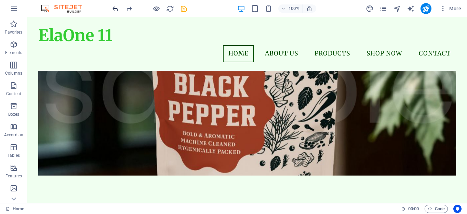
click at [118, 11] on icon "undo" at bounding box center [115, 9] width 8 height 8
click at [112, 5] on icon "undo" at bounding box center [115, 9] width 8 height 8
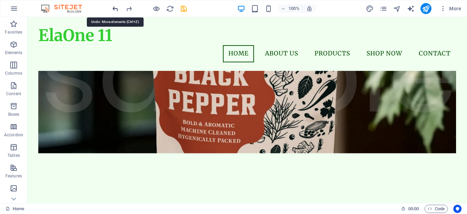
click at [117, 7] on icon "undo" at bounding box center [115, 9] width 8 height 8
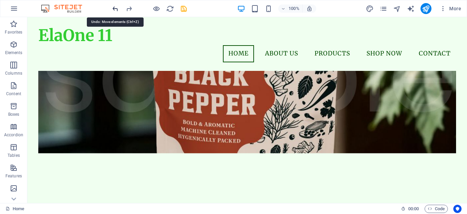
click at [117, 7] on icon "undo" at bounding box center [115, 9] width 8 height 8
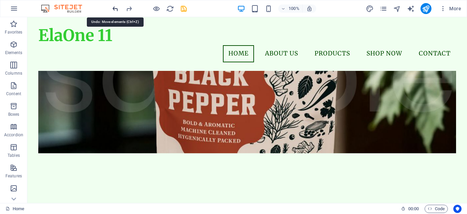
click at [117, 7] on icon "undo" at bounding box center [115, 9] width 8 height 8
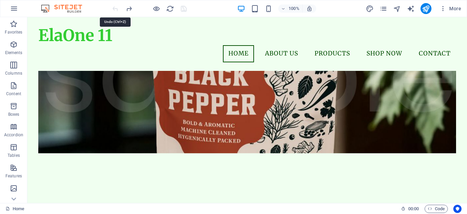
click at [117, 7] on div at bounding box center [149, 8] width 77 height 11
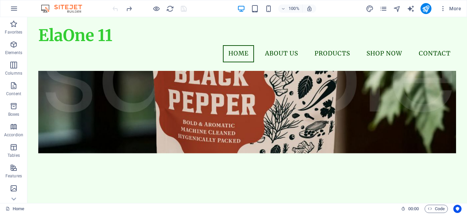
click at [117, 7] on div at bounding box center [149, 8] width 77 height 11
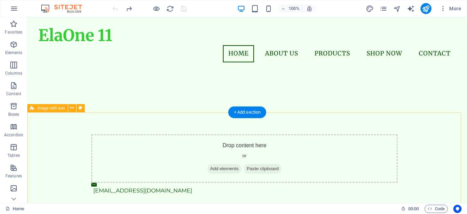
scroll to position [0, 0]
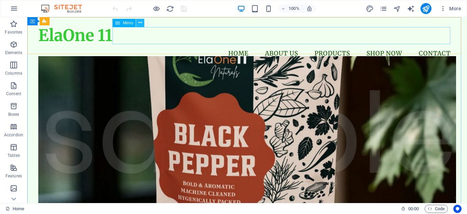
click at [140, 22] on icon at bounding box center [140, 22] width 4 height 7
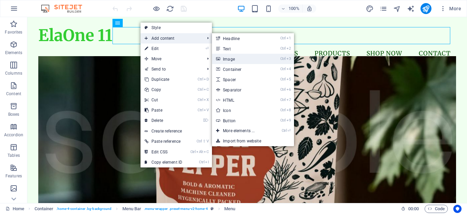
click at [231, 58] on link "Ctrl 3 Image" at bounding box center [240, 59] width 56 height 10
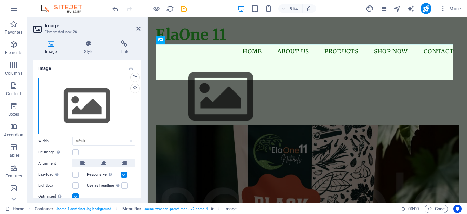
click at [91, 102] on div "Drag files here, click to choose files or select files from Files or our free s…" at bounding box center [86, 106] width 97 height 56
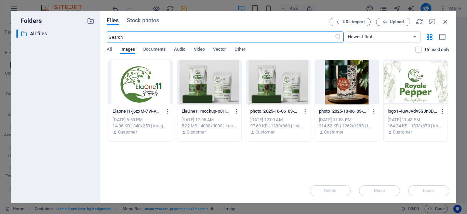
click at [140, 81] on div at bounding box center [140, 82] width 64 height 44
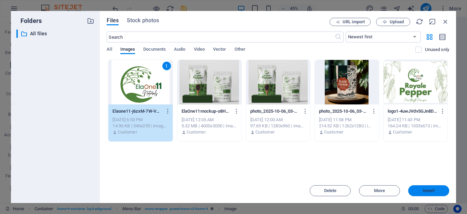
click at [418, 189] on span "Insert" at bounding box center [429, 190] width 36 height 4
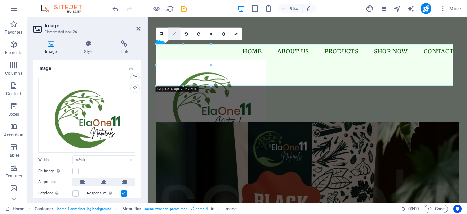
click at [173, 34] on icon at bounding box center [174, 34] width 4 height 4
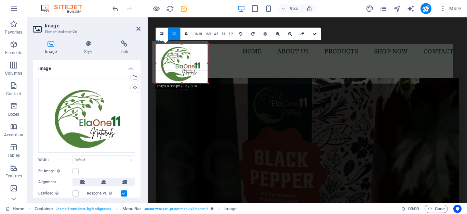
drag, startPoint x: 156, startPoint y: 44, endPoint x: 159, endPoint y: 47, distance: 4.6
click at [159, 47] on div "180 170 160 150 140 130 120 110 100 90 80 70 60 50 40 30 20 10 0 -10 -20 -30 -4…" at bounding box center [182, 63] width 52 height 39
drag, startPoint x: 207, startPoint y: 64, endPoint x: 201, endPoint y: 64, distance: 6.5
click at [201, 64] on div at bounding box center [201, 63] width 2 height 39
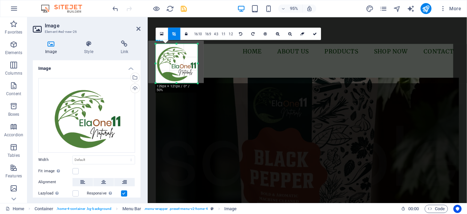
click at [160, 65] on div "180 170 160 150 140 130 120 110 100 90 80 70 60 50 40 30 20 10 0 -10 -20 -30 -4…" at bounding box center [177, 63] width 42 height 39
click at [312, 33] on link at bounding box center [315, 33] width 12 height 12
type input "129"
select select "px"
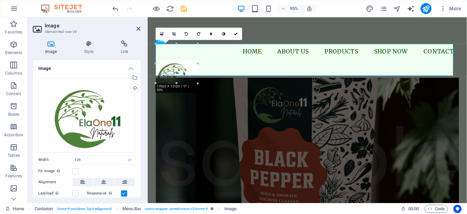
click at [169, 132] on figure at bounding box center [315, 170] width 319 height 178
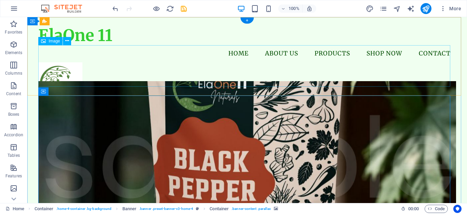
click at [146, 69] on figure at bounding box center [247, 82] width 418 height 41
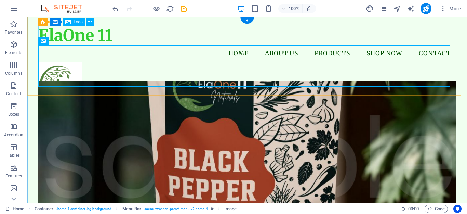
click at [78, 35] on div "ElaOne 11" at bounding box center [247, 35] width 418 height 19
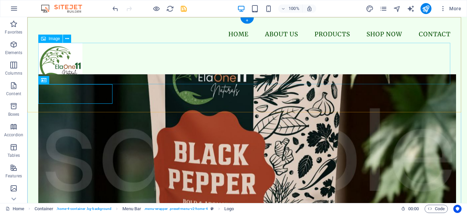
click at [138, 75] on figure at bounding box center [247, 63] width 418 height 41
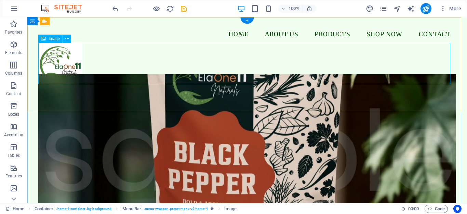
click at [58, 59] on figure at bounding box center [247, 63] width 418 height 41
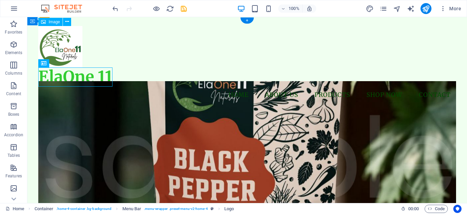
click at [71, 46] on figure at bounding box center [247, 46] width 418 height 41
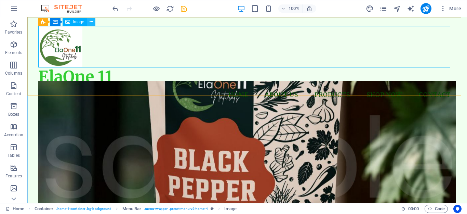
click at [92, 22] on icon at bounding box center [92, 21] width 4 height 7
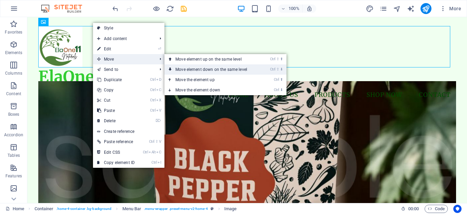
click at [184, 67] on link "Ctrl ⇧ ⬇ Move element down on the same level" at bounding box center [212, 69] width 96 height 10
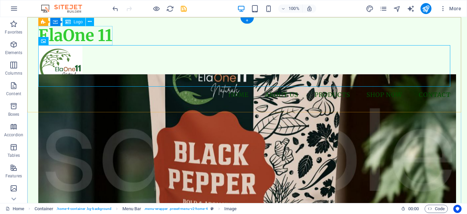
click at [84, 35] on div "ElaOne 11" at bounding box center [247, 35] width 418 height 19
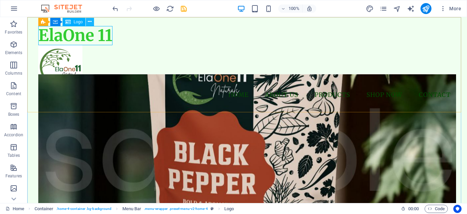
click at [90, 22] on icon at bounding box center [90, 21] width 4 height 7
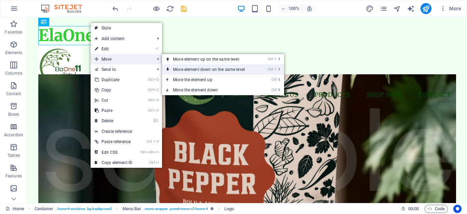
click at [178, 68] on link "Ctrl ⇧ ⬇ Move element down on the same level" at bounding box center [210, 69] width 96 height 10
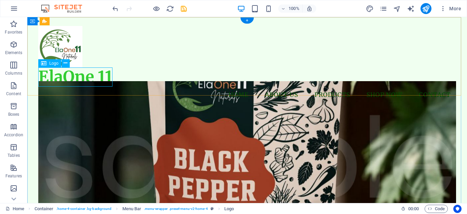
click at [81, 75] on div "ElaOne 11" at bounding box center [247, 76] width 418 height 19
click at [51, 38] on figure at bounding box center [247, 46] width 418 height 41
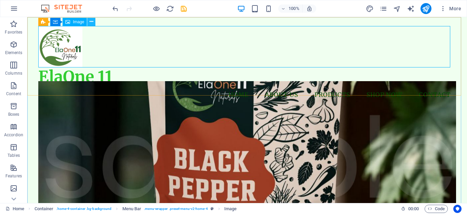
click at [92, 21] on icon at bounding box center [92, 21] width 4 height 7
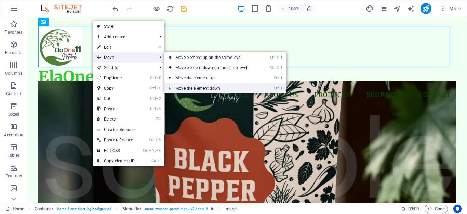
click at [179, 87] on link "Ctrl ⬇ Move the element down" at bounding box center [212, 88] width 96 height 10
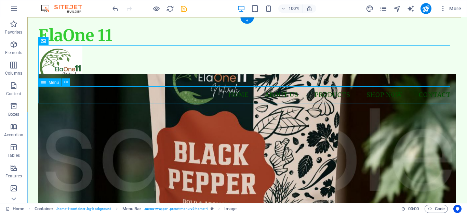
click at [109, 94] on nav "Home About Us Products Shop Now Contact" at bounding box center [247, 94] width 418 height 17
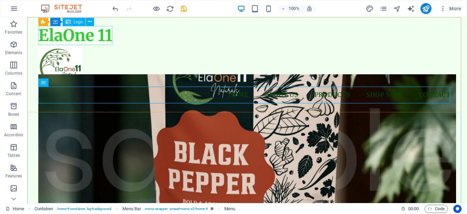
click at [77, 21] on span "Logo" at bounding box center [78, 22] width 9 height 4
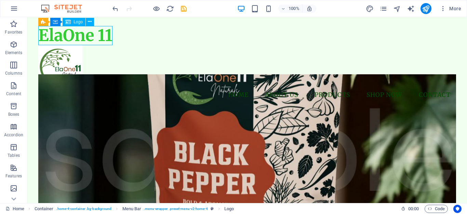
drag, startPoint x: 104, startPoint y: 38, endPoint x: 84, endPoint y: 28, distance: 22.0
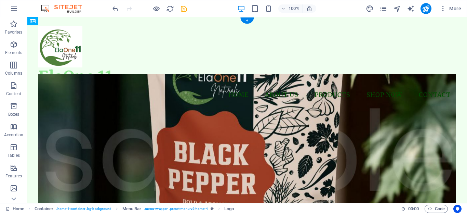
drag, startPoint x: 90, startPoint y: 32, endPoint x: 97, endPoint y: 58, distance: 27.0
click at [97, 58] on figure at bounding box center [247, 46] width 418 height 41
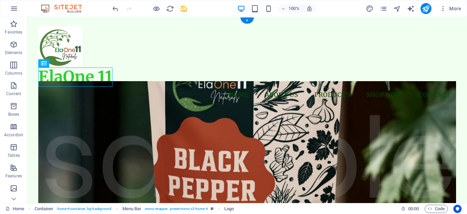
click at [63, 49] on figure at bounding box center [247, 46] width 418 height 41
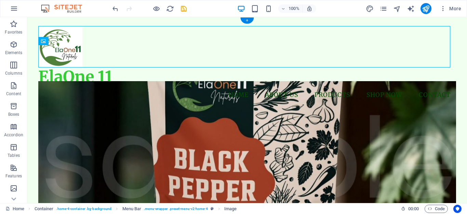
click at [260, 34] on figure at bounding box center [247, 46] width 418 height 41
click at [144, 38] on figure at bounding box center [247, 46] width 418 height 41
select select "px"
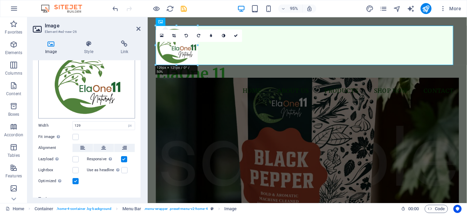
scroll to position [43, 0]
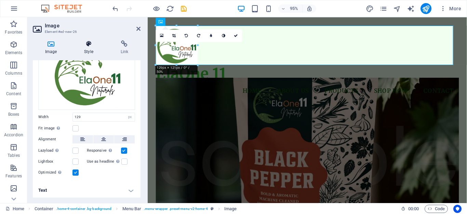
click at [92, 43] on icon at bounding box center [89, 43] width 34 height 7
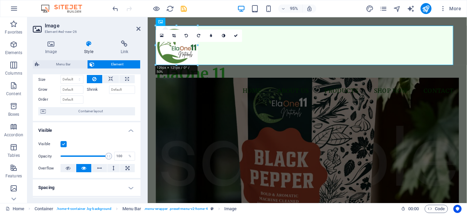
scroll to position [34, 0]
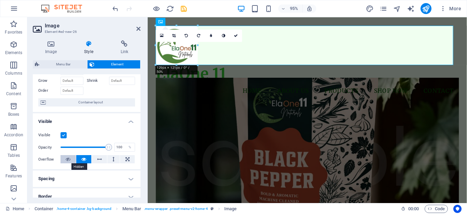
click at [71, 159] on button at bounding box center [68, 159] width 15 height 8
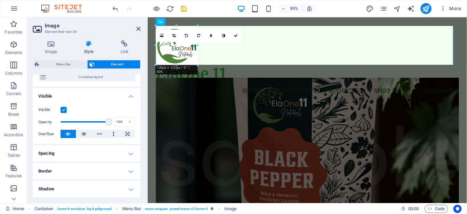
scroll to position [0, 0]
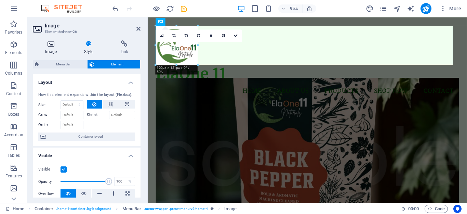
click at [53, 51] on h4 "Image" at bounding box center [52, 47] width 39 height 14
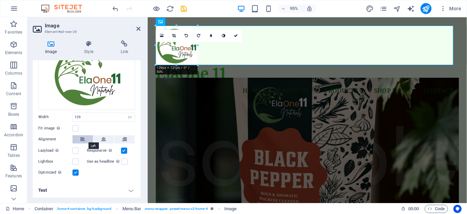
click at [80, 139] on icon at bounding box center [82, 139] width 5 height 8
click at [76, 171] on label at bounding box center [75, 172] width 6 height 6
click at [0, 0] on input "Optimized Images are compressed to improve page speed." at bounding box center [0, 0] width 0 height 0
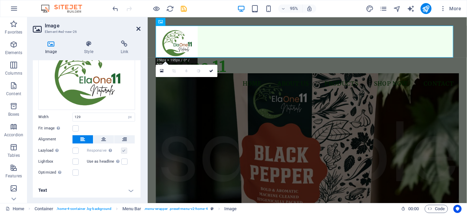
click at [137, 27] on icon at bounding box center [138, 28] width 4 height 5
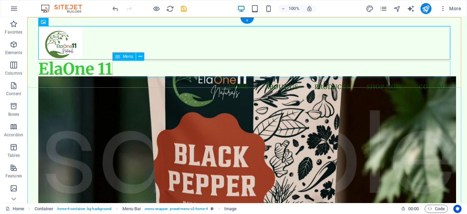
click at [149, 79] on nav "Home About Us Products Shop Now Contact" at bounding box center [247, 87] width 418 height 17
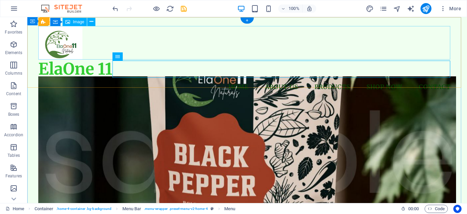
click at [59, 44] on figure at bounding box center [247, 43] width 418 height 34
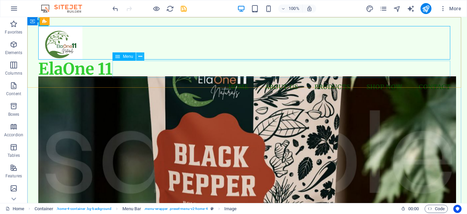
click at [142, 58] on icon at bounding box center [140, 56] width 4 height 7
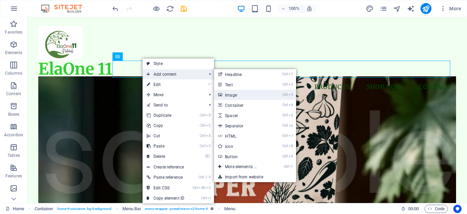
click at [237, 98] on link "Ctrl 3 Image" at bounding box center [242, 95] width 56 height 10
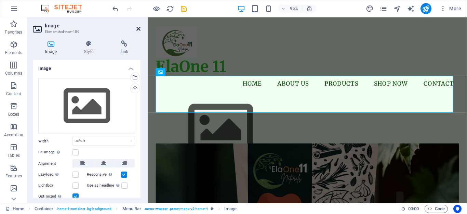
click at [137, 28] on icon at bounding box center [138, 28] width 4 height 5
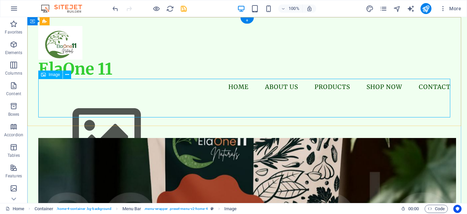
click at [77, 96] on figure at bounding box center [247, 134] width 418 height 77
click at [67, 75] on icon at bounding box center [67, 74] width 4 height 7
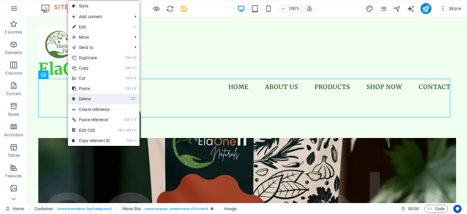
click at [91, 99] on link "⌦ Delete" at bounding box center [91, 99] width 46 height 10
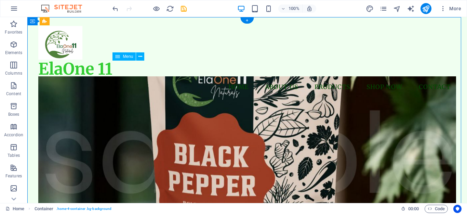
drag, startPoint x: 135, startPoint y: 68, endPoint x: 212, endPoint y: 68, distance: 76.9
click at [212, 79] on nav "Home About Us Products Shop Now Contact" at bounding box center [247, 87] width 418 height 17
click at [166, 79] on nav "Home About Us Products Shop Now Contact" at bounding box center [247, 87] width 418 height 17
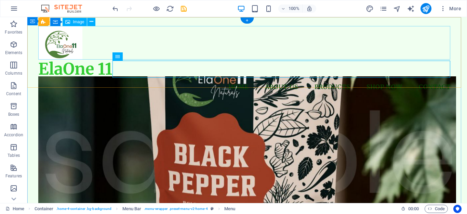
click at [66, 39] on figure at bounding box center [247, 43] width 418 height 34
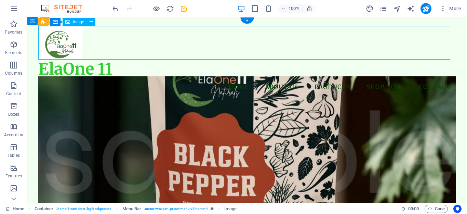
drag, startPoint x: 66, startPoint y: 39, endPoint x: 96, endPoint y: 43, distance: 30.4
click at [96, 43] on figure at bounding box center [247, 43] width 418 height 34
click at [65, 68] on div "ElaOne 11" at bounding box center [247, 68] width 418 height 19
click at [76, 40] on figure at bounding box center [247, 43] width 418 height 34
click at [78, 63] on div "ElaOne 11" at bounding box center [247, 68] width 418 height 19
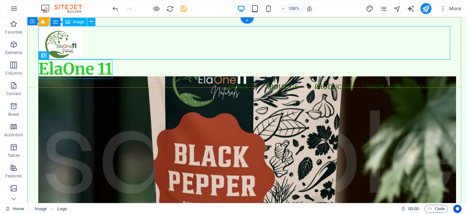
click at [81, 48] on figure at bounding box center [247, 43] width 418 height 34
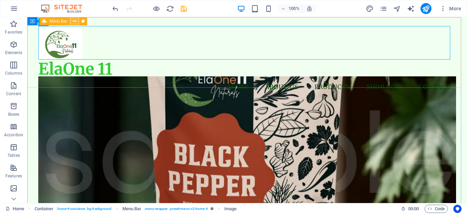
click at [75, 23] on icon at bounding box center [75, 21] width 4 height 7
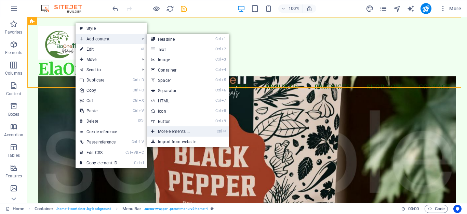
click at [186, 130] on link "Ctrl ⏎ More elements ..." at bounding box center [175, 131] width 56 height 10
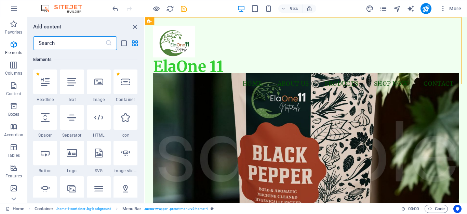
scroll to position [107, 0]
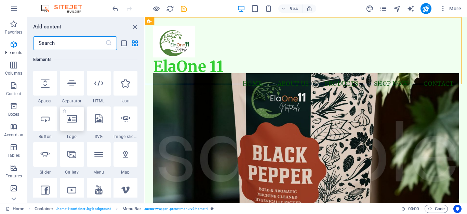
click at [72, 122] on icon at bounding box center [72, 118] width 10 height 9
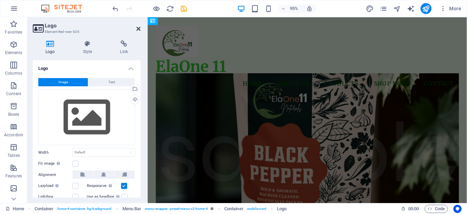
click at [139, 26] on icon at bounding box center [138, 28] width 4 height 5
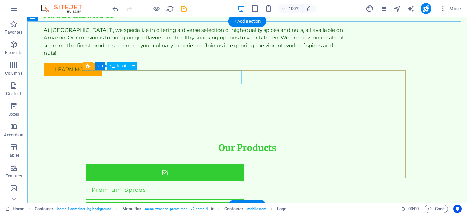
scroll to position [841, 0]
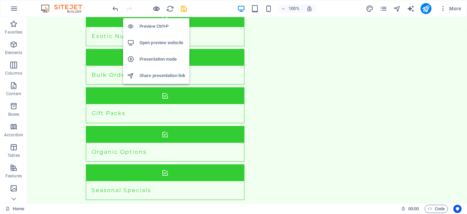
click at [156, 9] on icon "button" at bounding box center [156, 9] width 8 height 8
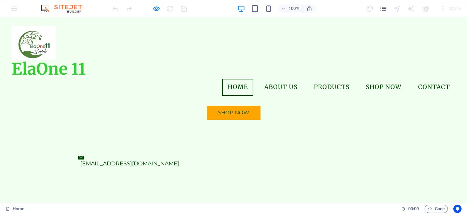
scroll to position [76, 0]
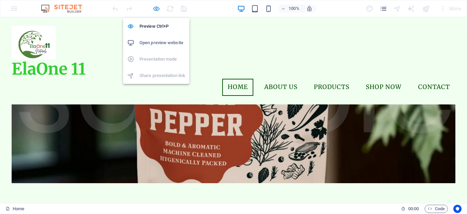
click at [157, 9] on icon "button" at bounding box center [156, 9] width 8 height 8
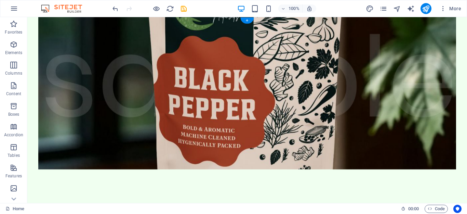
scroll to position [0, 0]
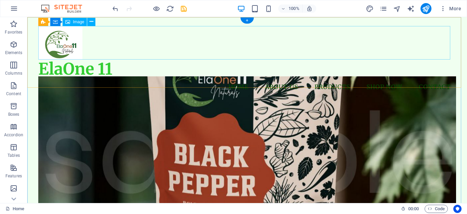
click at [55, 43] on figure at bounding box center [247, 43] width 418 height 34
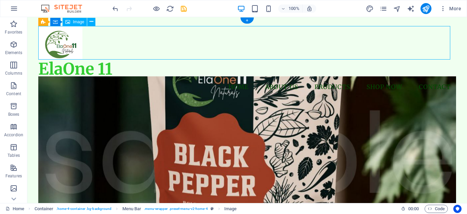
click at [55, 43] on figure at bounding box center [247, 43] width 418 height 34
select select "px"
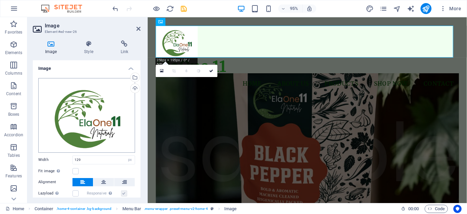
scroll to position [34, 0]
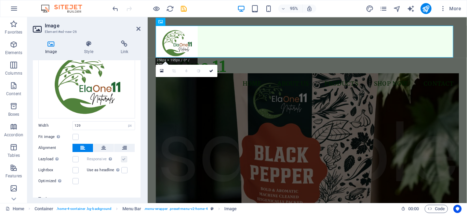
click at [123, 158] on label at bounding box center [124, 159] width 6 height 6
click at [125, 169] on label at bounding box center [124, 170] width 6 height 6
click at [0, 0] on input "Use as headline The image will be wrapped in an H1 headline tag. Useful for giv…" at bounding box center [0, 0] width 0 height 0
click at [73, 135] on label at bounding box center [75, 137] width 6 height 6
click at [0, 0] on input "Fit image Automatically fit image to a fixed width and height" at bounding box center [0, 0] width 0 height 0
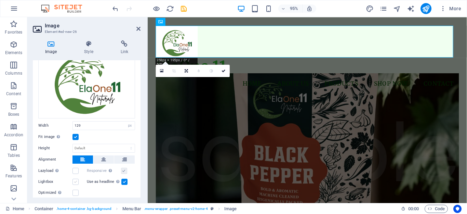
click at [74, 180] on label at bounding box center [75, 181] width 6 height 6
click at [0, 0] on input "Lightbox" at bounding box center [0, 0] width 0 height 0
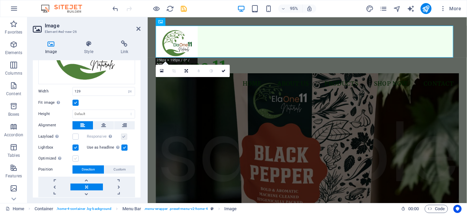
click at [75, 156] on label at bounding box center [75, 158] width 6 height 6
click at [0, 0] on input "Optimized Images are compressed to improve page speed." at bounding box center [0, 0] width 0 height 0
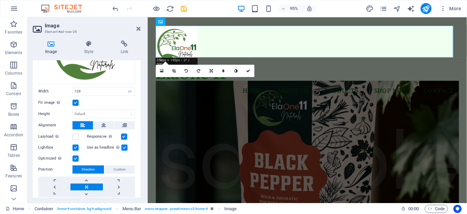
scroll to position [89, 0]
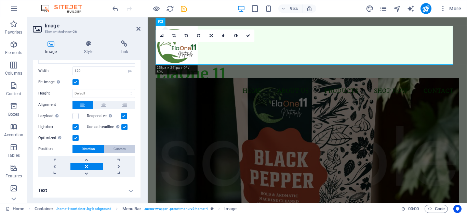
click at [113, 148] on span "Custom" at bounding box center [119, 149] width 12 height 8
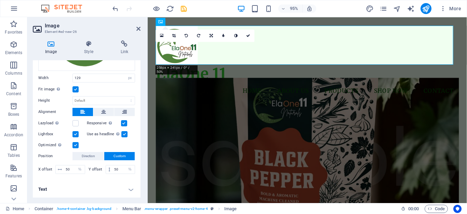
scroll to position [81, 0]
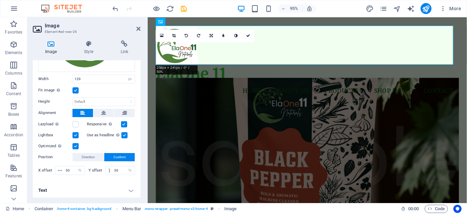
click at [125, 189] on h4 "Text" at bounding box center [87, 190] width 108 height 16
click at [60, 169] on icon at bounding box center [60, 170] width 4 height 4
click at [72, 168] on input "50" at bounding box center [74, 170] width 21 height 8
type input "5"
type input "80"
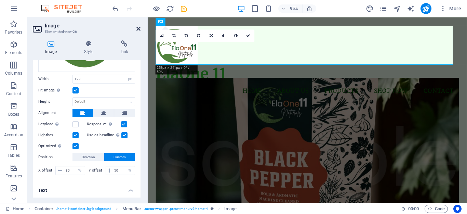
click at [139, 27] on icon at bounding box center [138, 28] width 4 height 5
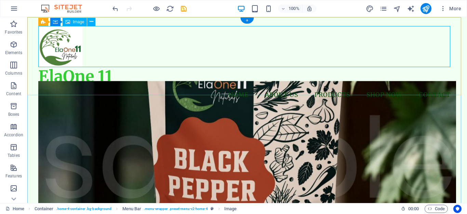
click at [79, 45] on figure at bounding box center [247, 46] width 418 height 41
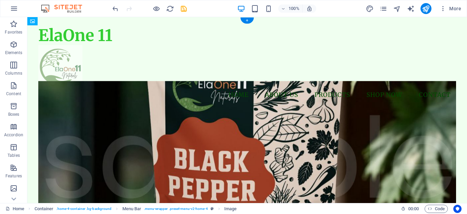
drag, startPoint x: 62, startPoint y: 44, endPoint x: 40, endPoint y: 77, distance: 40.0
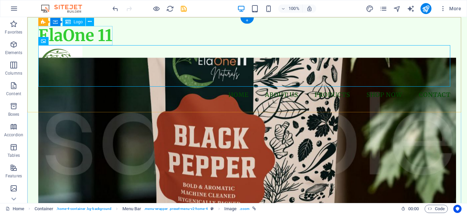
click at [91, 30] on div "ElaOne 11" at bounding box center [247, 35] width 418 height 19
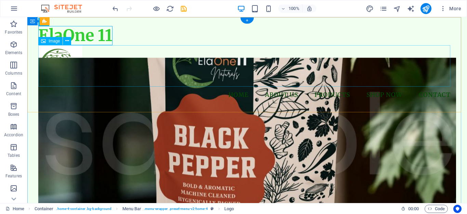
click at [144, 69] on figure at bounding box center [247, 65] width 418 height 41
select select "px"
select select "%"
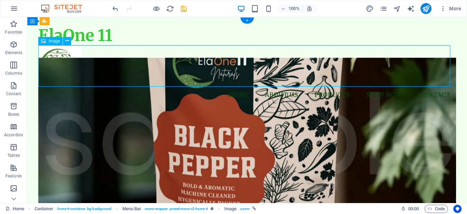
select select "%"
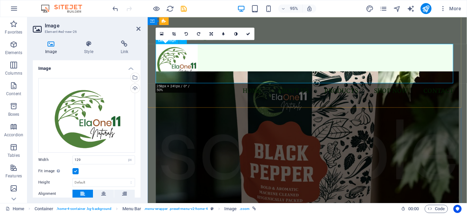
click at [194, 64] on figure at bounding box center [315, 65] width 319 height 41
click at [139, 27] on icon at bounding box center [138, 28] width 4 height 5
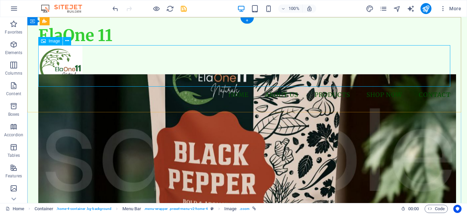
click at [78, 68] on figure at bounding box center [247, 65] width 418 height 41
click at [98, 37] on div "ElaOne 11" at bounding box center [247, 35] width 418 height 19
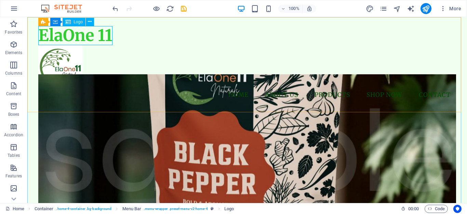
click at [68, 24] on icon at bounding box center [67, 22] width 5 height 8
click at [49, 20] on span "Container" at bounding box center [47, 21] width 18 height 4
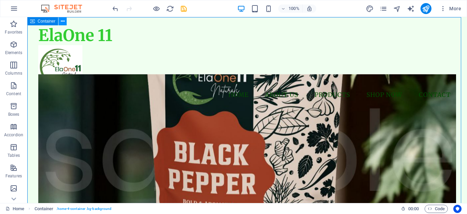
click at [62, 22] on icon at bounding box center [63, 21] width 4 height 7
click at [269, 56] on figure at bounding box center [247, 65] width 418 height 41
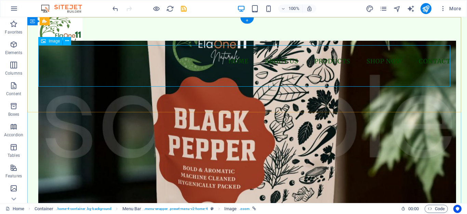
scroll to position [0, 0]
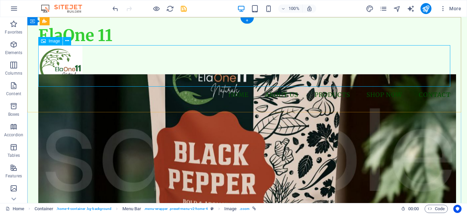
click at [61, 71] on figure at bounding box center [247, 65] width 418 height 41
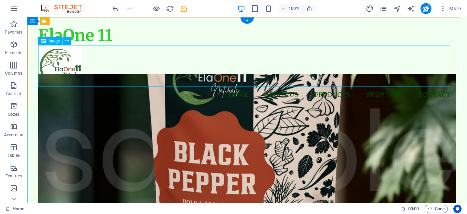
click at [72, 74] on figure at bounding box center [247, 65] width 418 height 41
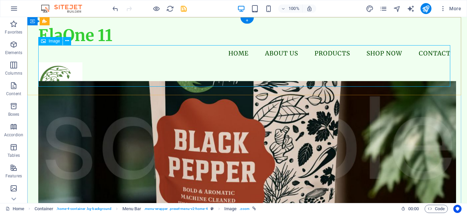
click at [78, 63] on figure at bounding box center [247, 82] width 418 height 41
select select "px"
select select "%"
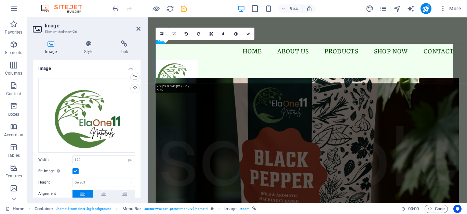
scroll to position [34, 0]
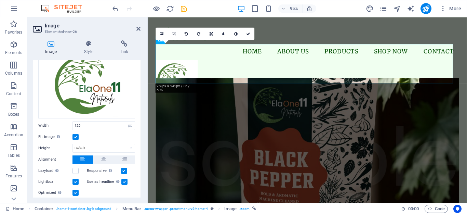
click at [77, 137] on label at bounding box center [75, 137] width 6 height 6
click at [0, 0] on input "Fit image Automatically fit image to a fixed width and height" at bounding box center [0, 0] width 0 height 0
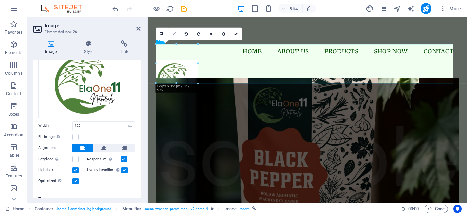
click at [124, 157] on label at bounding box center [124, 159] width 6 height 6
click at [0, 0] on input "Responsive Automatically load retina image and smartphone optimized sizes." at bounding box center [0, 0] width 0 height 0
click at [75, 170] on label at bounding box center [75, 170] width 6 height 6
click at [0, 0] on input "Lightbox" at bounding box center [0, 0] width 0 height 0
click at [75, 180] on label at bounding box center [75, 181] width 6 height 6
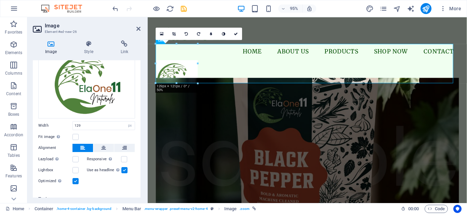
click at [0, 0] on input "Optimized Images are compressed to improve page speed." at bounding box center [0, 0] width 0 height 0
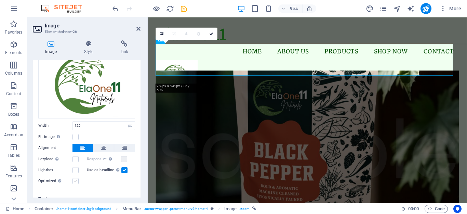
click at [75, 178] on label at bounding box center [75, 181] width 6 height 6
click at [0, 0] on input "Optimized Images are compressed to improve page speed." at bounding box center [0, 0] width 0 height 0
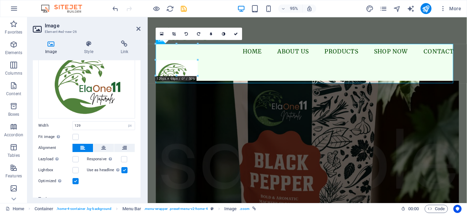
click at [75, 178] on label at bounding box center [75, 181] width 6 height 6
click at [0, 0] on input "Optimized Images are compressed to improve page speed." at bounding box center [0, 0] width 0 height 0
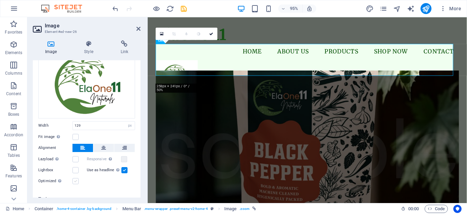
click at [75, 178] on label at bounding box center [75, 181] width 6 height 6
click at [0, 0] on input "Optimized Images are compressed to improve page speed." at bounding box center [0, 0] width 0 height 0
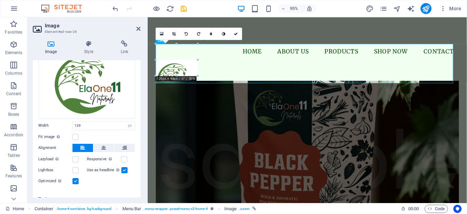
click at [75, 178] on label at bounding box center [75, 181] width 6 height 6
click at [0, 0] on input "Optimized Images are compressed to improve page speed." at bounding box center [0, 0] width 0 height 0
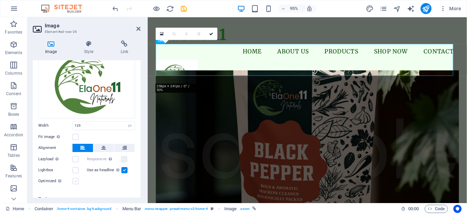
click at [75, 178] on label at bounding box center [75, 181] width 6 height 6
click at [0, 0] on input "Optimized Images are compressed to improve page speed." at bounding box center [0, 0] width 0 height 0
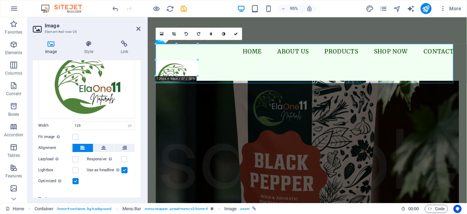
click at [75, 178] on label at bounding box center [75, 181] width 6 height 6
click at [0, 0] on input "Optimized Images are compressed to improve page speed." at bounding box center [0, 0] width 0 height 0
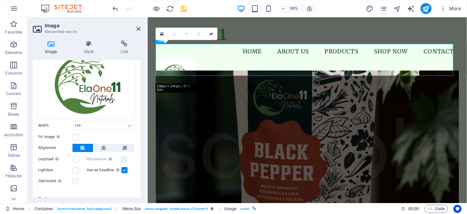
click at [75, 178] on label at bounding box center [75, 181] width 6 height 6
click at [0, 0] on input "Optimized Images are compressed to improve page speed." at bounding box center [0, 0] width 0 height 0
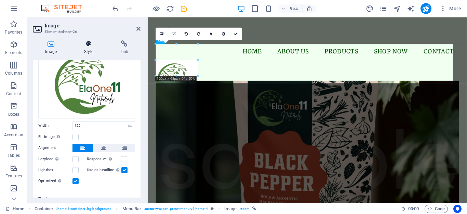
click at [91, 47] on h4 "Style" at bounding box center [90, 47] width 36 height 14
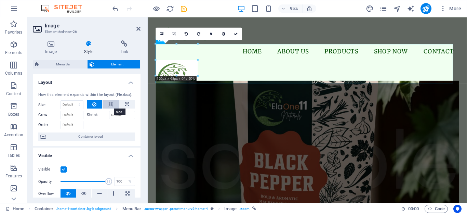
click at [112, 103] on button at bounding box center [111, 104] width 16 height 8
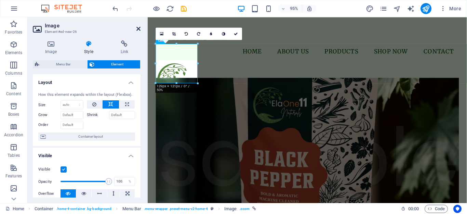
click at [139, 26] on icon at bounding box center [138, 28] width 4 height 5
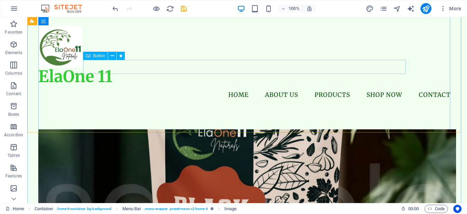
scroll to position [103, 0]
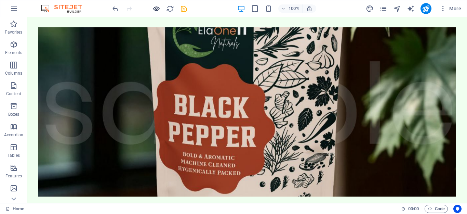
drag, startPoint x: 151, startPoint y: 13, endPoint x: 156, endPoint y: 10, distance: 5.5
click at [151, 13] on div at bounding box center [149, 8] width 77 height 11
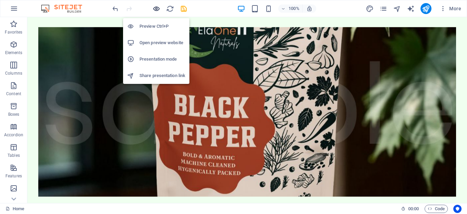
click at [158, 9] on icon "button" at bounding box center [156, 9] width 8 height 8
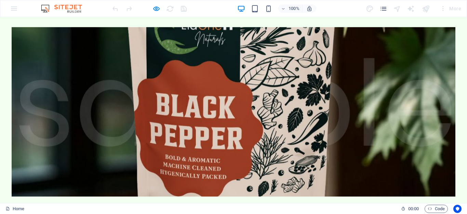
scroll to position [0, 0]
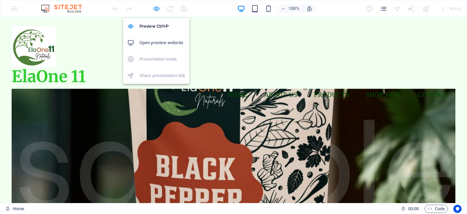
click at [156, 6] on icon "button" at bounding box center [156, 9] width 8 height 8
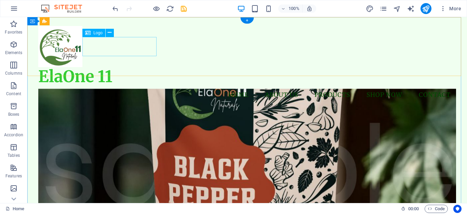
click at [111, 67] on div "ElaOne 11" at bounding box center [247, 76] width 418 height 19
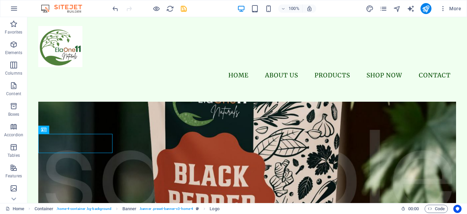
scroll to position [114, 0]
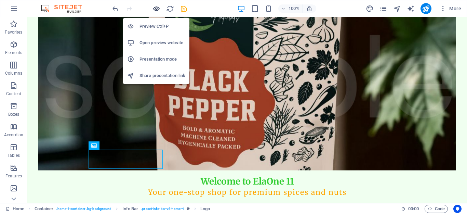
click at [158, 7] on icon "button" at bounding box center [156, 9] width 8 height 8
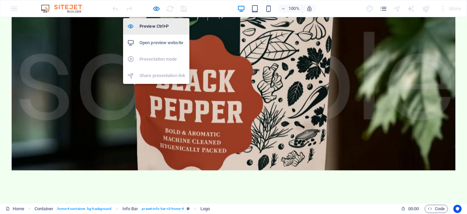
click at [155, 23] on h6 "Preview Ctrl+P" at bounding box center [162, 26] width 46 height 8
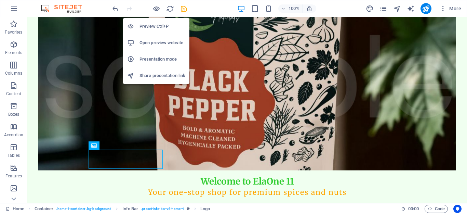
click at [155, 23] on h6 "Preview Ctrl+P" at bounding box center [162, 26] width 46 height 8
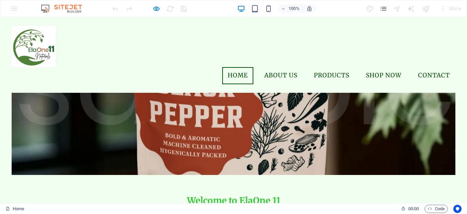
scroll to position [68, 0]
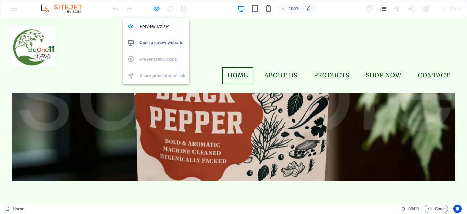
click at [158, 11] on icon "button" at bounding box center [156, 9] width 8 height 8
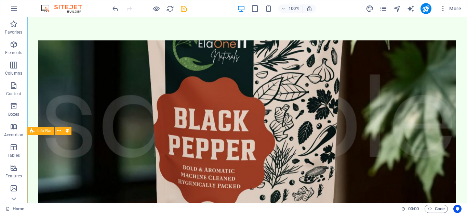
scroll to position [103, 0]
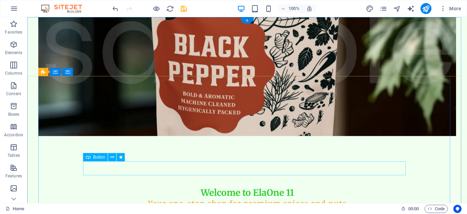
scroll to position [0, 0]
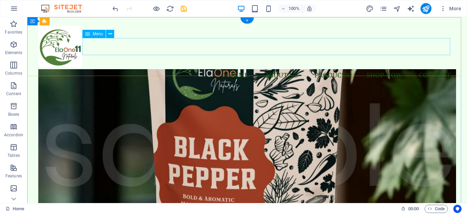
click at [118, 67] on nav "Home About Us Products Shop Now Contact" at bounding box center [247, 75] width 418 height 17
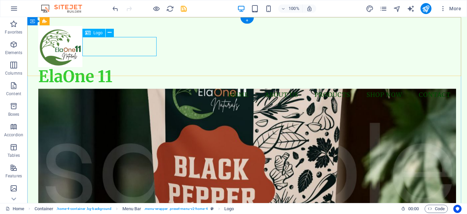
click at [124, 67] on div "ElaOne 11" at bounding box center [247, 76] width 418 height 19
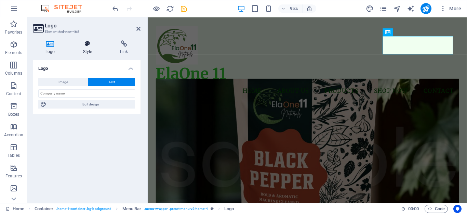
click at [91, 46] on icon at bounding box center [87, 43] width 35 height 7
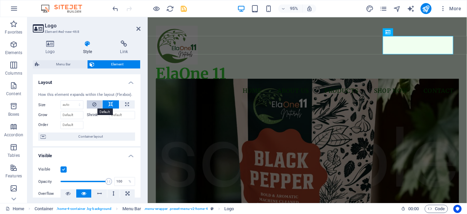
click at [95, 104] on icon at bounding box center [94, 104] width 4 height 8
click at [110, 105] on icon at bounding box center [110, 104] width 5 height 8
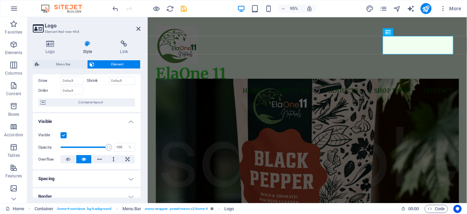
click at [64, 134] on label at bounding box center [64, 135] width 6 height 6
click at [0, 0] on input "Visible" at bounding box center [0, 0] width 0 height 0
click at [64, 134] on label at bounding box center [64, 135] width 6 height 6
click at [0, 0] on input "Visible" at bounding box center [0, 0] width 0 height 0
click at [64, 134] on label at bounding box center [64, 135] width 6 height 6
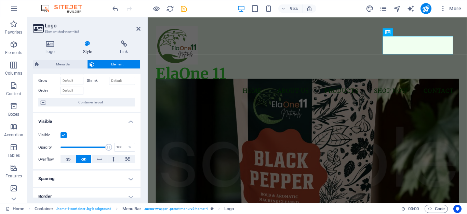
click at [0, 0] on input "Visible" at bounding box center [0, 0] width 0 height 0
click at [64, 134] on label at bounding box center [64, 135] width 6 height 6
click at [0, 0] on input "Visible" at bounding box center [0, 0] width 0 height 0
click at [71, 159] on button at bounding box center [68, 159] width 15 height 8
click at [80, 157] on button at bounding box center [83, 159] width 15 height 8
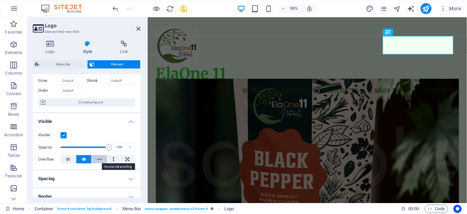
click at [97, 156] on icon at bounding box center [99, 159] width 5 height 8
click at [81, 159] on icon at bounding box center [83, 159] width 5 height 8
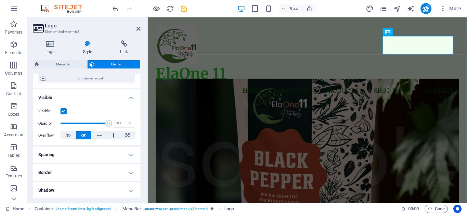
scroll to position [68, 0]
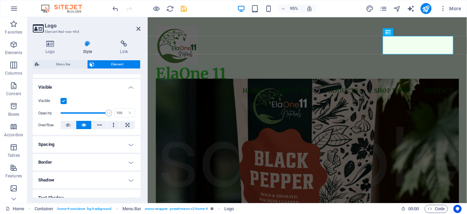
click at [98, 145] on h4 "Spacing" at bounding box center [87, 144] width 108 height 16
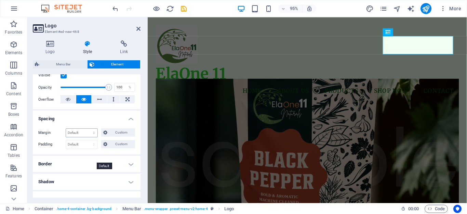
scroll to position [103, 0]
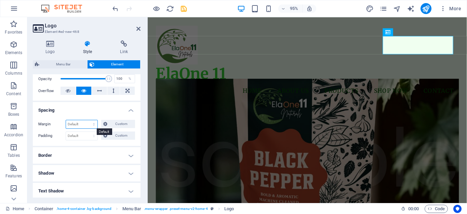
click at [75, 124] on select "Default auto px % rem vw vh Custom" at bounding box center [81, 124] width 31 height 8
select select "%"
click at [87, 120] on select "Default auto px % rem vw vh Custom" at bounding box center [81, 124] width 31 height 8
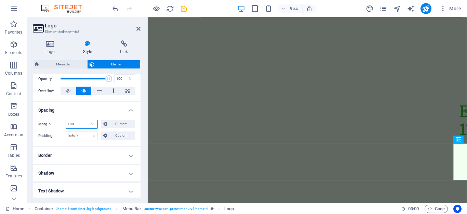
scroll to position [285, 0]
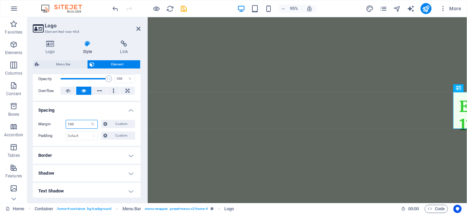
click at [80, 124] on input "100" at bounding box center [81, 124] width 31 height 8
type input "10"
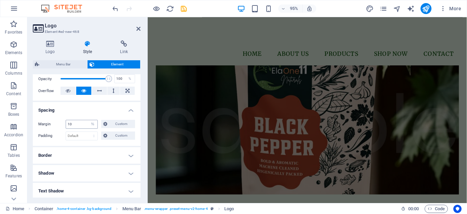
scroll to position [0, 0]
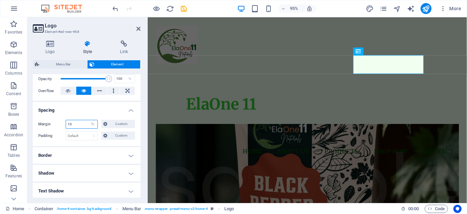
drag, startPoint x: 81, startPoint y: 124, endPoint x: 64, endPoint y: 124, distance: 16.8
click at [64, 124] on div "Margin 10 Default auto px % rem vw vh Custom Custom" at bounding box center [86, 124] width 97 height 9
click at [96, 123] on select "Default auto px % rem vw vh Custom" at bounding box center [93, 124] width 10 height 8
select select "default"
click at [88, 120] on select "Default auto px % rem vw vh Custom" at bounding box center [93, 124] width 10 height 8
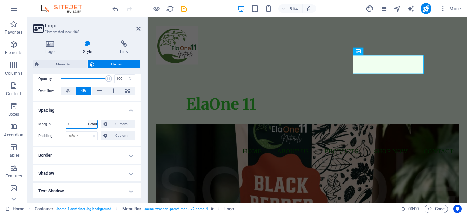
select select "DISABLED_OPTION_VALUE"
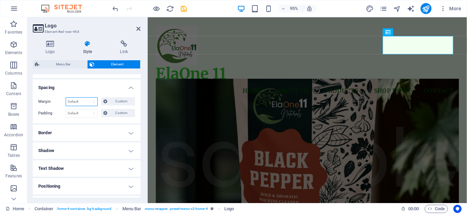
scroll to position [137, 0]
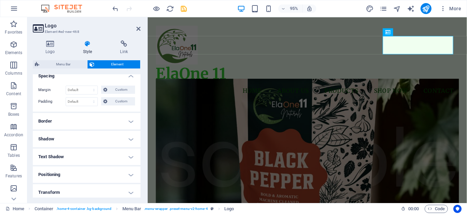
click at [126, 140] on h4 "Shadow" at bounding box center [87, 139] width 108 height 16
click at [96, 153] on span "Outside" at bounding box center [99, 152] width 12 height 8
type input "2"
type input "4"
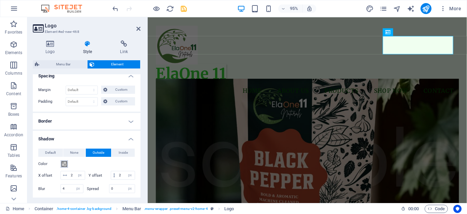
click at [68, 162] on button "Color" at bounding box center [65, 164] width 8 height 8
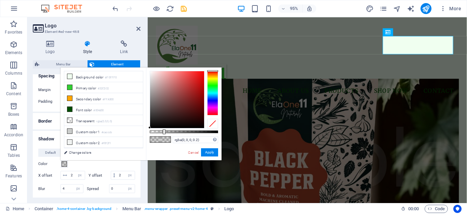
type input "rgba(231, 12, 12, 0.2)"
click at [201, 76] on div at bounding box center [177, 99] width 54 height 57
click at [208, 153] on button "Apply" at bounding box center [209, 152] width 17 height 8
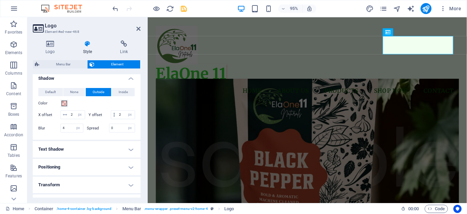
scroll to position [205, 0]
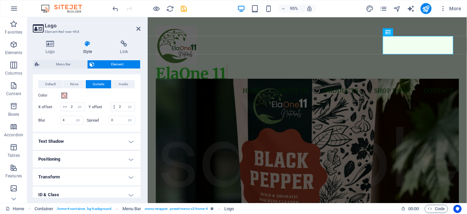
click at [92, 142] on h4 "Text Shadow" at bounding box center [87, 141] width 108 height 16
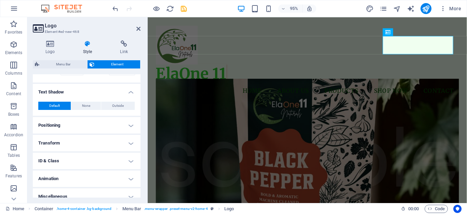
scroll to position [262, 0]
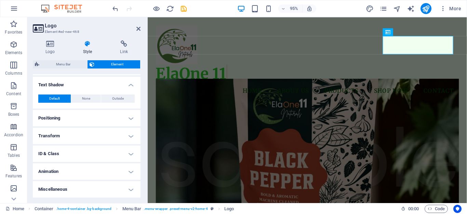
click at [117, 117] on h4 "Positioning" at bounding box center [87, 118] width 108 height 16
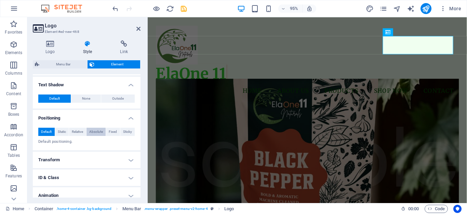
click at [97, 133] on span "Absolute" at bounding box center [96, 132] width 14 height 8
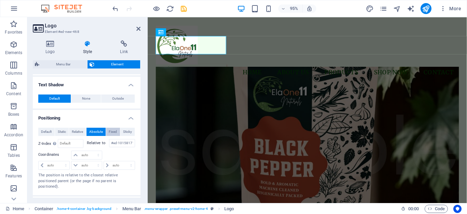
click at [111, 131] on span "Fixed" at bounding box center [113, 132] width 8 height 8
click at [123, 129] on span "Sticky" at bounding box center [127, 132] width 9 height 8
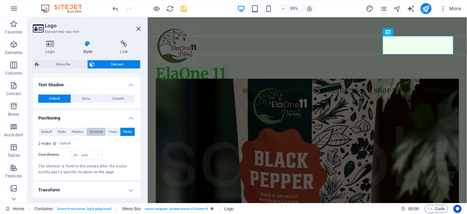
click at [98, 133] on span "Absolute" at bounding box center [96, 132] width 14 height 8
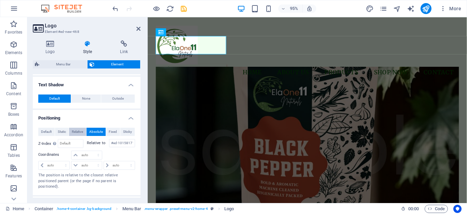
click at [75, 134] on span "Relative" at bounding box center [77, 132] width 11 height 8
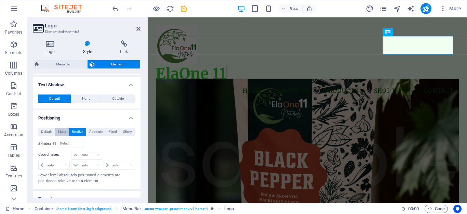
click at [62, 134] on span "Static" at bounding box center [62, 132] width 8 height 8
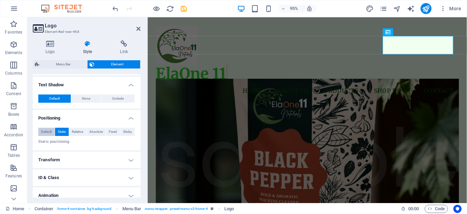
click at [49, 133] on span "Default" at bounding box center [46, 132] width 11 height 8
click at [63, 130] on span "Static" at bounding box center [62, 132] width 8 height 8
click at [84, 132] on button "Relative" at bounding box center [77, 132] width 17 height 8
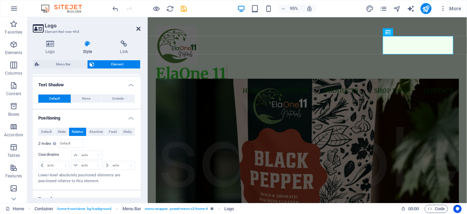
click at [138, 27] on icon at bounding box center [138, 28] width 4 height 5
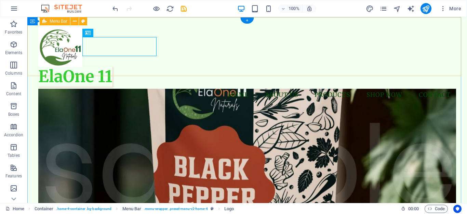
click at [198, 65] on div "Menu ElaOne 11 Home About Us Products Shop Now Contact" at bounding box center [247, 64] width 440 height 95
click at [108, 67] on div "ElaOne 11" at bounding box center [247, 76] width 418 height 19
select select "px"
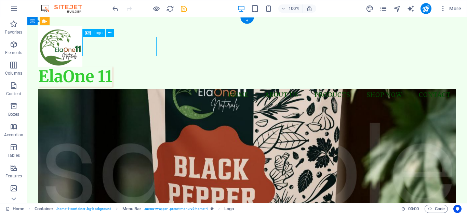
select select "px"
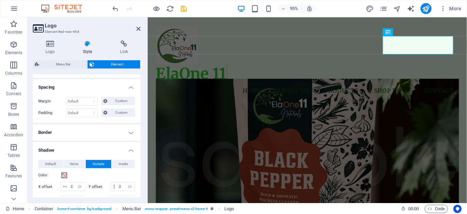
scroll to position [137, 0]
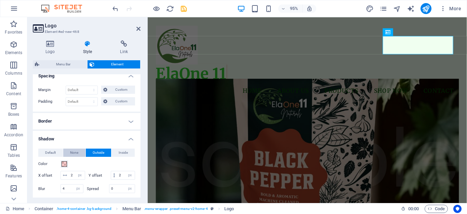
click at [70, 152] on span "None" at bounding box center [74, 152] width 8 height 8
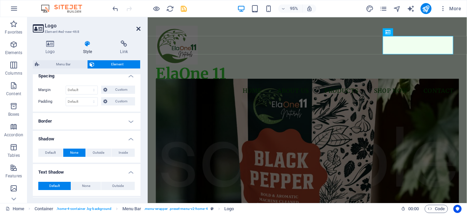
click at [139, 29] on icon at bounding box center [138, 28] width 4 height 5
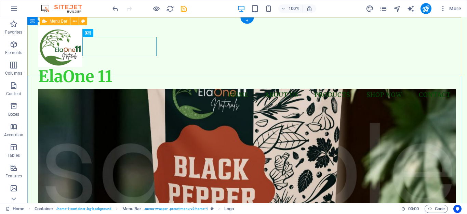
click at [187, 59] on div "Menu ElaOne 11 Home About Us Products Shop Now Contact" at bounding box center [247, 64] width 440 height 95
click at [107, 67] on div "ElaOne 11" at bounding box center [247, 76] width 418 height 19
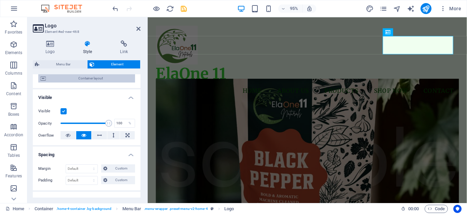
scroll to position [68, 0]
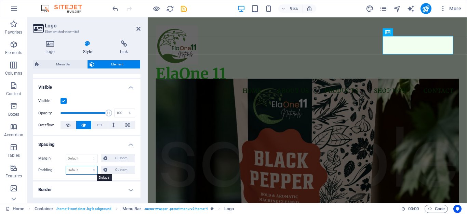
click at [84, 167] on select "Default px rem % vh vw Custom" at bounding box center [81, 170] width 31 height 8
select select "px"
click at [87, 166] on select "Default px rem % vh vw Custom" at bounding box center [81, 170] width 31 height 8
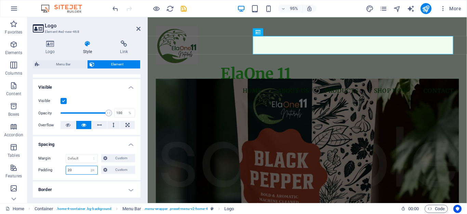
type input "2"
click at [82, 170] on input "number" at bounding box center [81, 170] width 31 height 8
click at [92, 167] on select "Default px rem % vh vw Custom" at bounding box center [93, 170] width 10 height 8
click at [88, 166] on select "Default px rem % vh vw Custom" at bounding box center [93, 170] width 10 height 8
click at [92, 175] on div "Margin Default auto px % rem vw vh Custom Custom auto px % rem vw vh auto px % …" at bounding box center [87, 163] width 108 height 31
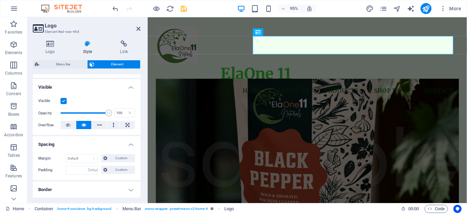
select select "DISABLED_OPTION_VALUE"
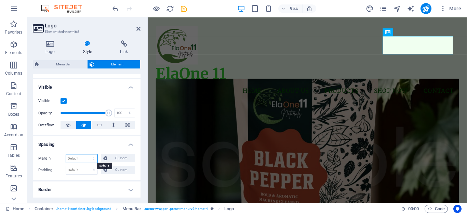
click at [79, 158] on select "Default auto px % rem vw vh Custom" at bounding box center [81, 158] width 31 height 8
select select "px"
click at [87, 154] on select "Default auto px % rem vw vh Custom" at bounding box center [81, 158] width 31 height 8
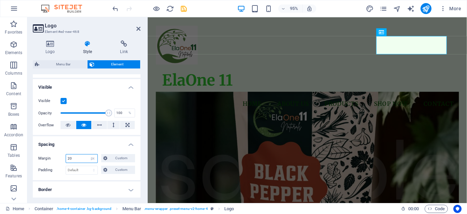
type input "20"
click at [141, 26] on aside "Logo Element #ed-new-468 Logo Style Link Logo Image Text Drag files here, click…" at bounding box center [87, 110] width 120 height 186
click at [137, 30] on icon at bounding box center [138, 28] width 4 height 5
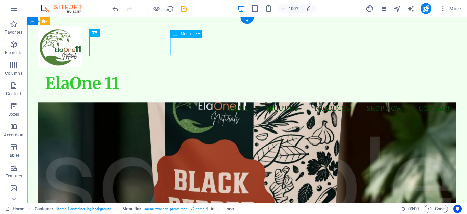
click at [179, 100] on nav "Home About Us Products Shop Now Contact" at bounding box center [247, 108] width 418 height 17
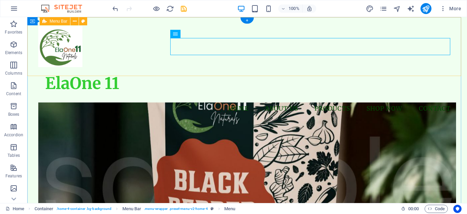
click at [138, 70] on div "Menu ElaOne 11 Home About Us Products Shop Now Contact" at bounding box center [247, 71] width 440 height 109
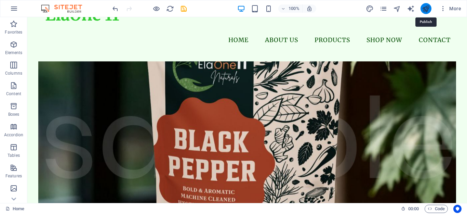
click at [426, 8] on icon "publish" at bounding box center [426, 9] width 8 height 8
checkbox input "false"
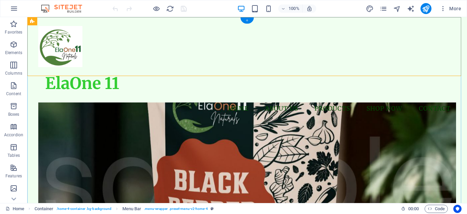
click at [249, 19] on div "+" at bounding box center [246, 20] width 13 height 6
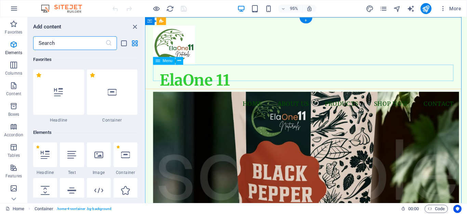
scroll to position [1196, 0]
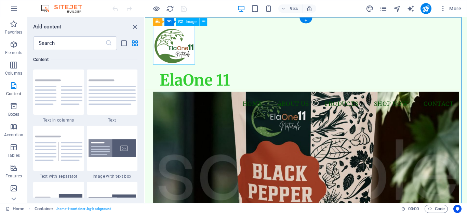
click at [185, 48] on figure at bounding box center [314, 46] width 322 height 41
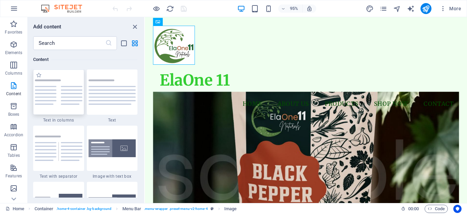
click at [62, 93] on img at bounding box center [59, 91] width 48 height 25
click at [145, 90] on div "Drag here to replace the existing content. Press “Ctrl” if you want to create a…" at bounding box center [306, 110] width 322 height 186
click at [145, 153] on div "Drag here to replace the existing content. Press “Ctrl” if you want to create a…" at bounding box center [306, 110] width 322 height 186
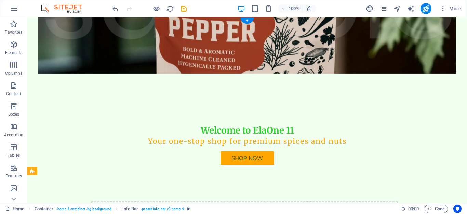
scroll to position [0, 0]
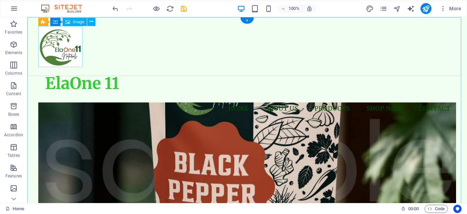
click at [65, 47] on figure at bounding box center [247, 46] width 418 height 41
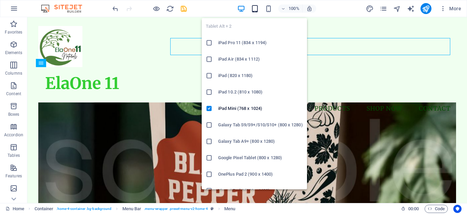
click at [253, 9] on icon "button" at bounding box center [255, 9] width 8 height 8
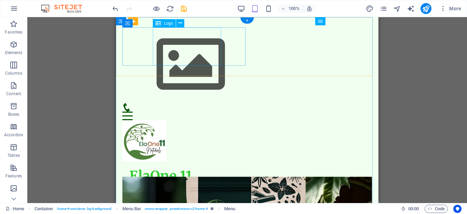
click at [187, 43] on div at bounding box center [247, 64] width 250 height 77
click at [179, 23] on icon at bounding box center [180, 22] width 4 height 7
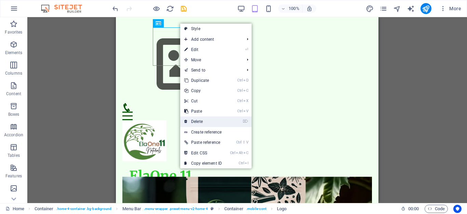
click at [198, 118] on link "⌦ Delete" at bounding box center [203, 121] width 46 height 10
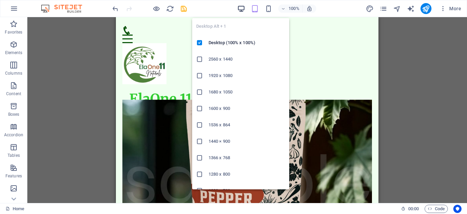
click at [239, 6] on icon "button" at bounding box center [241, 9] width 8 height 8
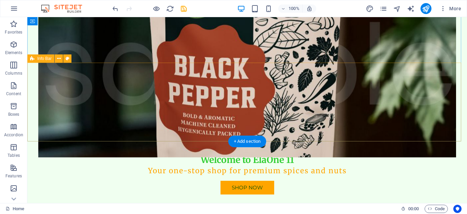
scroll to position [171, 0]
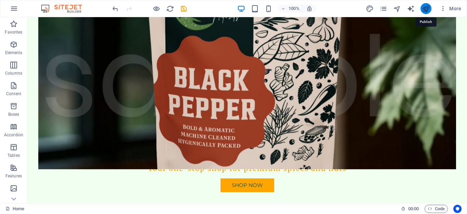
click at [429, 9] on icon "publish" at bounding box center [426, 9] width 8 height 8
checkbox input "false"
click at [426, 6] on icon "publish" at bounding box center [426, 9] width 8 height 8
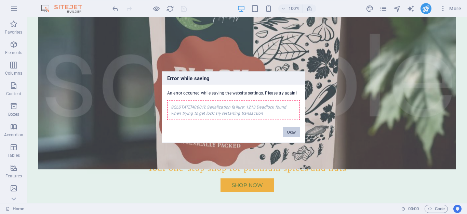
click at [285, 130] on button "Okay" at bounding box center [291, 131] width 17 height 10
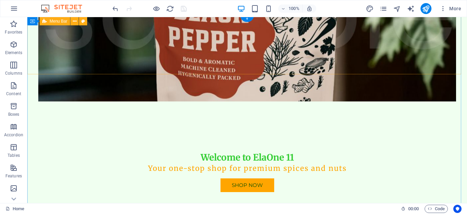
scroll to position [0, 0]
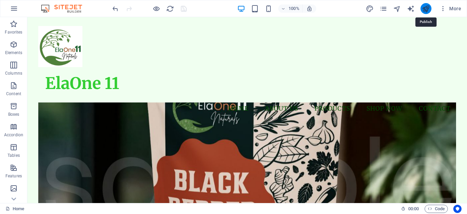
click at [427, 8] on icon "publish" at bounding box center [426, 9] width 8 height 8
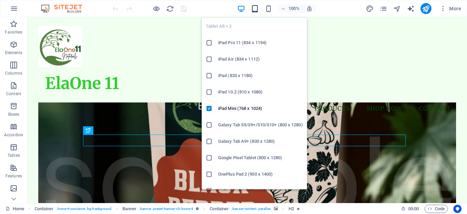
click at [253, 9] on icon "button" at bounding box center [255, 9] width 8 height 8
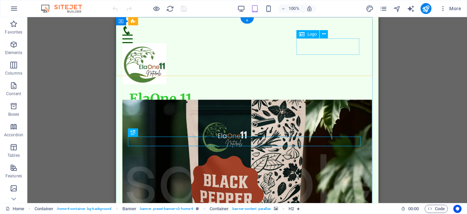
click at [322, 91] on div "ElaOne 11" at bounding box center [247, 99] width 236 height 16
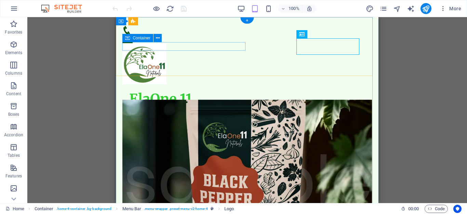
click at [213, 43] on div "Menu" at bounding box center [247, 34] width 250 height 17
click at [159, 43] on div "Menu" at bounding box center [247, 34] width 250 height 17
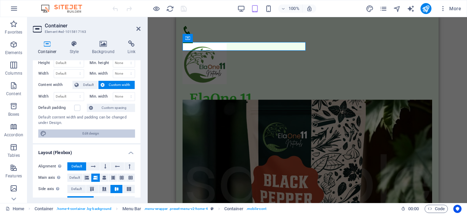
scroll to position [34, 0]
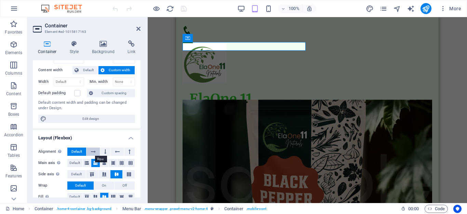
click at [97, 151] on button at bounding box center [92, 151] width 13 height 8
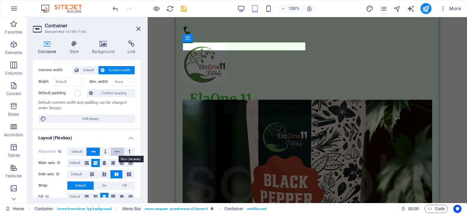
click at [115, 151] on icon at bounding box center [117, 151] width 5 height 8
click at [129, 162] on icon at bounding box center [131, 163] width 4 height 8
click at [118, 162] on button at bounding box center [122, 163] width 9 height 8
click at [113, 162] on icon at bounding box center [113, 163] width 4 height 8
click at [103, 161] on icon at bounding box center [104, 163] width 4 height 8
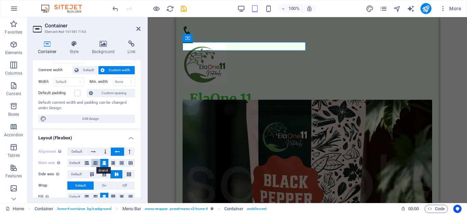
click at [92, 160] on button at bounding box center [95, 163] width 9 height 8
click at [85, 160] on icon at bounding box center [87, 163] width 4 height 8
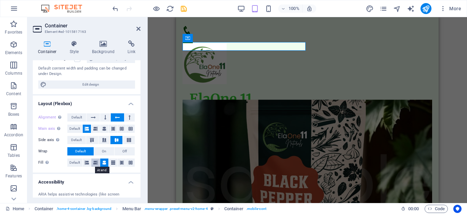
click at [95, 162] on icon at bounding box center [95, 162] width 4 height 8
click at [104, 162] on icon at bounding box center [104, 162] width 4 height 8
click at [111, 162] on icon at bounding box center [113, 162] width 4 height 8
click at [93, 161] on icon at bounding box center [95, 162] width 4 height 8
click at [135, 28] on h2 "Container" at bounding box center [93, 26] width 96 height 6
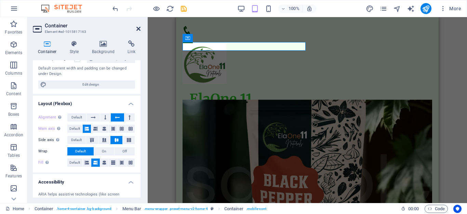
click at [139, 29] on icon at bounding box center [138, 28] width 4 height 5
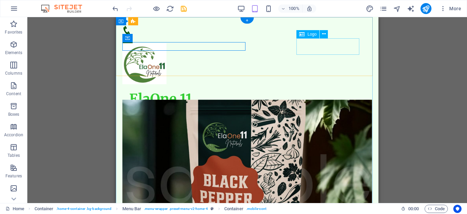
click at [304, 91] on div "ElaOne 11" at bounding box center [247, 99] width 236 height 16
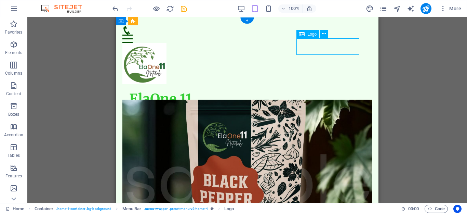
click at [304, 91] on div "ElaOne 11" at bounding box center [247, 99] width 236 height 16
click at [281, 47] on figure at bounding box center [247, 63] width 250 height 41
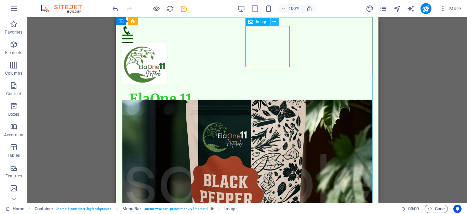
click at [276, 22] on icon at bounding box center [274, 21] width 4 height 7
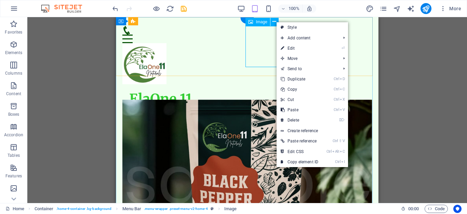
click at [263, 50] on figure at bounding box center [247, 63] width 250 height 41
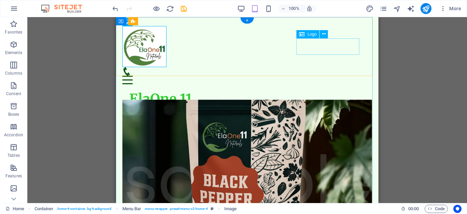
click at [308, 91] on div "ElaOne 11" at bounding box center [247, 99] width 236 height 16
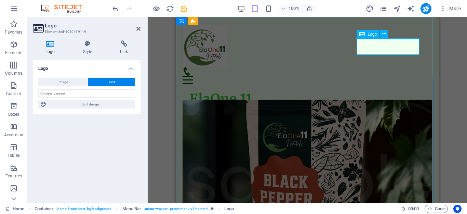
click at [369, 91] on div "ElaOne 11" at bounding box center [307, 99] width 236 height 16
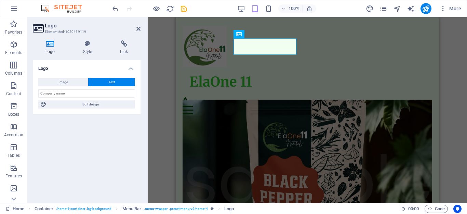
click at [142, 31] on aside "Logo Element #ed-1020469119 Logo Style Link Logo Image Text Drag files here, cl…" at bounding box center [87, 110] width 120 height 186
click at [138, 29] on icon at bounding box center [138, 28] width 4 height 5
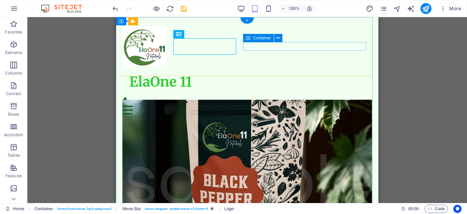
click at [312, 97] on div "Menu" at bounding box center [247, 105] width 250 height 17
click at [309, 97] on div "Menu" at bounding box center [247, 105] width 250 height 17
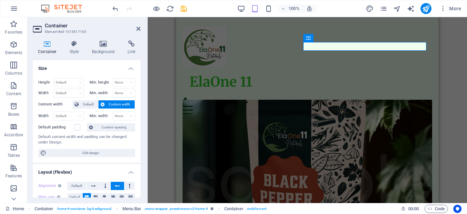
scroll to position [34, 0]
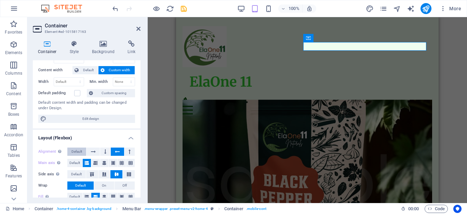
click at [82, 152] on button "Default" at bounding box center [76, 151] width 19 height 8
click at [93, 152] on icon at bounding box center [93, 151] width 5 height 8
click at [101, 150] on button at bounding box center [105, 151] width 10 height 8
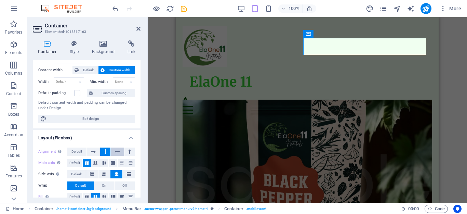
click at [113, 149] on button at bounding box center [117, 151] width 13 height 8
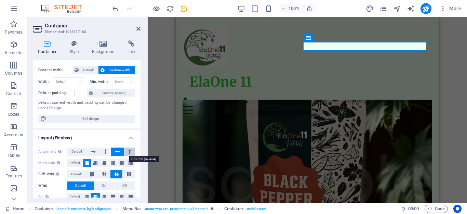
click at [129, 149] on icon at bounding box center [130, 151] width 2 height 8
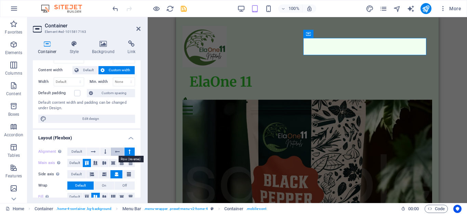
click at [115, 151] on icon at bounding box center [117, 151] width 5 height 8
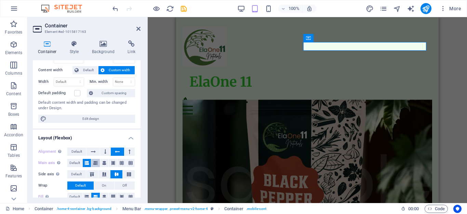
click at [92, 164] on button at bounding box center [95, 163] width 9 height 8
click at [103, 164] on icon at bounding box center [104, 163] width 4 height 8
click at [112, 164] on icon at bounding box center [113, 163] width 4 height 8
click at [121, 163] on icon at bounding box center [122, 163] width 4 height 8
click at [130, 162] on icon at bounding box center [131, 163] width 4 height 8
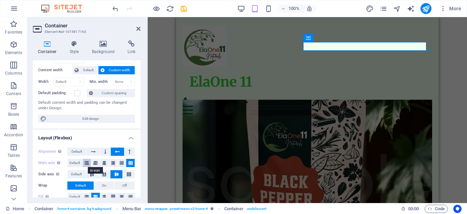
click at [86, 162] on icon at bounding box center [87, 163] width 4 height 8
click at [83, 70] on span "Default" at bounding box center [88, 70] width 15 height 8
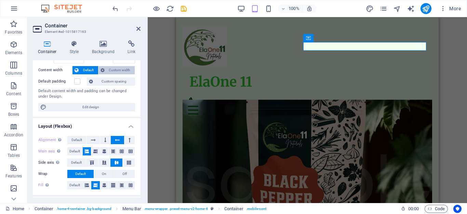
click at [105, 70] on button "Custom width" at bounding box center [116, 70] width 37 height 8
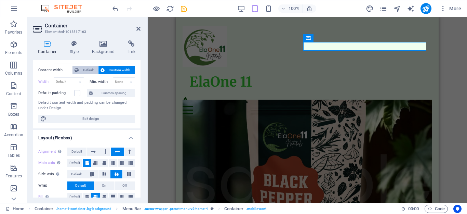
click at [85, 69] on span "Default" at bounding box center [88, 70] width 15 height 8
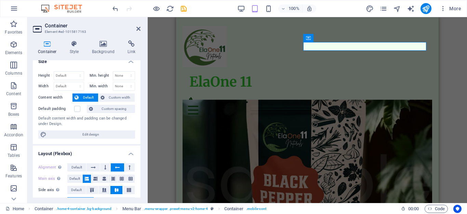
scroll to position [0, 0]
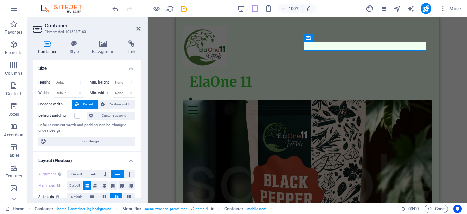
click at [46, 43] on icon at bounding box center [47, 43] width 29 height 7
click at [70, 46] on icon at bounding box center [74, 43] width 19 height 7
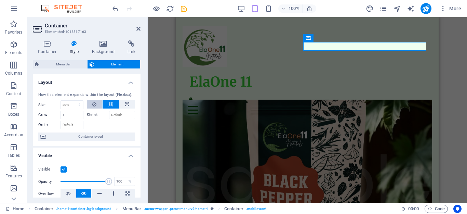
click at [93, 103] on icon at bounding box center [94, 104] width 4 height 8
click at [125, 99] on div "How this element expands within the layout (Flexbox). Size Default auto px % 1/…" at bounding box center [87, 116] width 108 height 60
click at [125, 105] on icon at bounding box center [127, 104] width 4 height 8
type input "100"
select select "%"
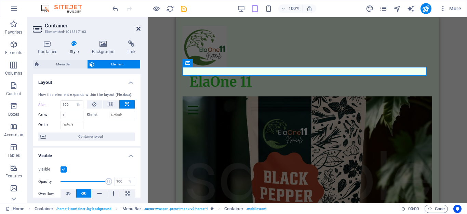
click at [138, 29] on icon at bounding box center [138, 28] width 4 height 5
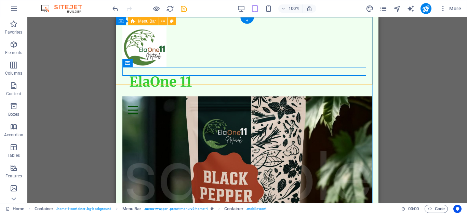
click at [243, 44] on div "ElaOne 11 Menu Home About Us Products Shop Now Contact" at bounding box center [247, 70] width 263 height 106
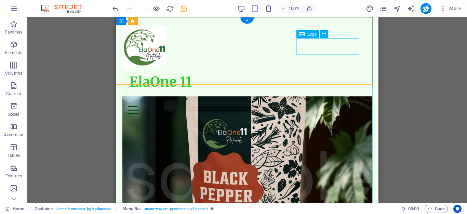
click at [322, 74] on div "ElaOne 11" at bounding box center [247, 82] width 236 height 16
click at [330, 77] on div "ElaOne 11 Menu Home About Us Products Shop Now Contact" at bounding box center [247, 70] width 263 height 106
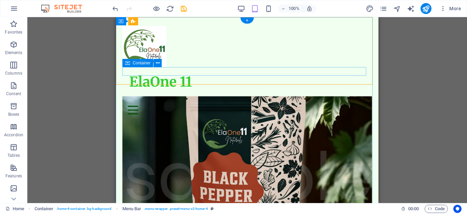
click at [336, 97] on div "Menu" at bounding box center [247, 105] width 250 height 17
click at [285, 97] on div "Menu" at bounding box center [247, 105] width 250 height 17
select select "%"
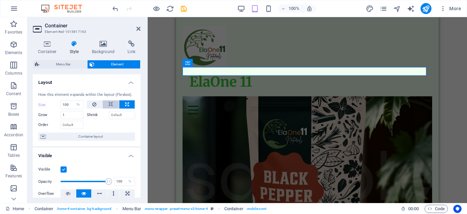
click at [112, 104] on icon at bounding box center [110, 104] width 5 height 8
select select "DISABLED_OPTION_VALUE"
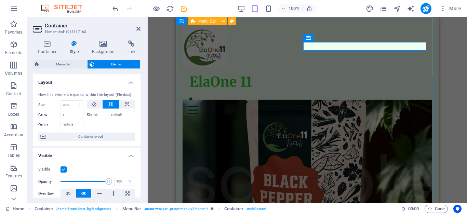
click at [314, 66] on div "ElaOne 11 Menu Home About Us Products Shop Now Contact" at bounding box center [307, 70] width 263 height 106
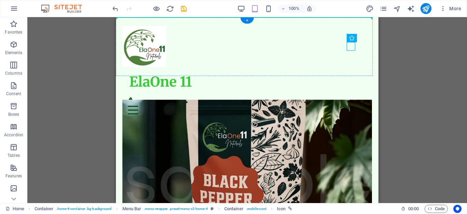
drag, startPoint x: 351, startPoint y: 45, endPoint x: 365, endPoint y: 45, distance: 14.0
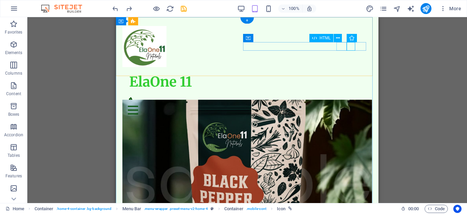
click at [341, 106] on div "Menu" at bounding box center [247, 110] width 239 height 9
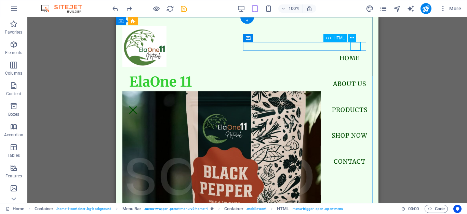
click at [138, 106] on div "Menu" at bounding box center [133, 110] width 10 height 9
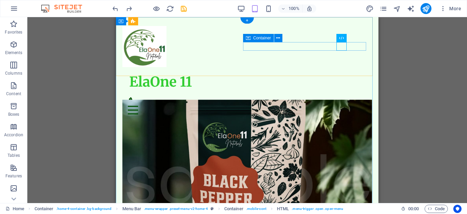
click at [305, 97] on div "Menu" at bounding box center [247, 105] width 250 height 17
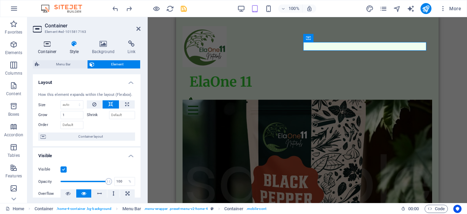
click at [48, 49] on h4 "Container" at bounding box center [49, 47] width 32 height 14
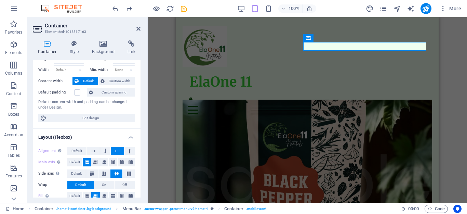
scroll to position [34, 0]
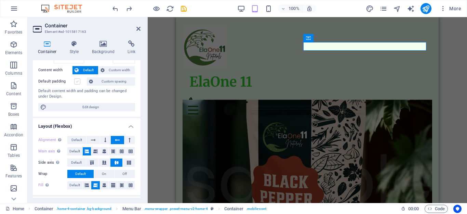
click at [76, 84] on label at bounding box center [77, 81] width 6 height 6
click at [0, 0] on input "Default padding" at bounding box center [0, 0] width 0 height 0
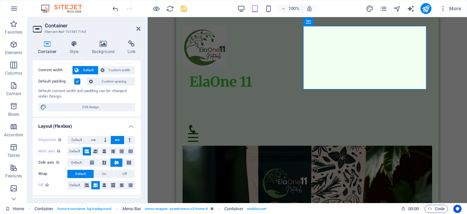
click at [77, 82] on label at bounding box center [77, 81] width 6 height 6
click at [0, 0] on input "Default padding" at bounding box center [0, 0] width 0 height 0
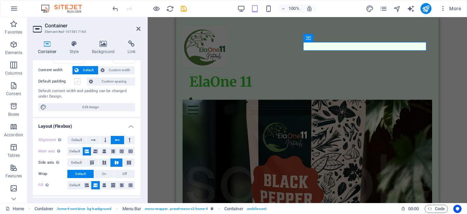
click at [77, 82] on label at bounding box center [77, 81] width 6 height 6
click at [0, 0] on input "Default padding" at bounding box center [0, 0] width 0 height 0
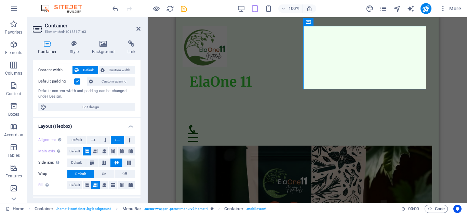
click at [77, 82] on label at bounding box center [77, 81] width 6 height 6
click at [0, 0] on input "Default padding" at bounding box center [0, 0] width 0 height 0
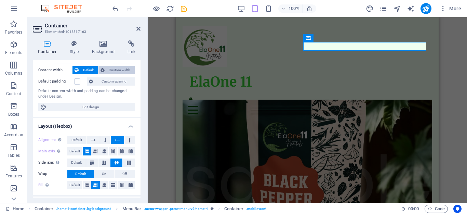
click at [111, 69] on span "Custom width" at bounding box center [120, 70] width 26 height 8
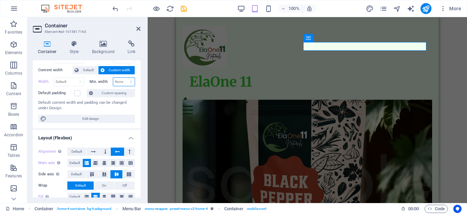
click at [119, 80] on select "None px rem % vh vw" at bounding box center [124, 82] width 22 height 8
select select "px"
click at [124, 78] on select "None px rem % vh vw" at bounding box center [124, 82] width 22 height 8
type input "20"
click at [70, 88] on div "Height Default px rem % vh vw Min. height None px rem % vh vw Width Default px …" at bounding box center [87, 83] width 108 height 90
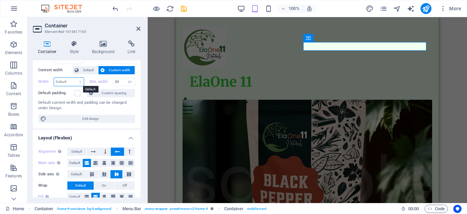
click at [68, 83] on select "Default px rem % em vh vw" at bounding box center [69, 82] width 30 height 8
select select "px"
click at [73, 78] on select "Default px rem % em vh vw" at bounding box center [69, 82] width 30 height 8
click at [68, 83] on input "350" at bounding box center [69, 82] width 30 height 8
type input "360"
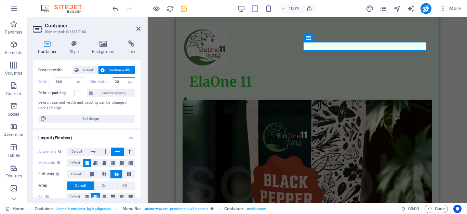
click at [120, 79] on input "20" at bounding box center [124, 82] width 22 height 8
type input "2"
type input "80"
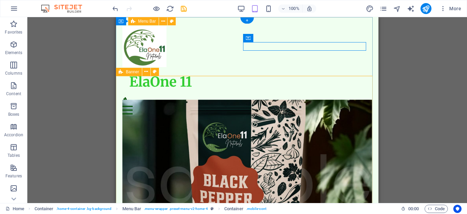
click at [293, 70] on div "ElaOne 11 Menu Home About Us Products Shop Now Contact" at bounding box center [247, 70] width 263 height 106
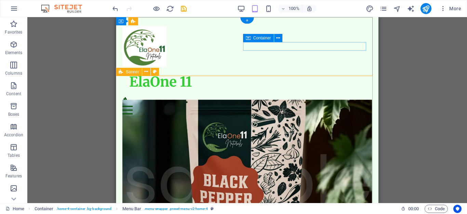
click at [289, 97] on div "Menu" at bounding box center [247, 105] width 250 height 17
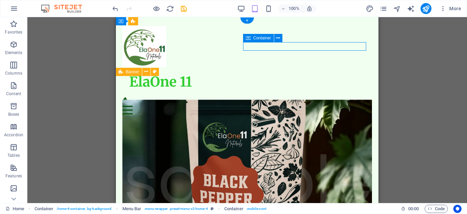
click at [289, 97] on div "Menu" at bounding box center [247, 105] width 250 height 17
select select "px"
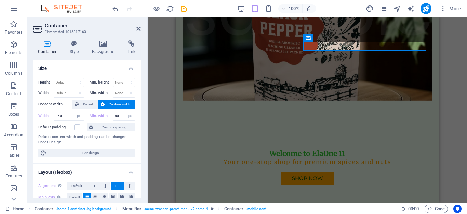
scroll to position [0, 0]
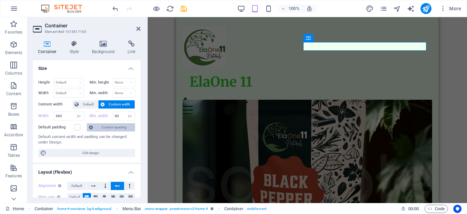
click at [108, 128] on span "Custom spacing" at bounding box center [114, 127] width 38 height 8
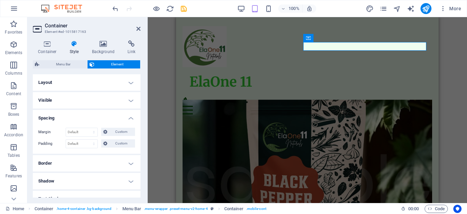
click at [114, 81] on h4 "Layout" at bounding box center [87, 82] width 108 height 16
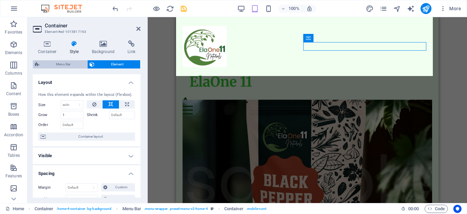
click at [69, 64] on span "Menu Bar" at bounding box center [63, 64] width 44 height 8
select select "vw"
select select "rem"
select select "vw"
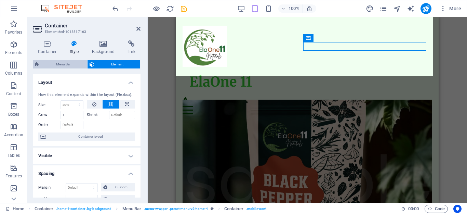
select select "preset-menu-v2-home-4"
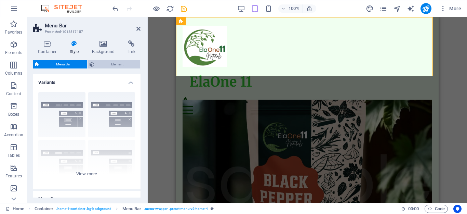
click at [112, 64] on span "Element" at bounding box center [117, 64] width 42 height 8
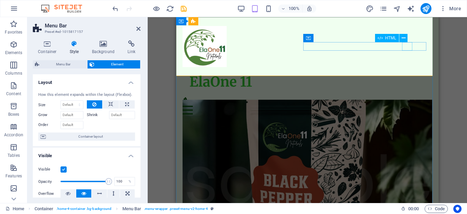
click at [306, 106] on div "Menu" at bounding box center [244, 110] width 123 height 9
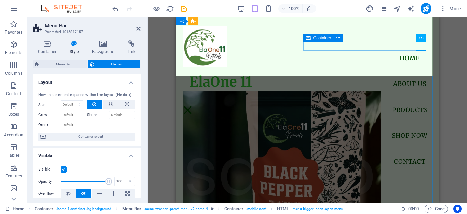
click at [371, 97] on div "Menu" at bounding box center [308, 101] width 250 height 9
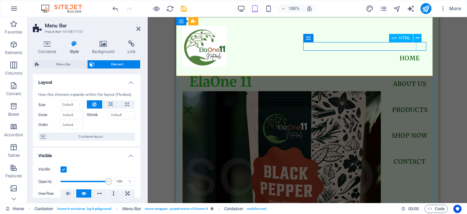
click at [193, 106] on div "Menu" at bounding box center [188, 110] width 10 height 9
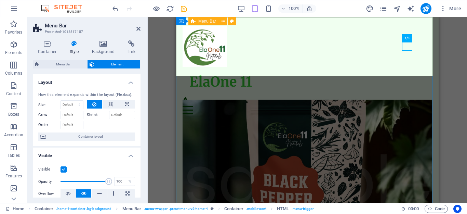
click at [390, 64] on div "ElaOne 11 Menu Home About Us Products Shop Now Contact" at bounding box center [307, 70] width 263 height 106
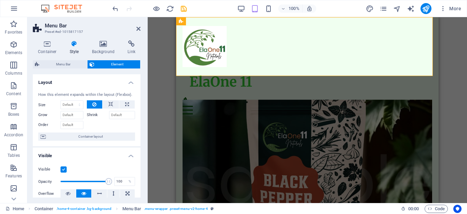
click at [140, 34] on header "Menu Bar Preset #ed-1015817157" at bounding box center [87, 26] width 108 height 18
click at [139, 30] on icon at bounding box center [138, 28] width 4 height 5
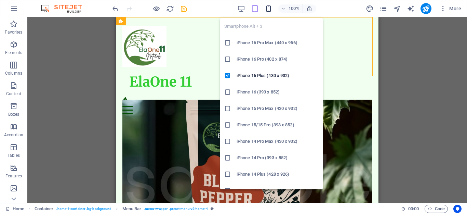
click at [269, 7] on icon "button" at bounding box center [269, 9] width 8 height 8
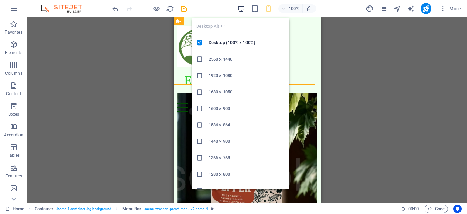
click at [242, 8] on icon "button" at bounding box center [241, 9] width 8 height 8
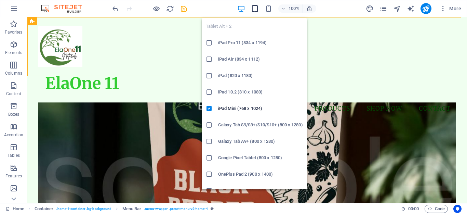
click at [252, 12] on icon "button" at bounding box center [255, 9] width 8 height 8
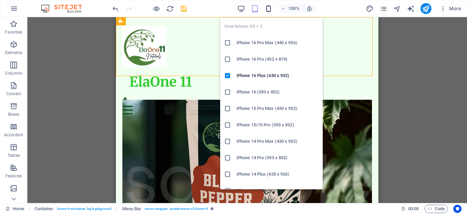
click at [271, 6] on icon "button" at bounding box center [269, 9] width 8 height 8
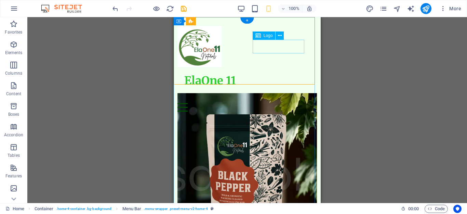
click at [271, 74] on div "ElaOne 11" at bounding box center [247, 80] width 126 height 13
click at [237, 42] on div "ElaOne 11 Menu Home About Us Products Shop Now Contact" at bounding box center [247, 68] width 147 height 103
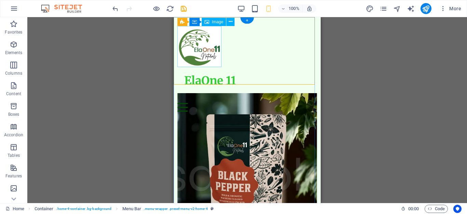
click at [213, 49] on figure at bounding box center [247, 46] width 140 height 41
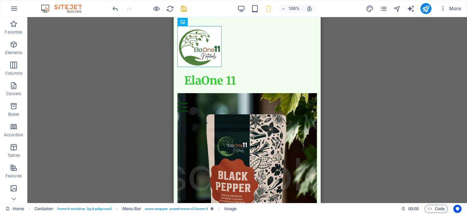
click at [353, 108] on div "Drag here to replace the existing content. Press “Ctrl” if you want to create a…" at bounding box center [247, 110] width 440 height 186
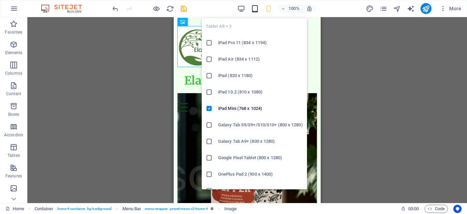
click at [256, 10] on icon "button" at bounding box center [255, 9] width 8 height 8
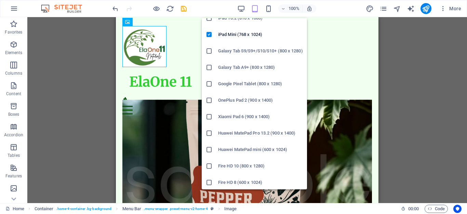
scroll to position [75, 0]
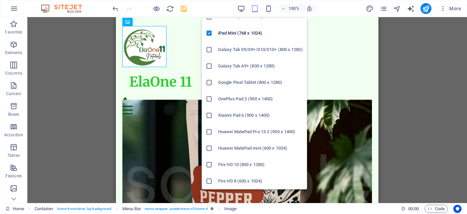
drag, startPoint x: 209, startPoint y: 99, endPoint x: 115, endPoint y: 82, distance: 95.6
click at [209, 99] on icon at bounding box center [209, 98] width 7 height 7
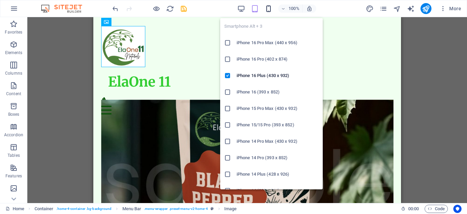
click at [268, 8] on icon "button" at bounding box center [269, 9] width 8 height 8
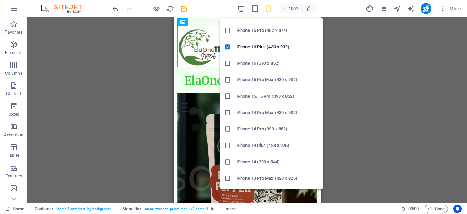
scroll to position [0, 0]
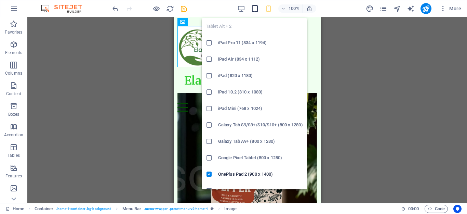
click at [254, 8] on icon "button" at bounding box center [255, 9] width 8 height 8
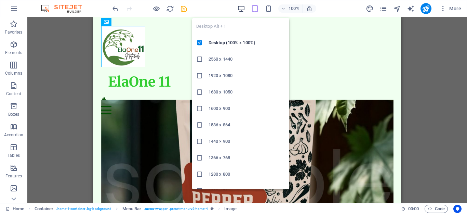
click at [239, 8] on icon "button" at bounding box center [241, 9] width 8 height 8
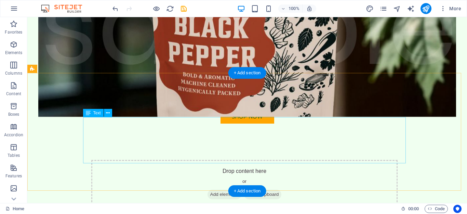
scroll to position [308, 0]
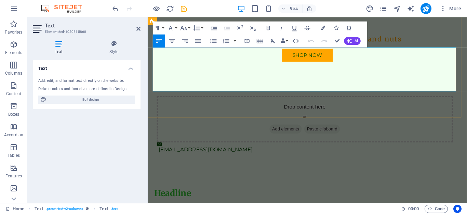
scroll to position [333, 0]
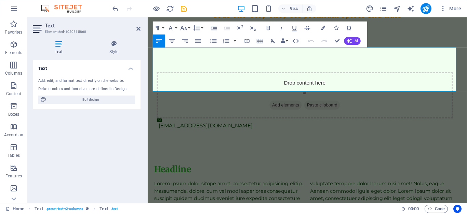
click at [64, 46] on icon at bounding box center [59, 43] width 52 height 7
click at [58, 45] on icon at bounding box center [59, 43] width 52 height 7
click at [252, 188] on p "Lorem ipsum dolor sitope amet, consectetur adipisicing elitip. Massumenda, dolo…" at bounding box center [316, 211] width 323 height 46
click at [302, 188] on p "Lorem ipsum dolor sitope amet, consectetur adipisicing elitip. Massumenda, dolo…" at bounding box center [316, 211] width 323 height 46
click at [278, 188] on p "Lorem ipsum dolor sitope amet, consectetur adipisicing elitip. Massumenda, dolo…" at bounding box center [316, 211] width 323 height 46
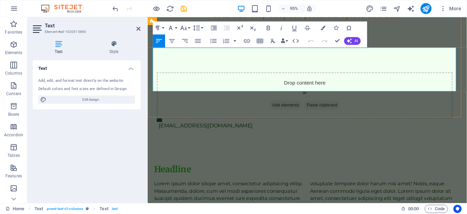
drag, startPoint x: 253, startPoint y: 75, endPoint x: 224, endPoint y: 65, distance: 31.0
click at [224, 188] on p "Lorem ipsum dolor sitope amet, consectetur adipisicing elitip. Massumenda, dolo…" at bounding box center [316, 211] width 323 height 46
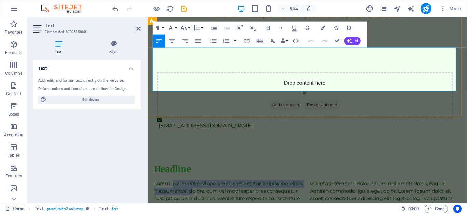
drag, startPoint x: 208, startPoint y: 59, endPoint x: 172, endPoint y: 44, distance: 38.5
click at [172, 144] on div "Headline Lorem ipsum dolor sitope amet, consectetur adipisicing elitip. Massume…" at bounding box center [316, 203] width 334 height 118
drag, startPoint x: 161, startPoint y: 43, endPoint x: 155, endPoint y: 43, distance: 6.2
click at [155, 43] on div "Align Left Align Center Align Right Align Justify" at bounding box center [178, 40] width 51 height 13
click at [152, 144] on div "Headline Lorem ipsum dolor sitope amet, consectetur adipisicing elitip. Massume…" at bounding box center [316, 203] width 336 height 118
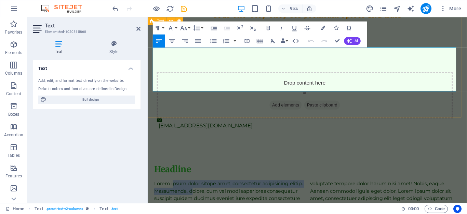
click at [152, 144] on div "Headline Lorem ipsum dolor sitope amet, consectetur adipisicing elitip. Massume…" at bounding box center [316, 203] width 336 height 118
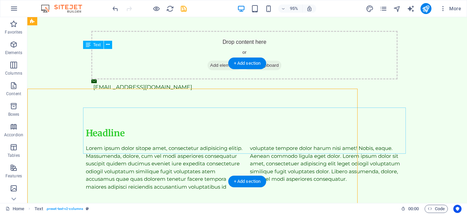
scroll to position [308, 0]
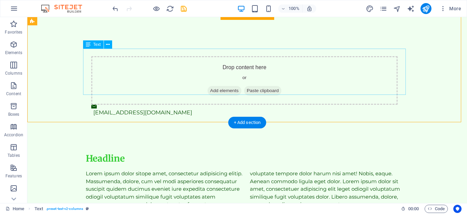
click at [276, 170] on div "Lorem ipsum dolor sitope amet, consectetur adipisicing elitip. Massumenda, dolo…" at bounding box center [247, 193] width 323 height 46
click at [162, 125] on div "Headline Lorem ipsum dolor sitope amet, consectetur adipisicing elitip. Massume…" at bounding box center [247, 184] width 440 height 118
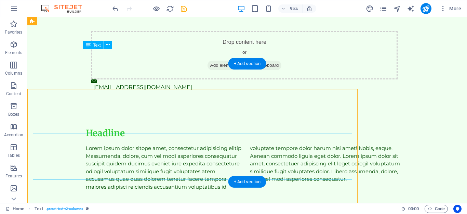
scroll to position [307, 0]
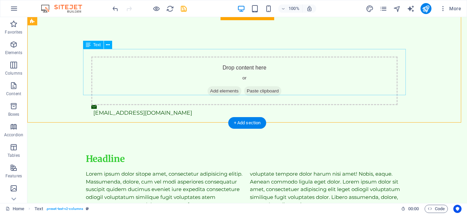
click at [340, 170] on div "Lorem ipsum dolor sitope amet, consectetur adipisicing elitip. Massumenda, dolo…" at bounding box center [247, 193] width 323 height 46
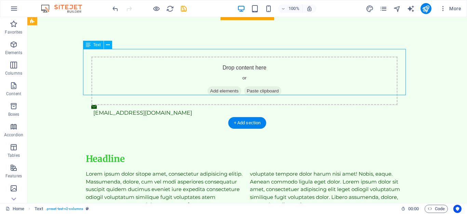
click at [340, 170] on div "Lorem ipsum dolor sitope amet, consectetur adipisicing elitip. Massumenda, dolo…" at bounding box center [247, 193] width 323 height 46
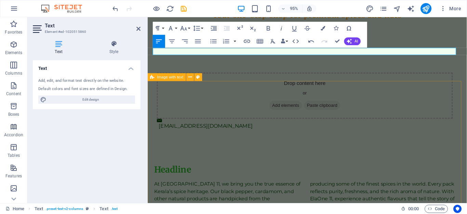
scroll to position [2188, 1]
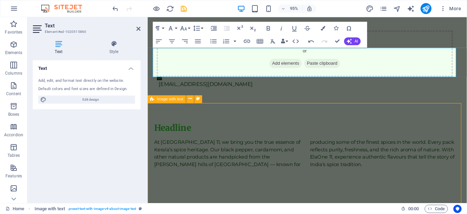
scroll to position [307, 0]
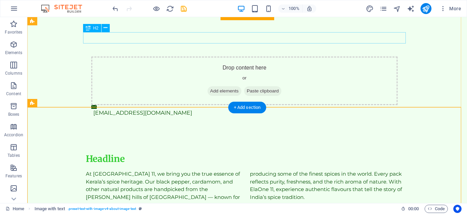
click at [120, 153] on div "Headline" at bounding box center [247, 159] width 323 height 12
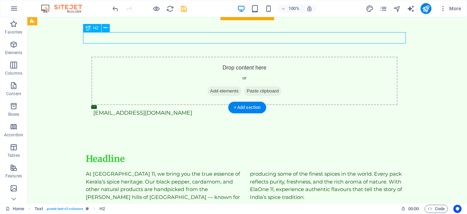
click at [120, 153] on div "Headline" at bounding box center [247, 159] width 323 height 12
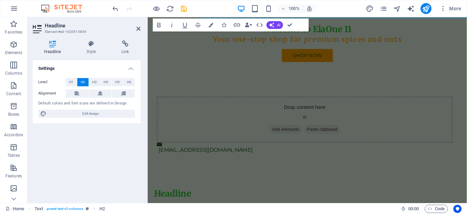
scroll to position [333, 0]
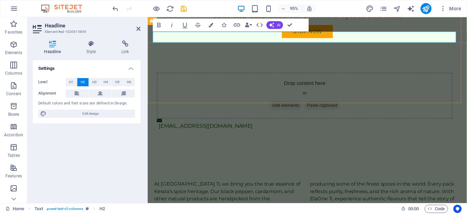
click at [195, 172] on h2 "​" at bounding box center [316, 178] width 323 height 12
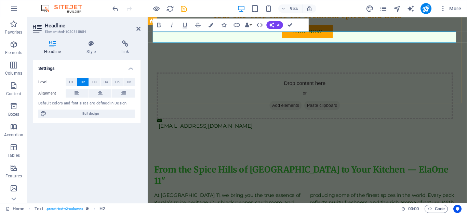
scroll to position [156, 0]
click at [272, 25] on icon "button" at bounding box center [271, 24] width 5 height 5
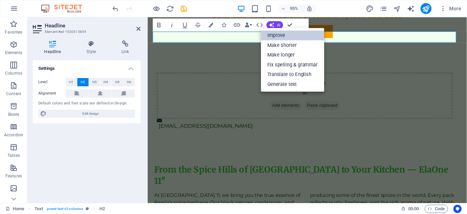
click at [278, 31] on link "Improve" at bounding box center [292, 35] width 63 height 10
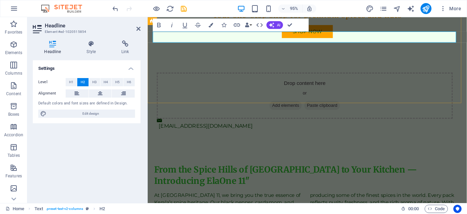
click at [418, 172] on h2 "From the Spice Hills of [GEOGRAPHIC_DATA] to Your Kitchen — Introducing ElaOne …" at bounding box center [316, 183] width 323 height 23
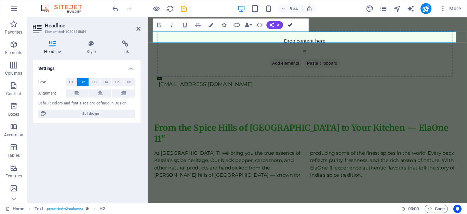
scroll to position [307, 0]
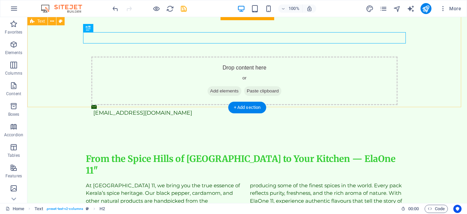
click at [345, 125] on div "From the Spice Hills of [GEOGRAPHIC_DATA] to Your Kitchen — ElaOne 11" At [GEOG…" at bounding box center [247, 182] width 440 height 114
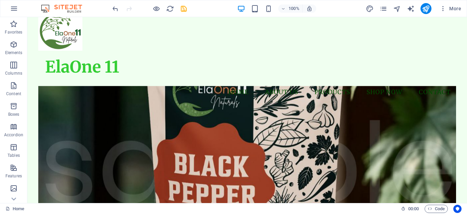
scroll to position [0, 0]
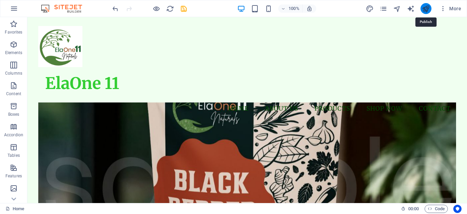
click at [427, 6] on icon "publish" at bounding box center [426, 9] width 8 height 8
checkbox input "false"
